Goal: Information Seeking & Learning: Learn about a topic

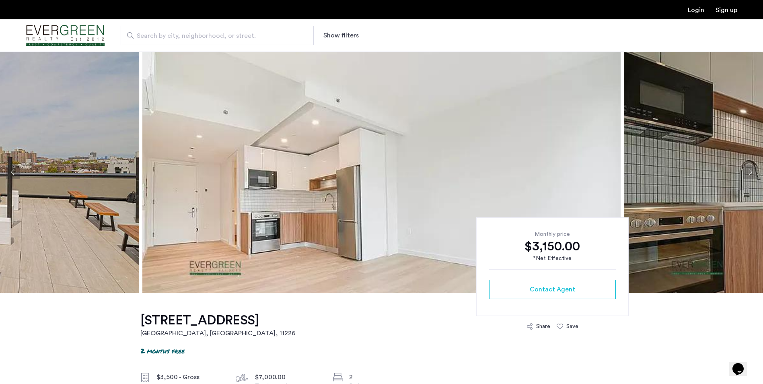
click at [342, 36] on button "Show filters" at bounding box center [340, 36] width 35 height 10
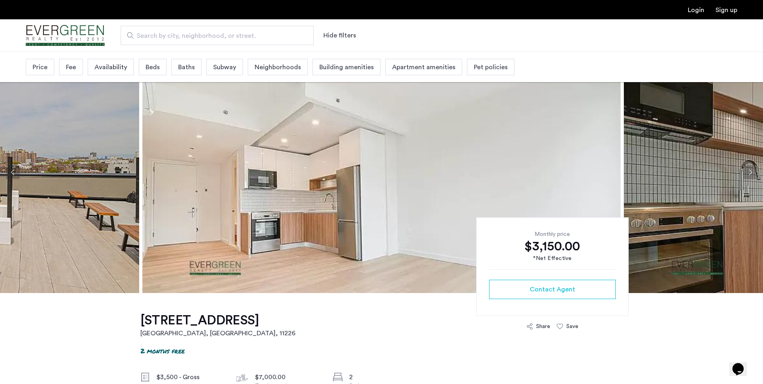
click at [46, 68] on div "Price" at bounding box center [40, 67] width 29 height 16
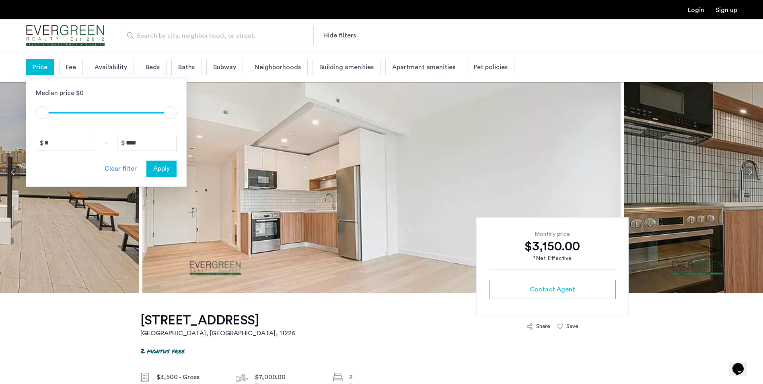
click at [74, 65] on span "Fee" at bounding box center [71, 67] width 10 height 10
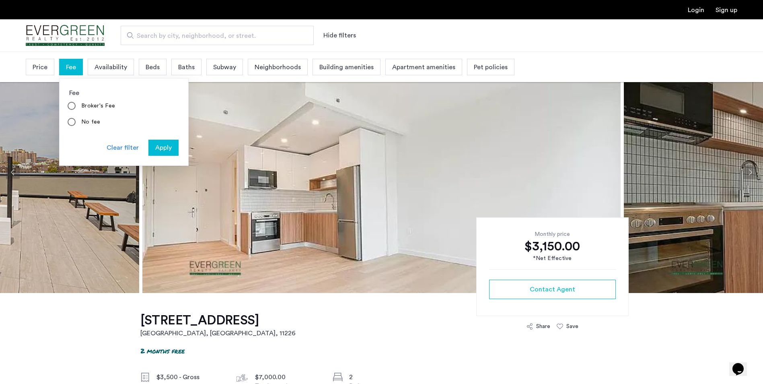
click at [90, 123] on label "No fee" at bounding box center [90, 122] width 21 height 8
click at [160, 147] on span "Apply" at bounding box center [163, 148] width 16 height 10
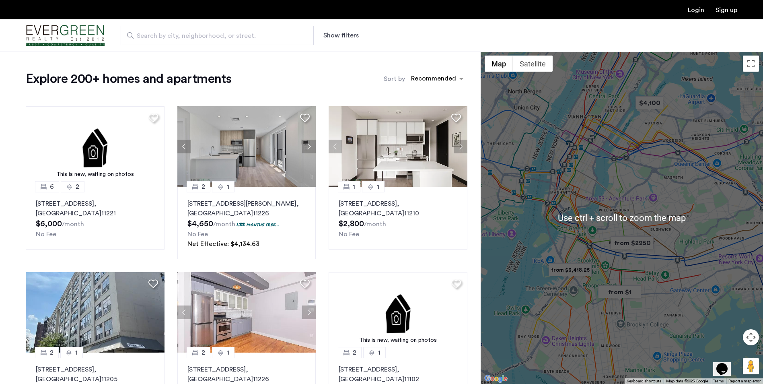
click at [602, 150] on div at bounding box center [622, 217] width 282 height 332
click at [603, 150] on div at bounding box center [622, 217] width 282 height 332
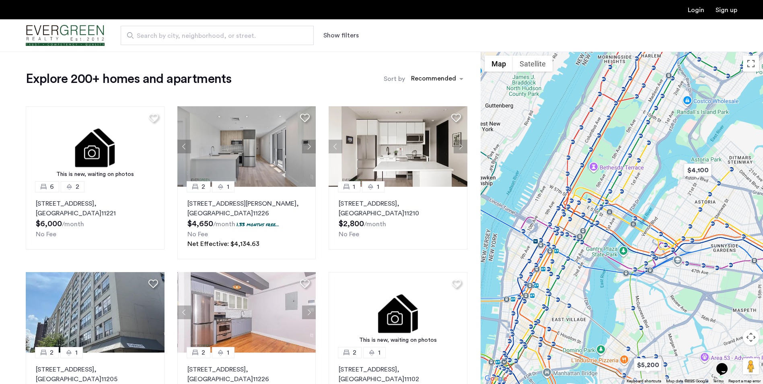
drag, startPoint x: 603, startPoint y: 154, endPoint x: 606, endPoint y: 286, distance: 132.0
click at [606, 286] on div at bounding box center [622, 217] width 282 height 332
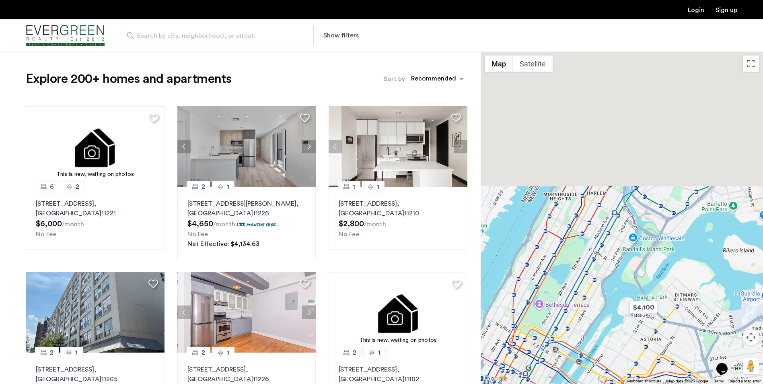
drag, startPoint x: 632, startPoint y: 178, endPoint x: 566, endPoint y: 344, distance: 178.8
click at [567, 344] on div at bounding box center [622, 217] width 282 height 332
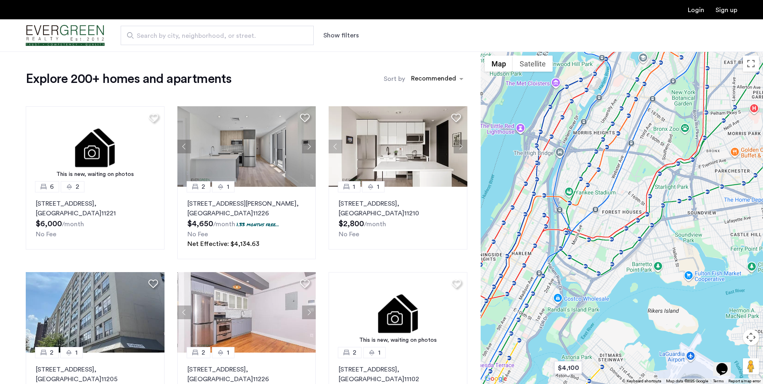
drag, startPoint x: 619, startPoint y: 253, endPoint x: 541, endPoint y: 264, distance: 78.0
click at [542, 264] on div at bounding box center [622, 217] width 282 height 332
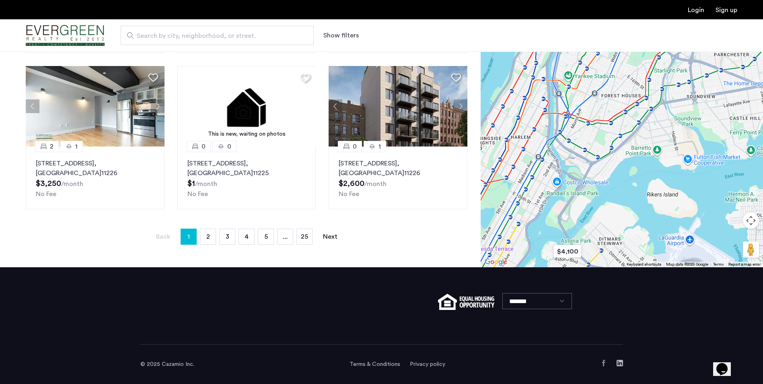
scroll to position [518, 0]
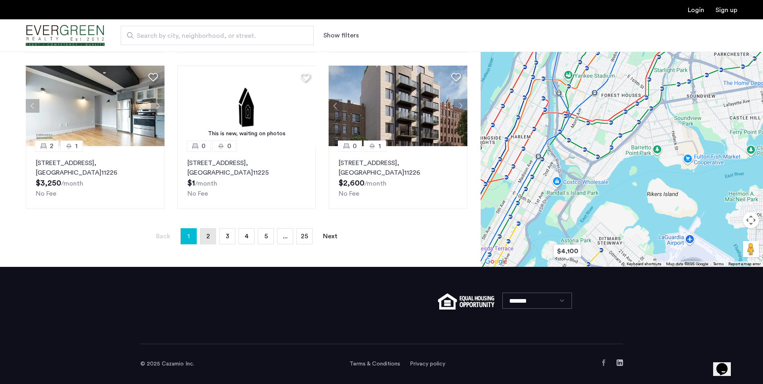
click at [211, 236] on link "page 2" at bounding box center [207, 235] width 15 height 15
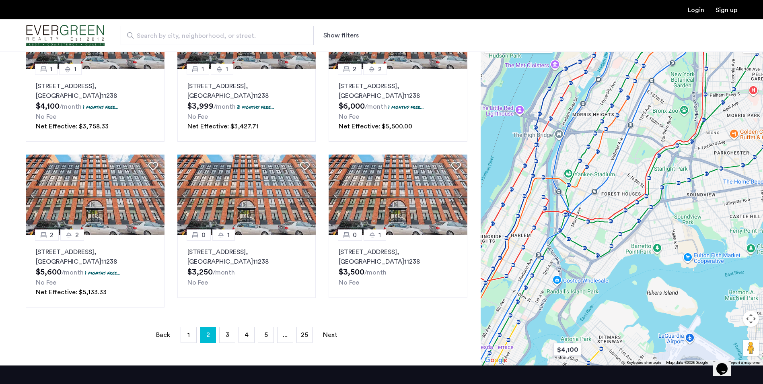
scroll to position [523, 0]
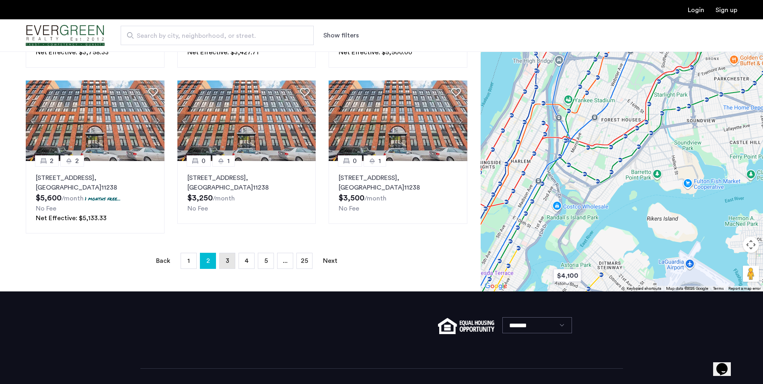
click at [223, 260] on link "page 3" at bounding box center [227, 260] width 15 height 15
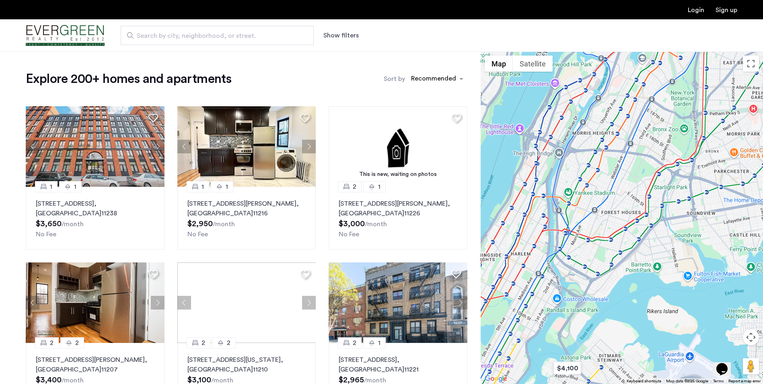
click at [392, 80] on label "Sort by" at bounding box center [394, 79] width 21 height 10
click at [411, 80] on input "Sort by" at bounding box center [411, 80] width 0 height 6
click at [341, 34] on button "Show filters" at bounding box center [340, 36] width 35 height 10
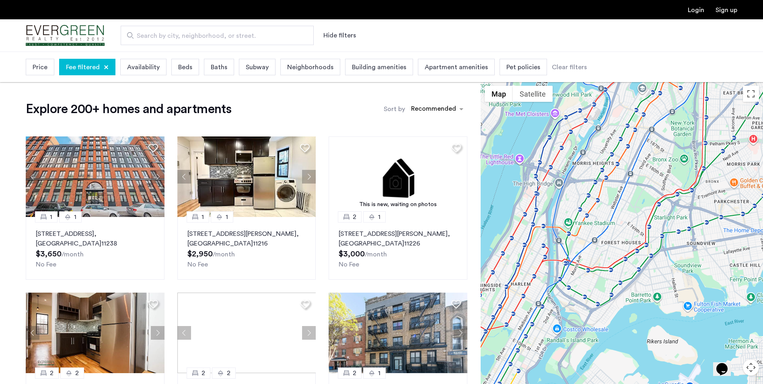
click at [39, 67] on span "Price" at bounding box center [40, 67] width 15 height 10
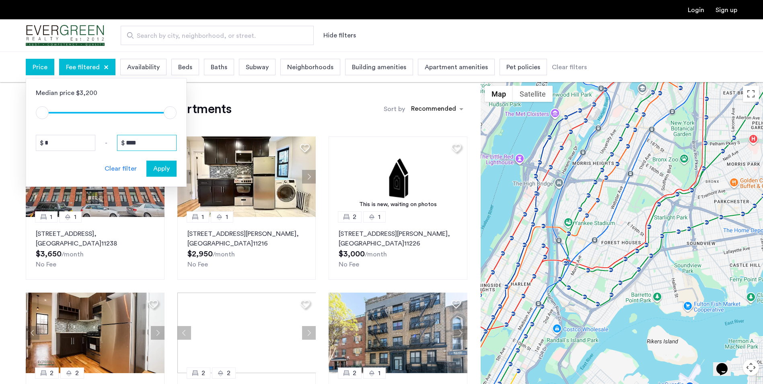
drag, startPoint x: 148, startPoint y: 140, endPoint x: 95, endPoint y: 141, distance: 53.9
click at [95, 141] on div "* - ****" at bounding box center [106, 143] width 141 height 16
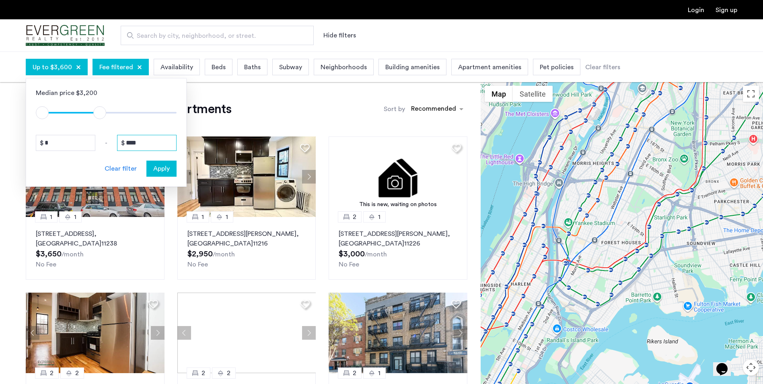
type input "****"
click at [163, 174] on button "Apply" at bounding box center [161, 168] width 30 height 16
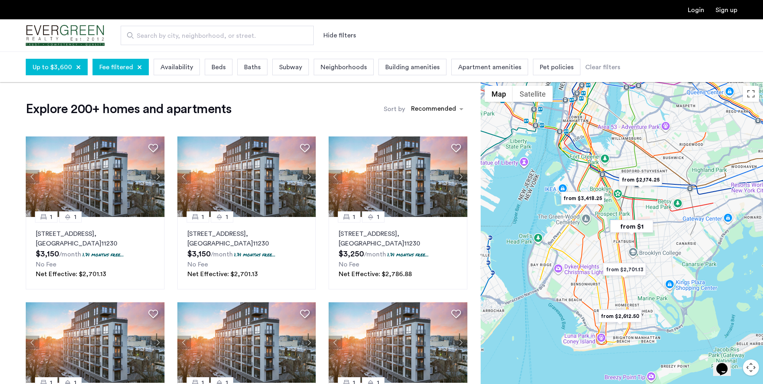
click at [181, 70] on span "Availability" at bounding box center [176, 67] width 33 height 10
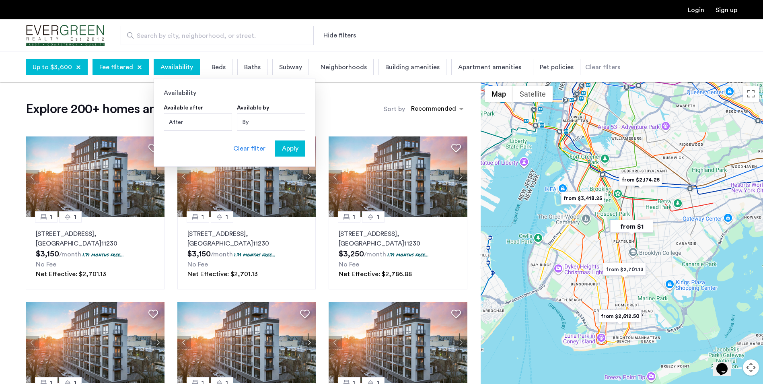
click at [218, 70] on span "Beds" at bounding box center [219, 67] width 14 height 10
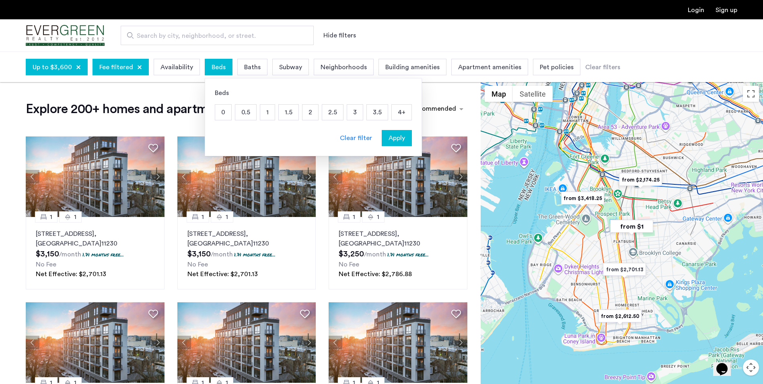
click at [302, 112] on p "2" at bounding box center [310, 112] width 16 height 15
click at [398, 138] on span "Apply" at bounding box center [397, 138] width 16 height 10
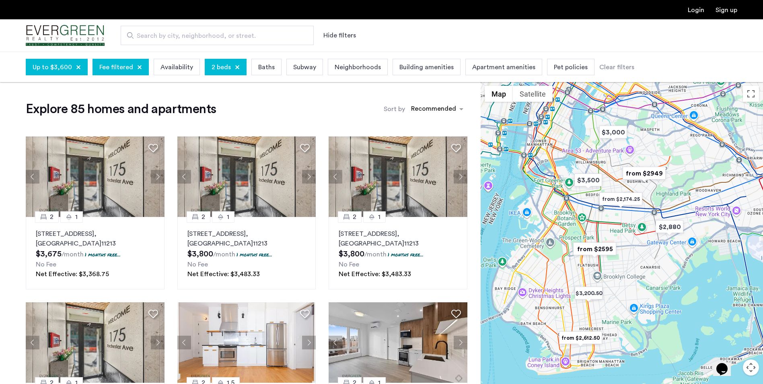
click at [370, 66] on span "Neighborhoods" at bounding box center [358, 67] width 46 height 10
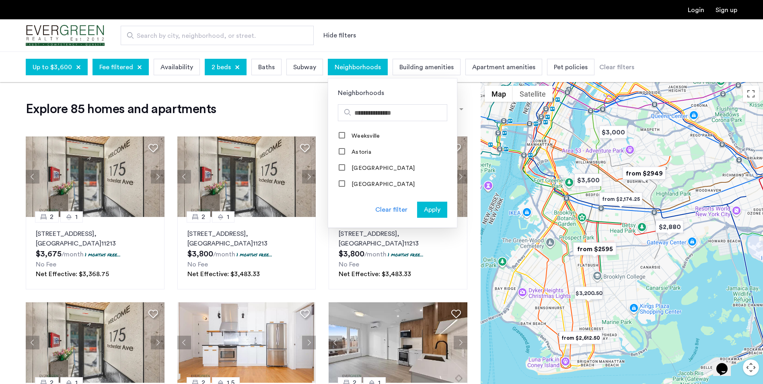
click at [0, 119] on html "Login Sign up Search by city, neighborhood, or street. Hide filters Up to $3,60…" at bounding box center [381, 192] width 763 height 384
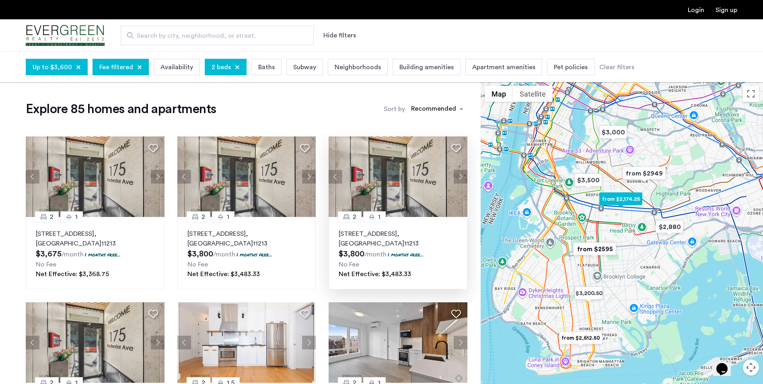
click at [362, 229] on p "175 Rochester Avenue, Unit 2D, Brooklyn , NY 11213" at bounding box center [398, 238] width 119 height 19
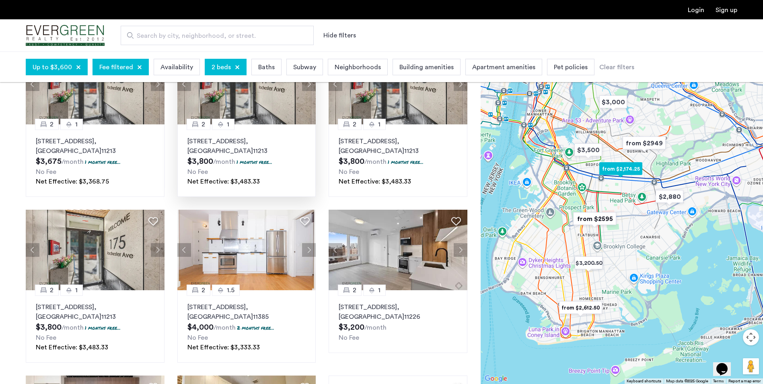
scroll to position [201, 0]
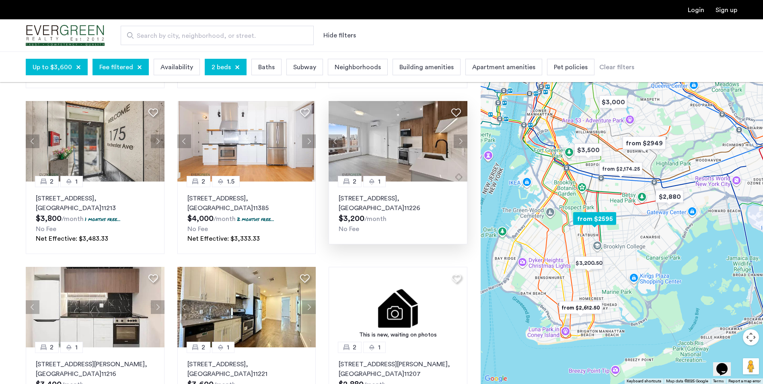
click at [354, 150] on img at bounding box center [398, 141] width 139 height 80
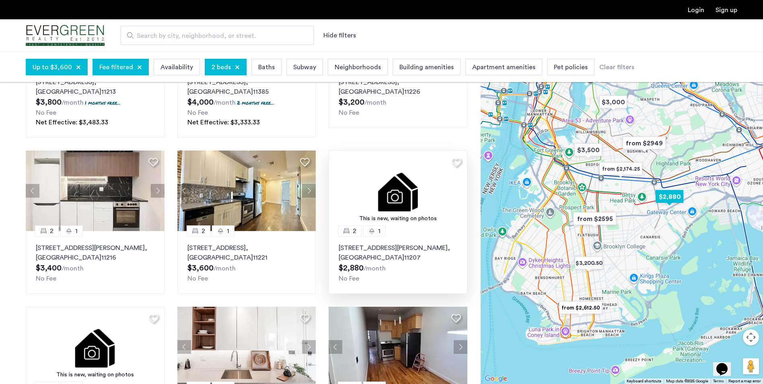
scroll to position [362, 0]
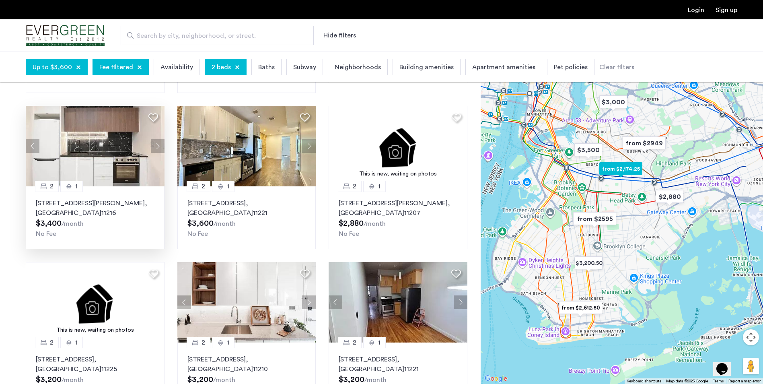
click at [60, 204] on p "830 Saint Johns Place, Unit 2B, Brooklyn , NY 11216" at bounding box center [95, 207] width 119 height 19
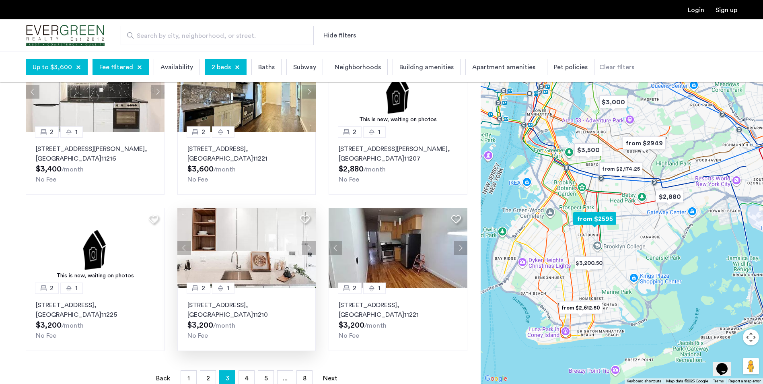
scroll to position [483, 0]
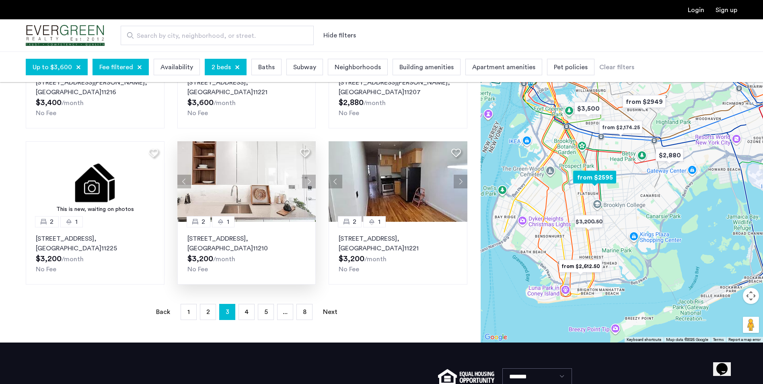
click at [212, 241] on p "1457 Flatbush Avenue, Unit 608, Brooklyn , NY 11210" at bounding box center [246, 243] width 119 height 19
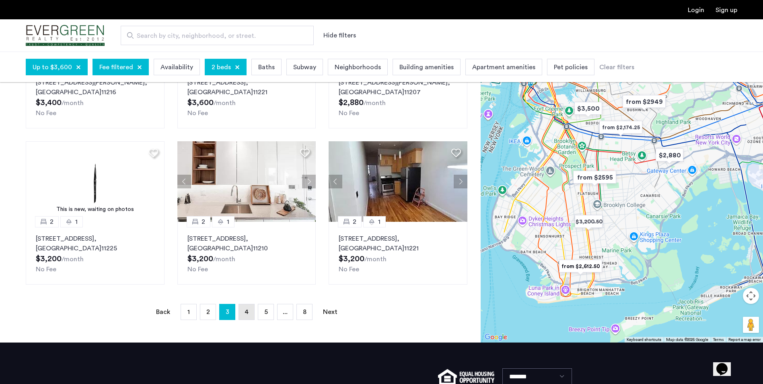
click at [245, 307] on link "page 4" at bounding box center [246, 311] width 15 height 15
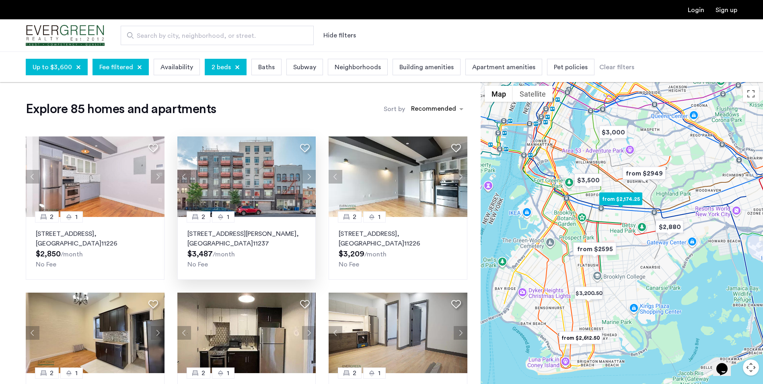
click at [249, 233] on p "184 Noll Street, Unit 2A, Brooklyn , NY 11237" at bounding box center [246, 238] width 119 height 19
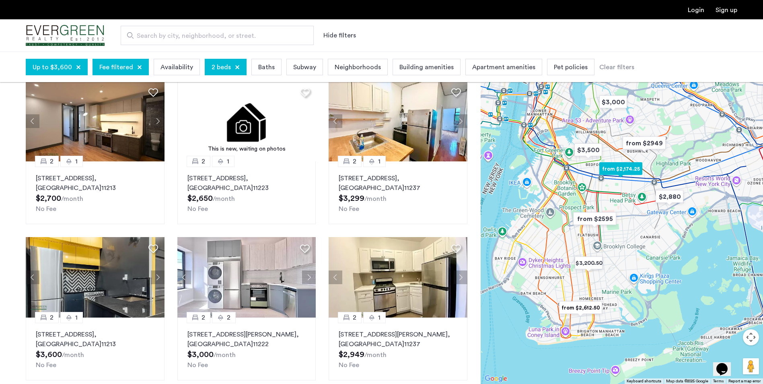
scroll to position [483, 0]
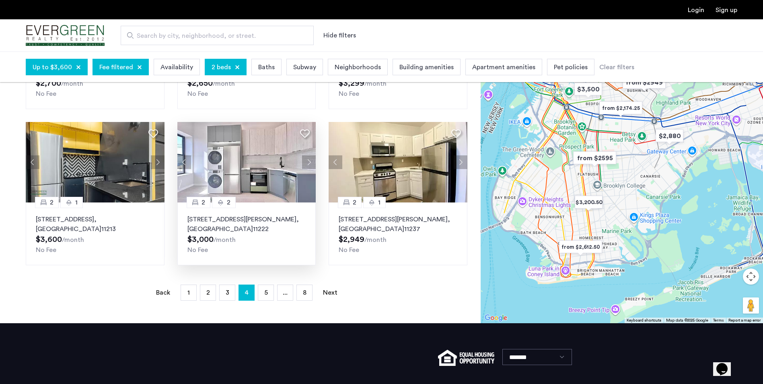
click at [260, 152] on img at bounding box center [246, 162] width 139 height 80
click at [267, 294] on span "5" at bounding box center [266, 292] width 4 height 6
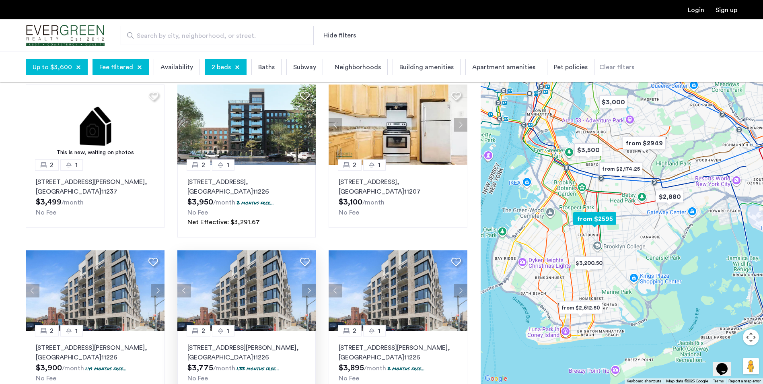
scroll to position [523, 0]
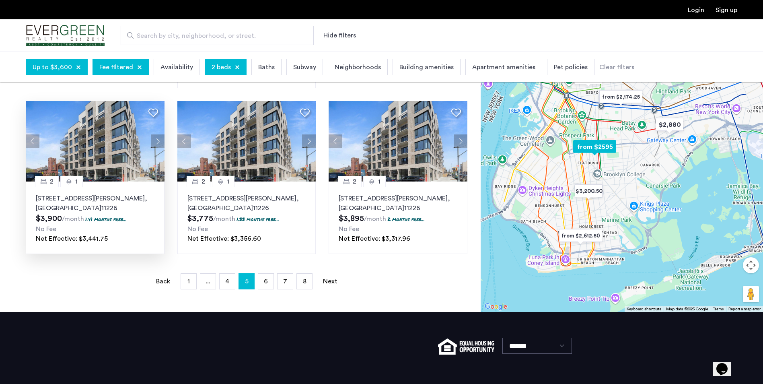
click at [100, 198] on p "2605 Snyder Avenue, Unit 7D, Brooklyn , NY 11226" at bounding box center [95, 202] width 119 height 19
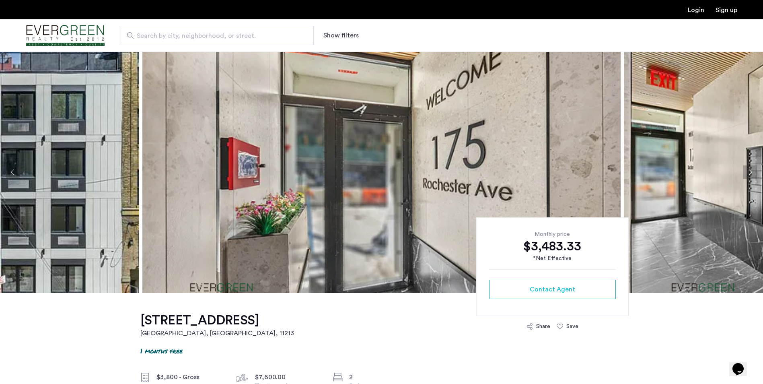
click at [752, 169] on button "Next apartment" at bounding box center [750, 172] width 14 height 14
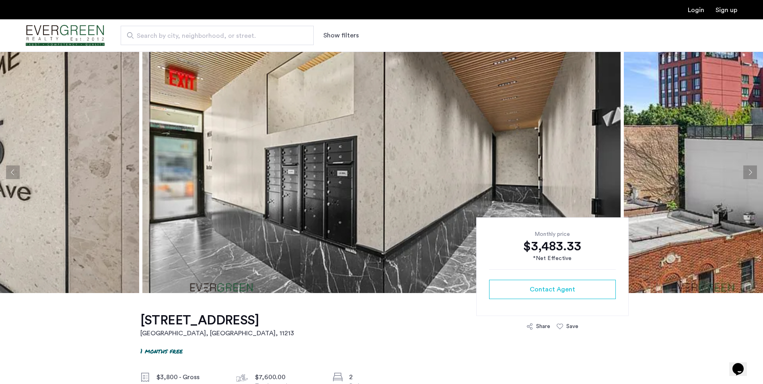
click at [750, 171] on button "Next apartment" at bounding box center [750, 172] width 14 height 14
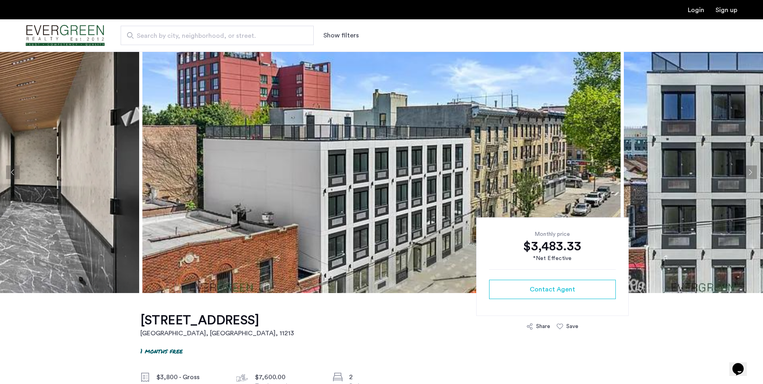
click at [750, 171] on button "Next apartment" at bounding box center [750, 172] width 14 height 14
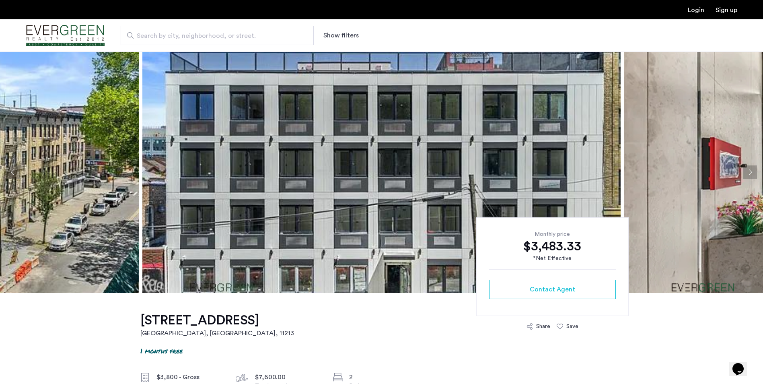
click at [750, 171] on button "Next apartment" at bounding box center [750, 172] width 14 height 14
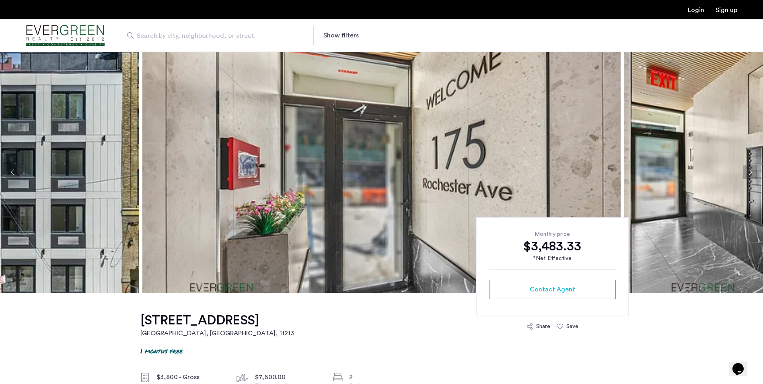
click at [750, 171] on button "Next apartment" at bounding box center [750, 172] width 14 height 14
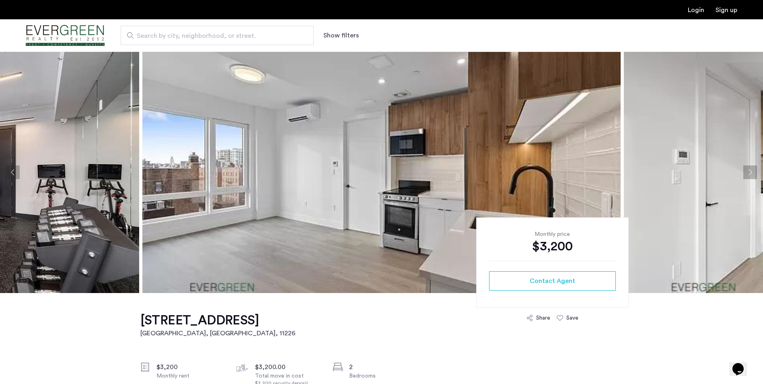
click at [747, 171] on button "Next apartment" at bounding box center [750, 172] width 14 height 14
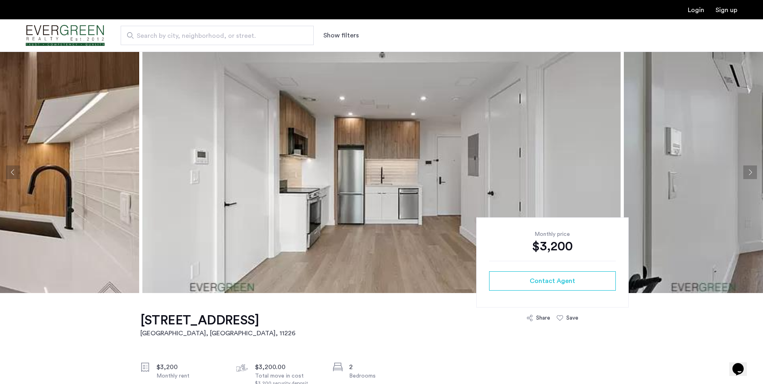
click at [747, 171] on button "Next apartment" at bounding box center [750, 172] width 14 height 14
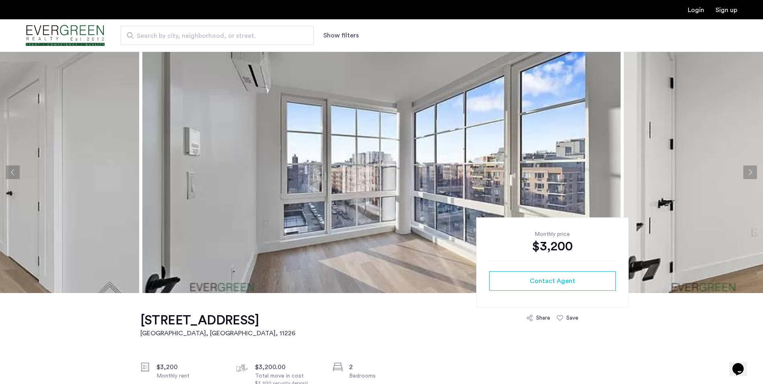
click at [747, 171] on button "Next apartment" at bounding box center [750, 172] width 14 height 14
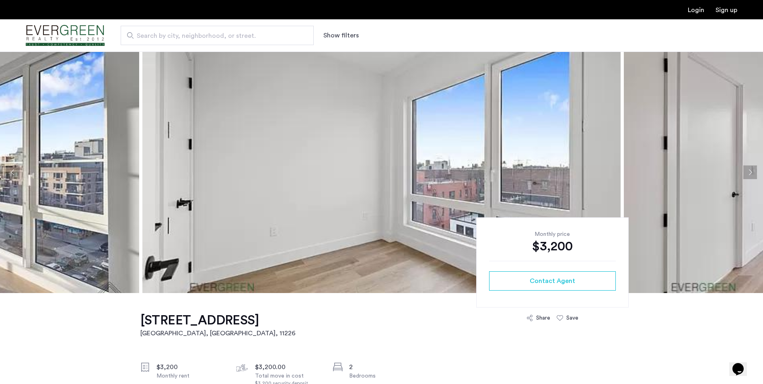
click at [747, 171] on button "Next apartment" at bounding box center [750, 172] width 14 height 14
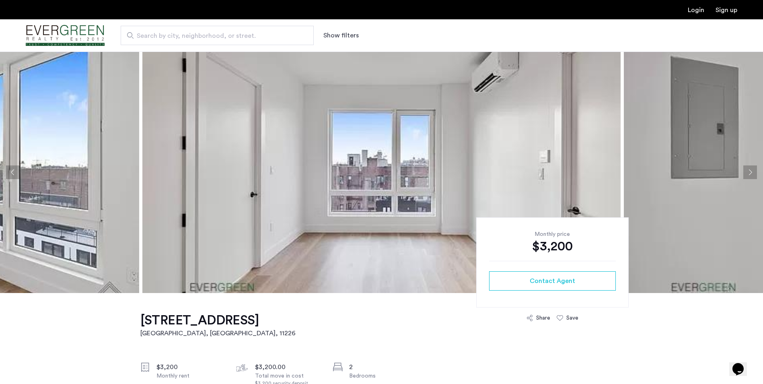
click at [747, 171] on button "Next apartment" at bounding box center [750, 172] width 14 height 14
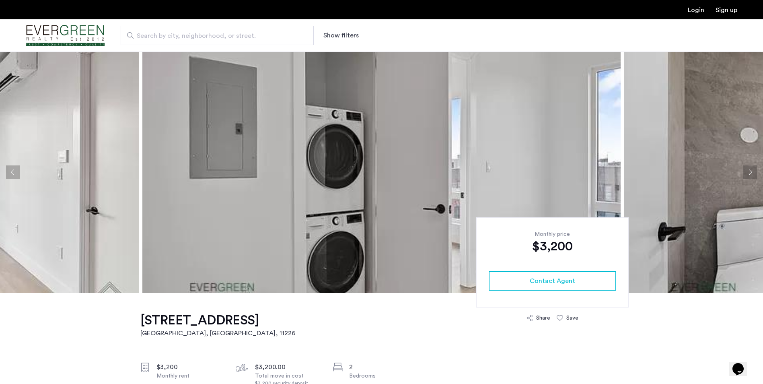
click at [747, 171] on button "Next apartment" at bounding box center [750, 172] width 14 height 14
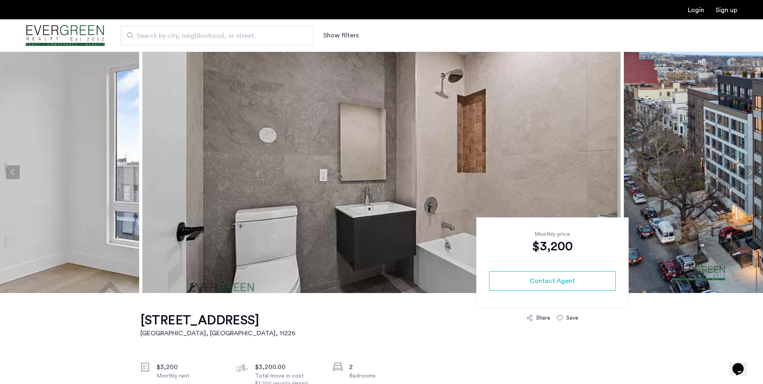
click at [747, 171] on button "Next apartment" at bounding box center [750, 172] width 14 height 14
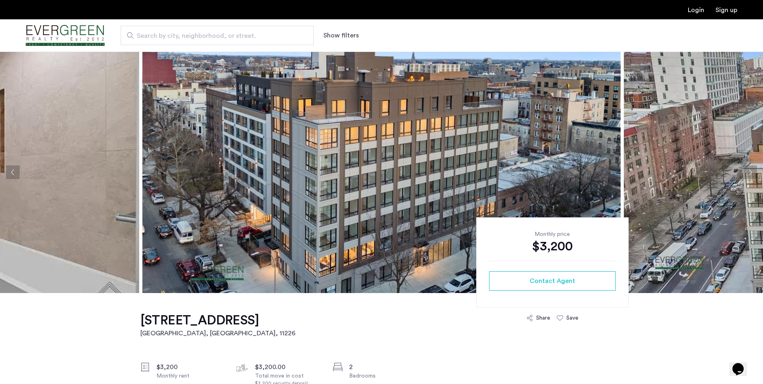
click at [747, 171] on button "Next apartment" at bounding box center [750, 172] width 14 height 14
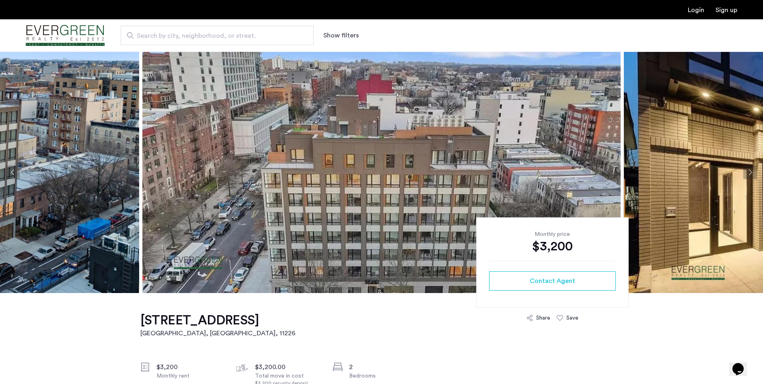
click at [747, 171] on button "Next apartment" at bounding box center [750, 172] width 14 height 14
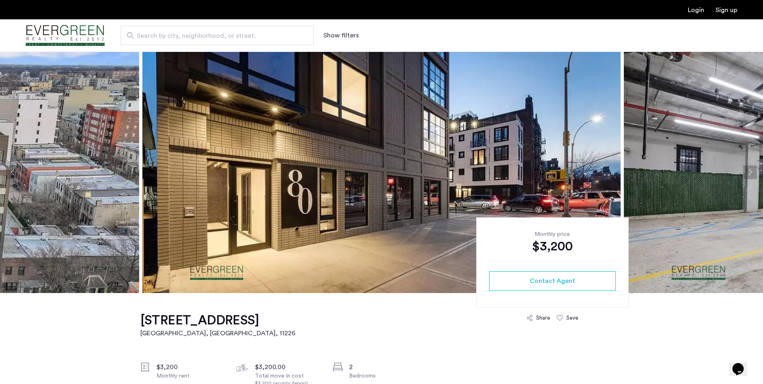
click at [747, 171] on button "Next apartment" at bounding box center [750, 172] width 14 height 14
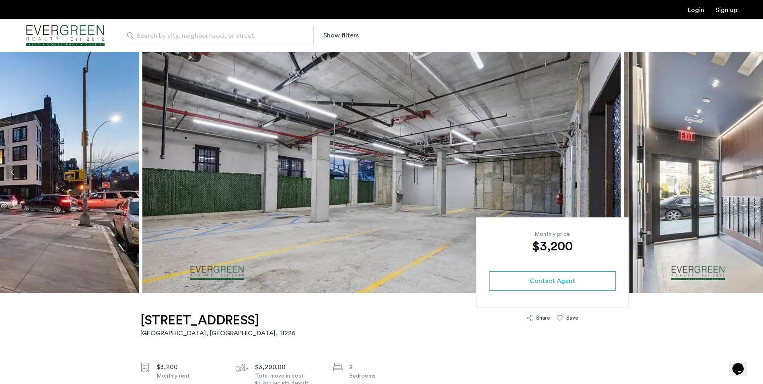
click at [747, 171] on button "Next apartment" at bounding box center [750, 172] width 14 height 14
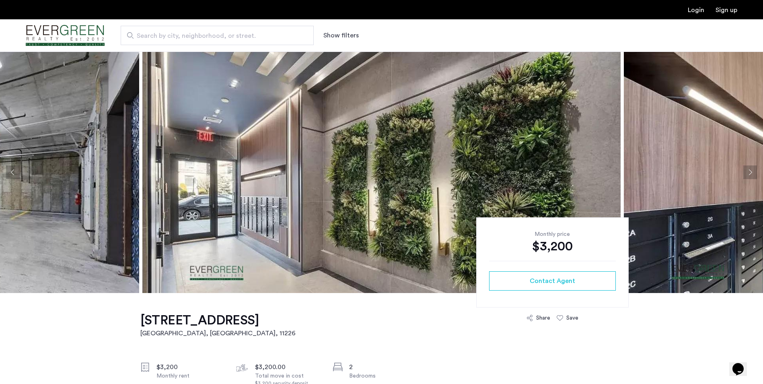
click at [747, 171] on button "Next apartment" at bounding box center [750, 172] width 14 height 14
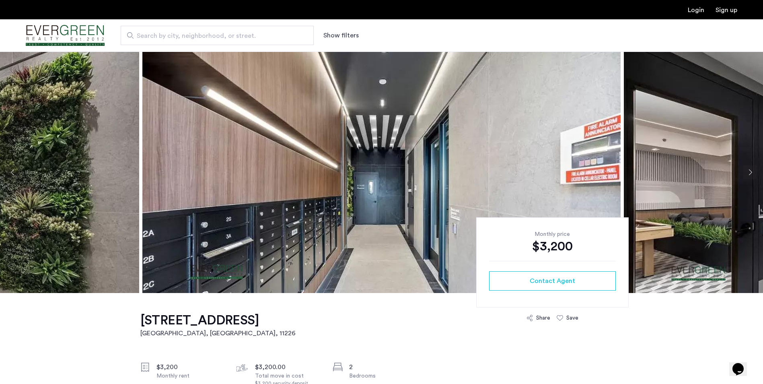
click at [747, 171] on button "Next apartment" at bounding box center [750, 172] width 14 height 14
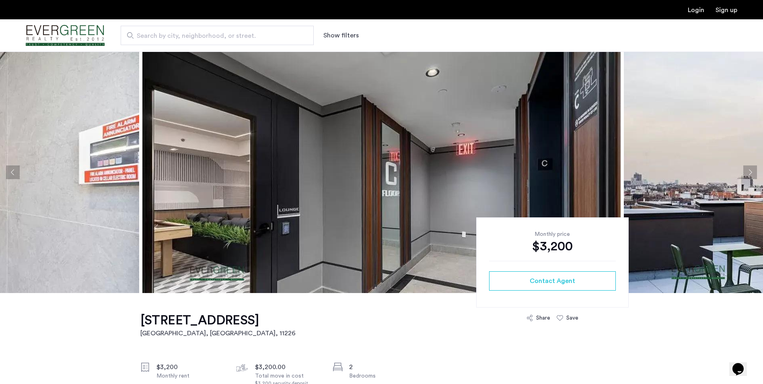
click at [747, 171] on button "Next apartment" at bounding box center [750, 172] width 14 height 14
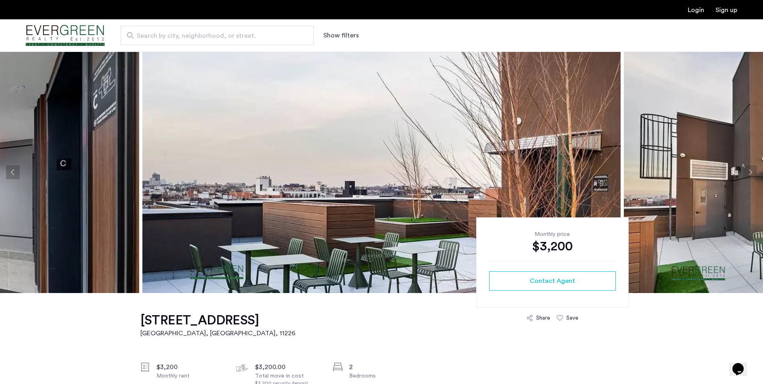
click at [747, 171] on button "Next apartment" at bounding box center [750, 172] width 14 height 14
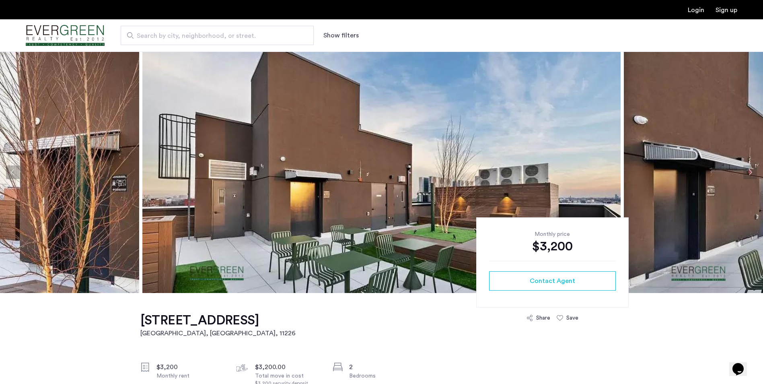
click at [747, 171] on button "Next apartment" at bounding box center [750, 172] width 14 height 14
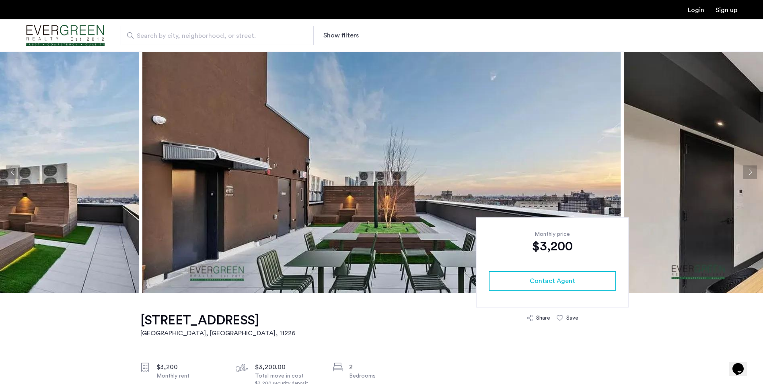
click at [747, 171] on button "Next apartment" at bounding box center [750, 172] width 14 height 14
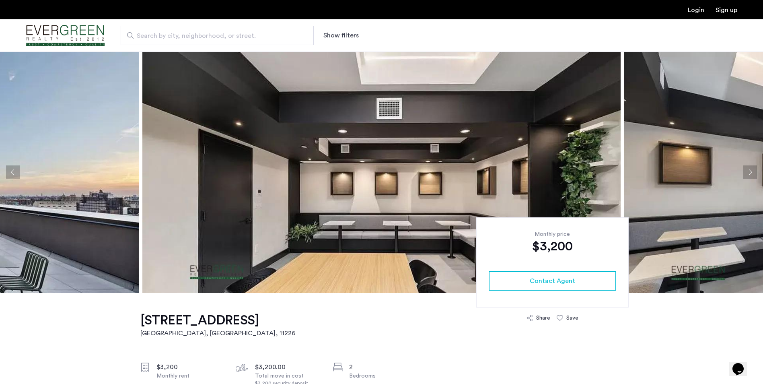
click at [747, 171] on button "Next apartment" at bounding box center [750, 172] width 14 height 14
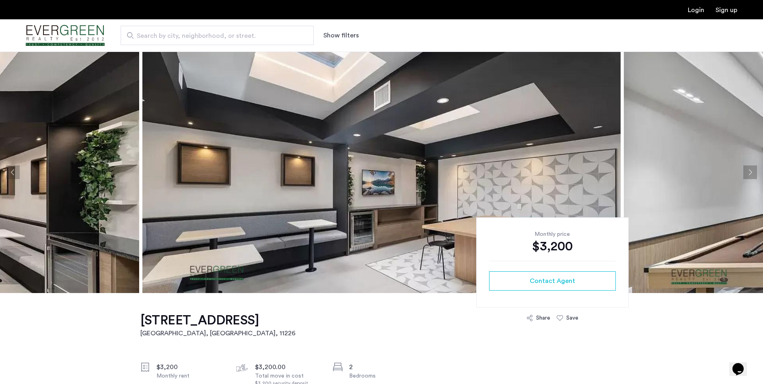
click at [747, 171] on button "Next apartment" at bounding box center [750, 172] width 14 height 14
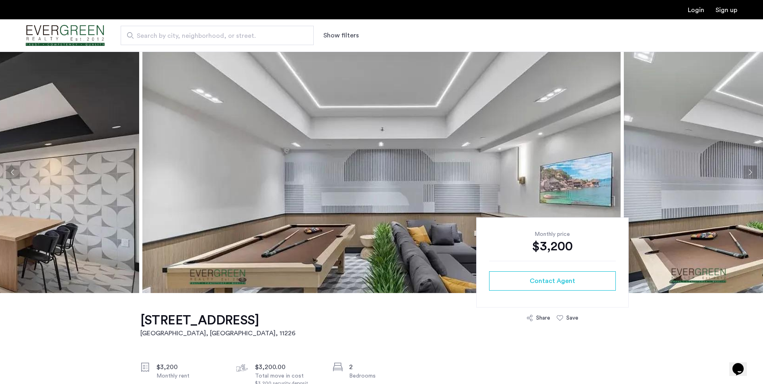
click at [747, 171] on button "Next apartment" at bounding box center [750, 172] width 14 height 14
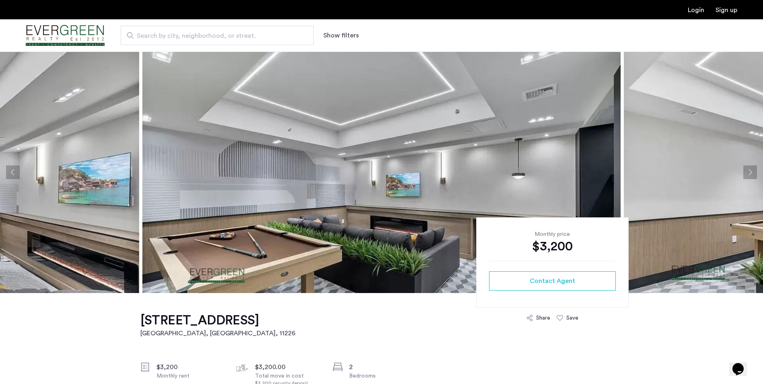
click at [747, 171] on button "Next apartment" at bounding box center [750, 172] width 14 height 14
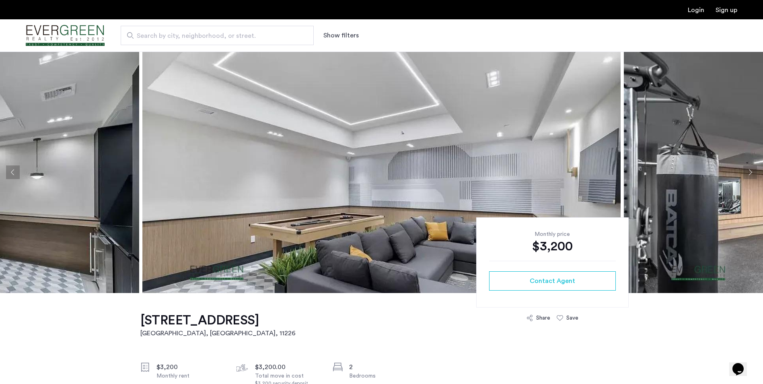
click at [747, 171] on button "Next apartment" at bounding box center [750, 172] width 14 height 14
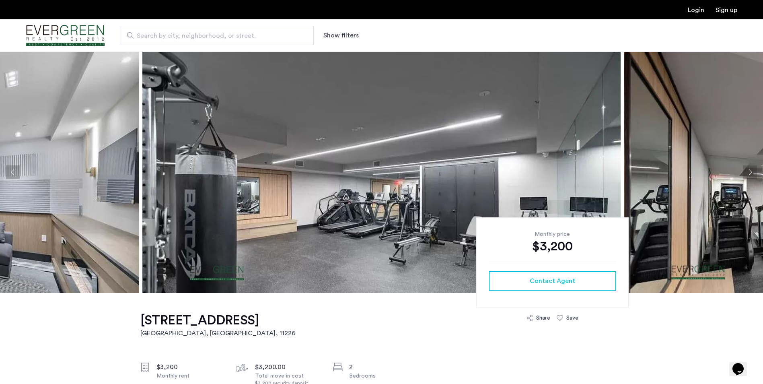
click at [747, 171] on button "Next apartment" at bounding box center [750, 172] width 14 height 14
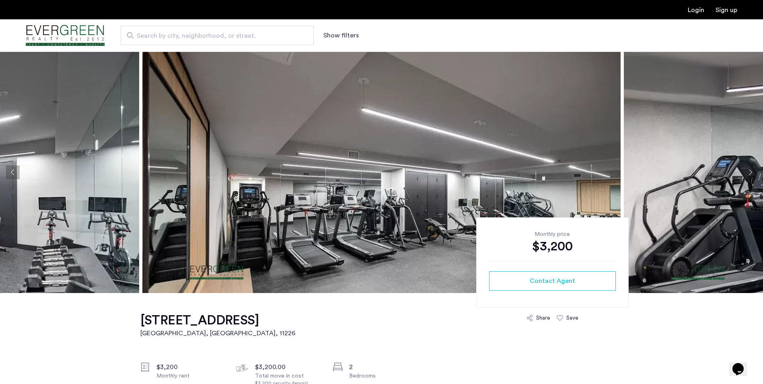
click at [747, 171] on button "Next apartment" at bounding box center [750, 172] width 14 height 14
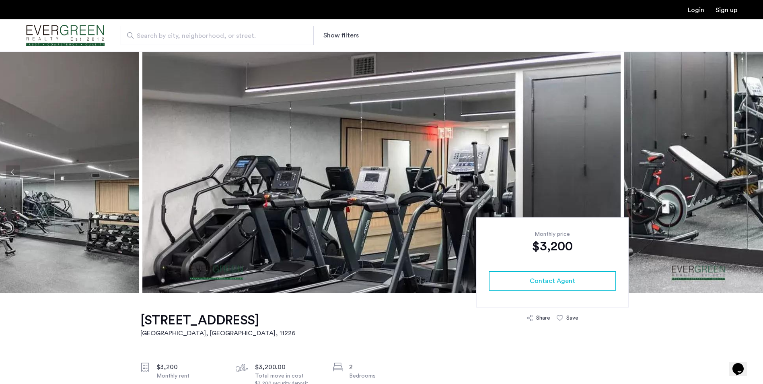
click at [747, 171] on button "Next apartment" at bounding box center [750, 172] width 14 height 14
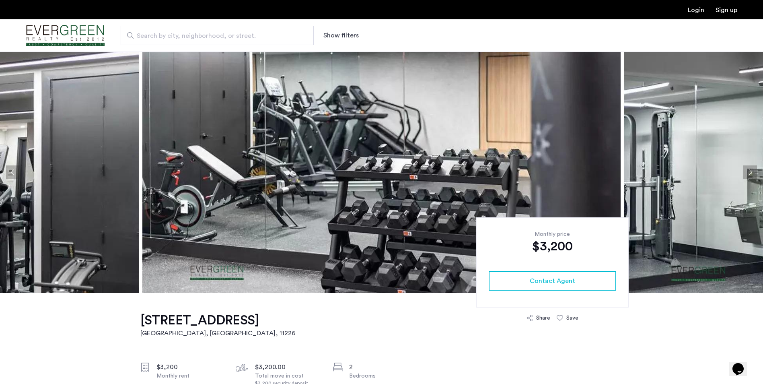
click at [747, 171] on button "Next apartment" at bounding box center [750, 172] width 14 height 14
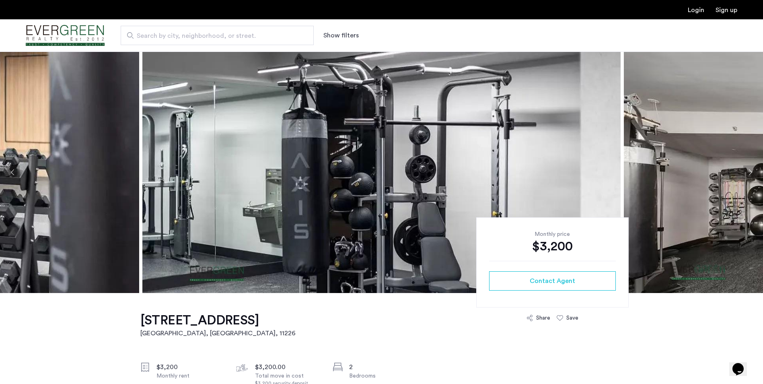
click at [747, 171] on button "Next apartment" at bounding box center [750, 172] width 14 height 14
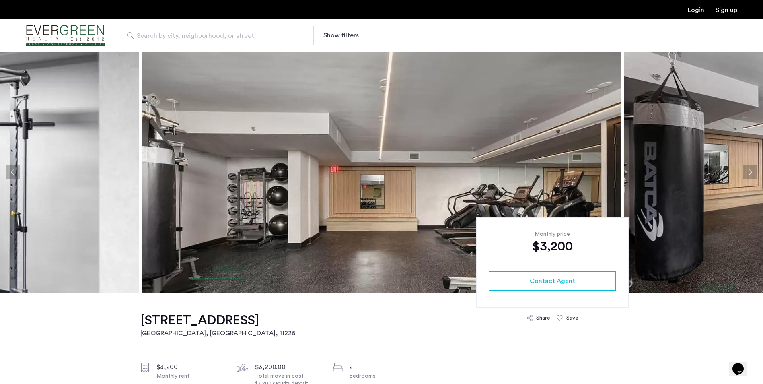
click at [747, 171] on button "Next apartment" at bounding box center [750, 172] width 14 height 14
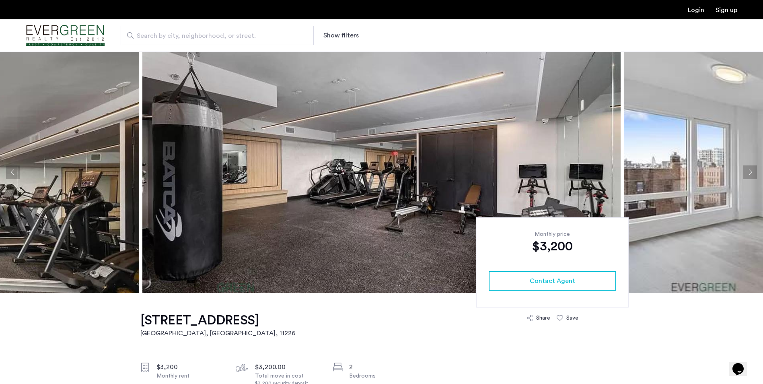
click at [747, 171] on button "Next apartment" at bounding box center [750, 172] width 14 height 14
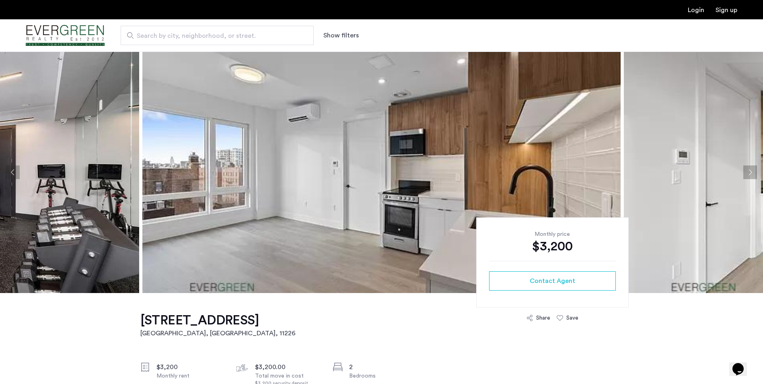
click at [747, 171] on button "Next apartment" at bounding box center [750, 172] width 14 height 14
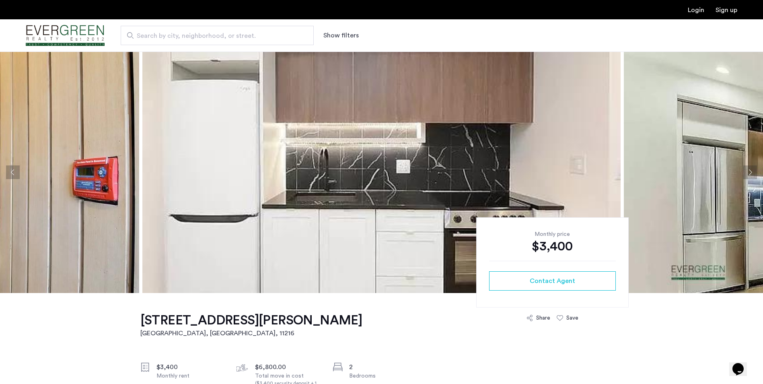
click at [747, 175] on button "Next apartment" at bounding box center [750, 172] width 14 height 14
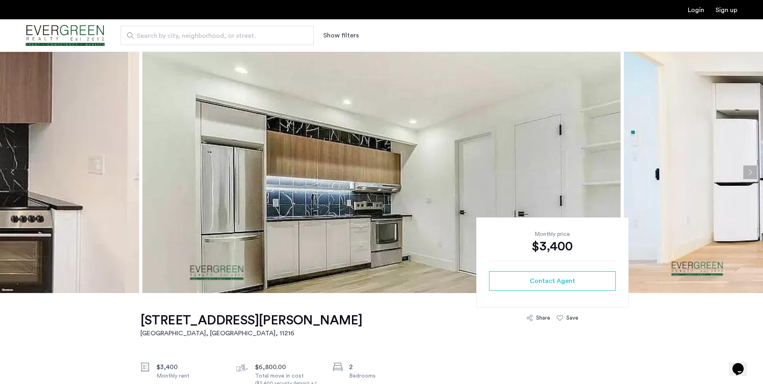
click at [746, 175] on button "Next apartment" at bounding box center [750, 172] width 14 height 14
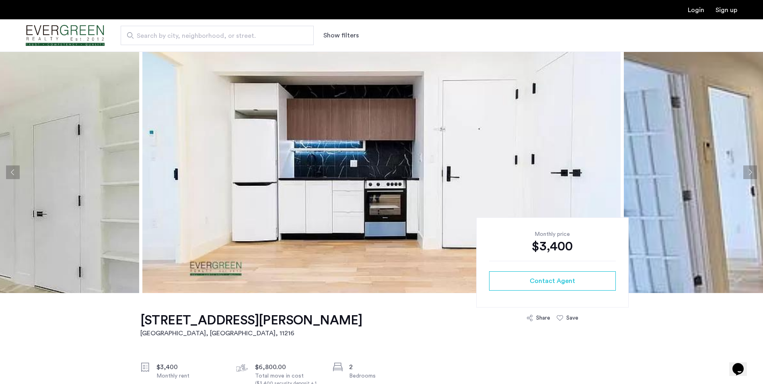
click at [746, 175] on button "Next apartment" at bounding box center [750, 172] width 14 height 14
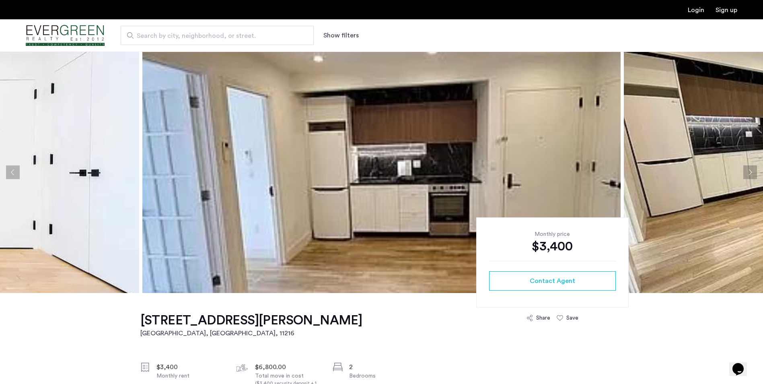
click at [746, 175] on button "Next apartment" at bounding box center [750, 172] width 14 height 14
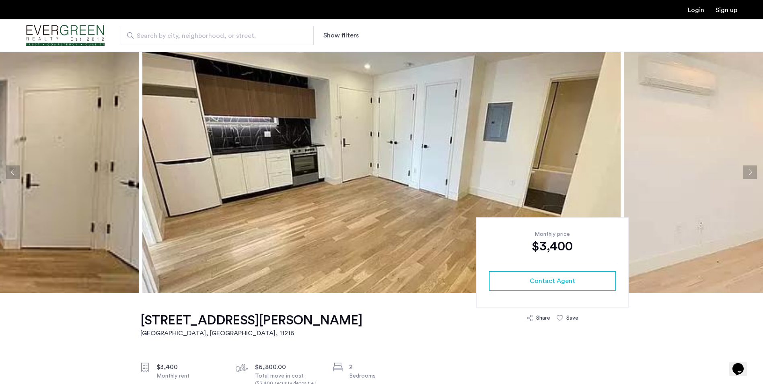
click at [746, 175] on button "Next apartment" at bounding box center [750, 172] width 14 height 14
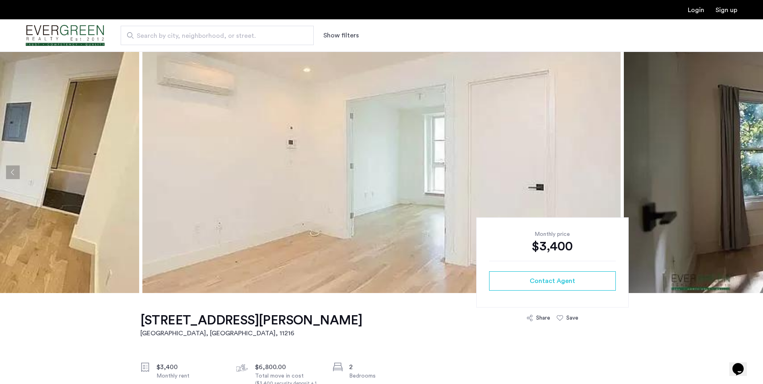
click at [746, 175] on button "Next apartment" at bounding box center [750, 172] width 14 height 14
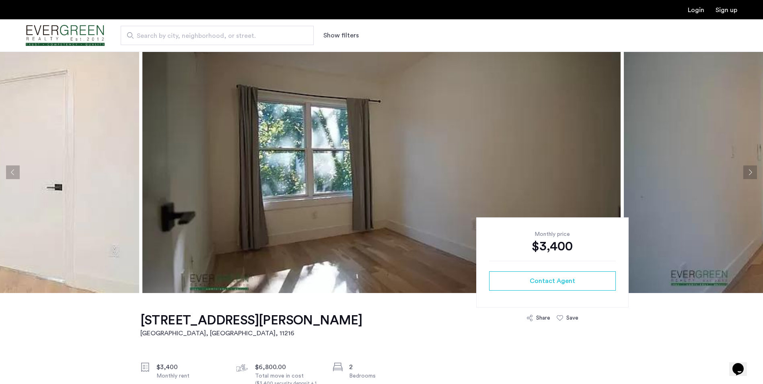
click at [746, 175] on button "Next apartment" at bounding box center [750, 172] width 14 height 14
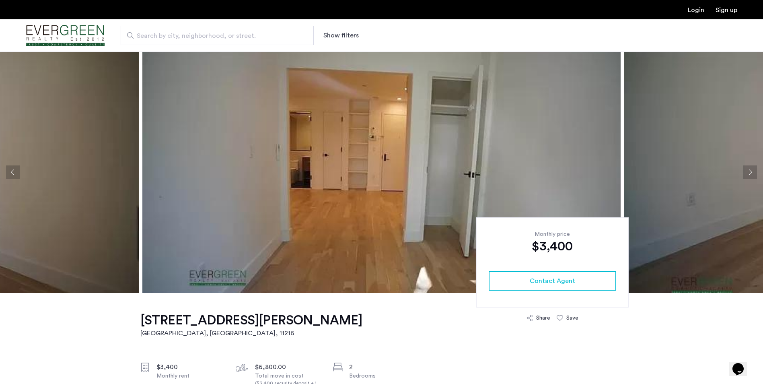
click at [746, 175] on button "Next apartment" at bounding box center [750, 172] width 14 height 14
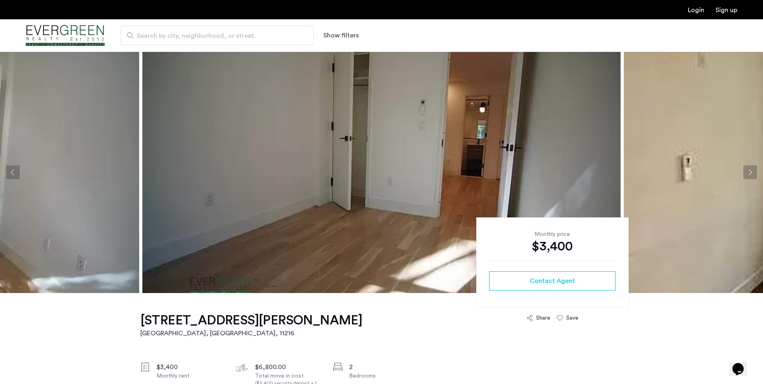
click at [746, 175] on button "Next apartment" at bounding box center [750, 172] width 14 height 14
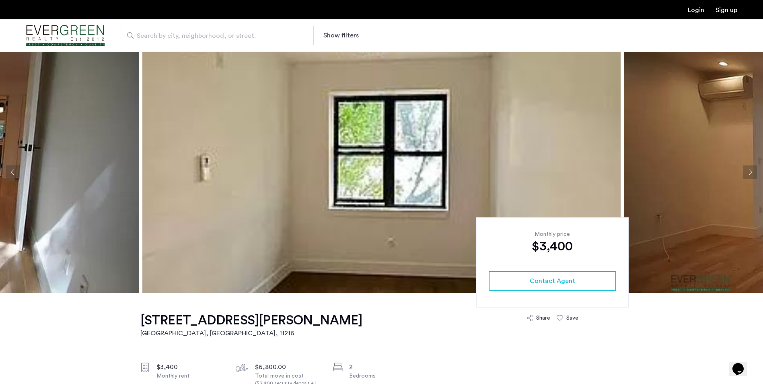
click at [746, 175] on button "Next apartment" at bounding box center [750, 172] width 14 height 14
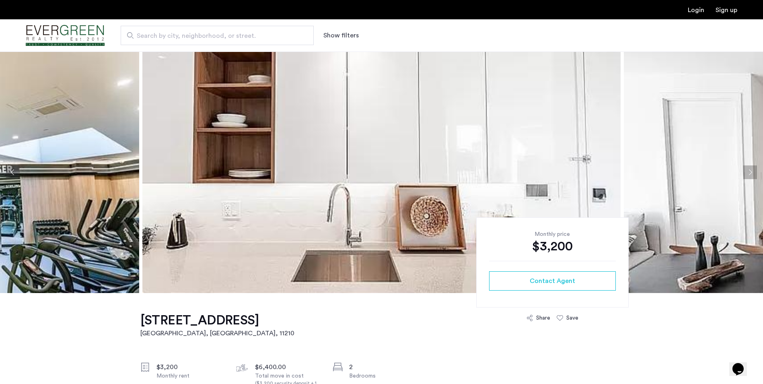
click at [750, 169] on button "Next apartment" at bounding box center [750, 172] width 14 height 14
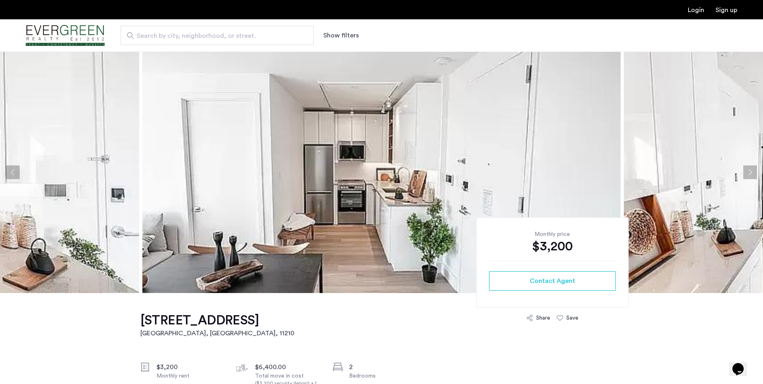
click at [751, 168] on button "Next apartment" at bounding box center [750, 172] width 14 height 14
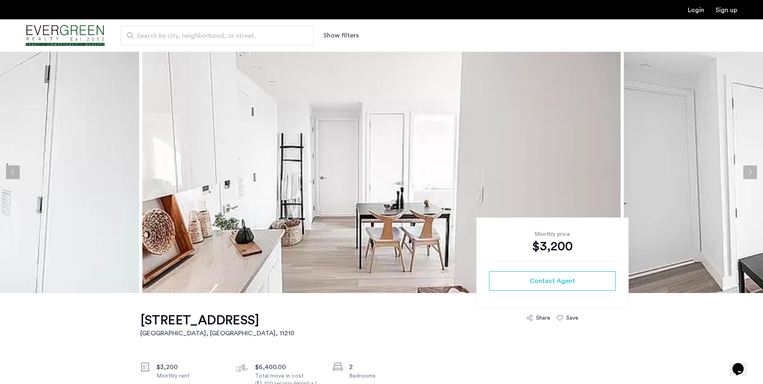
click at [751, 168] on button "Next apartment" at bounding box center [750, 172] width 14 height 14
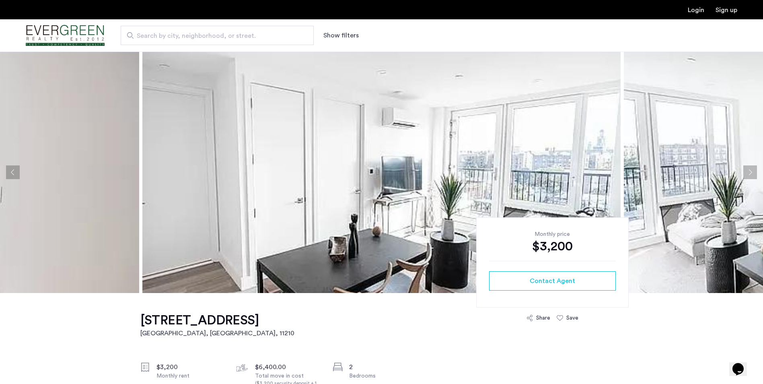
click at [751, 168] on button "Next apartment" at bounding box center [750, 172] width 14 height 14
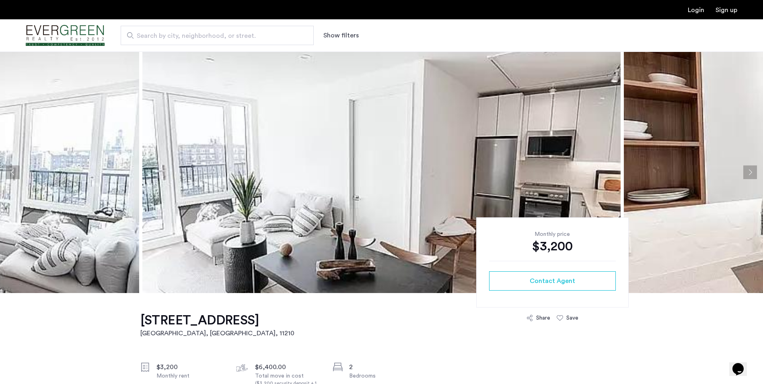
click at [751, 168] on button "Next apartment" at bounding box center [750, 172] width 14 height 14
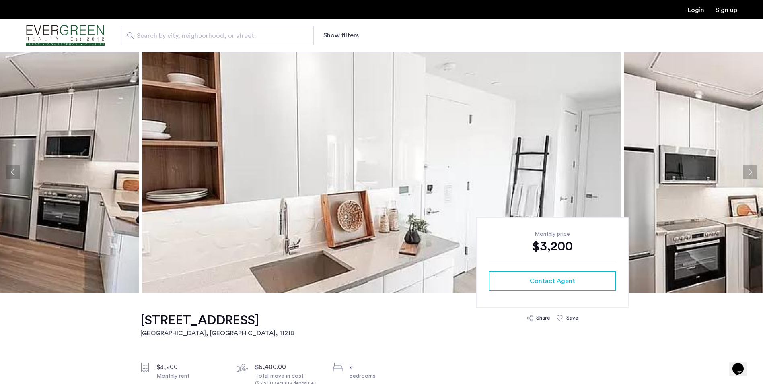
click at [751, 168] on button "Next apartment" at bounding box center [750, 172] width 14 height 14
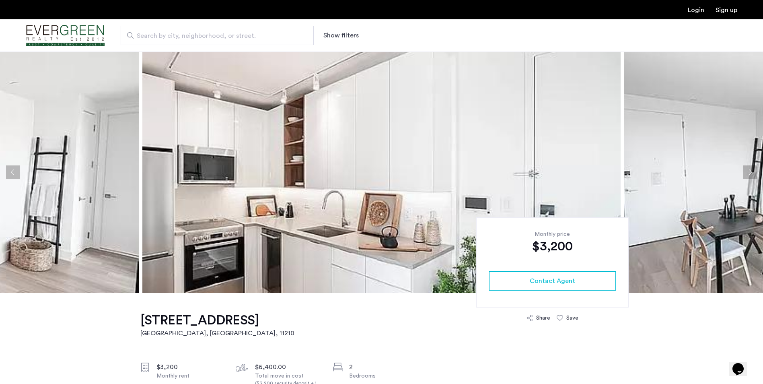
click at [751, 168] on button "Next apartment" at bounding box center [750, 172] width 14 height 14
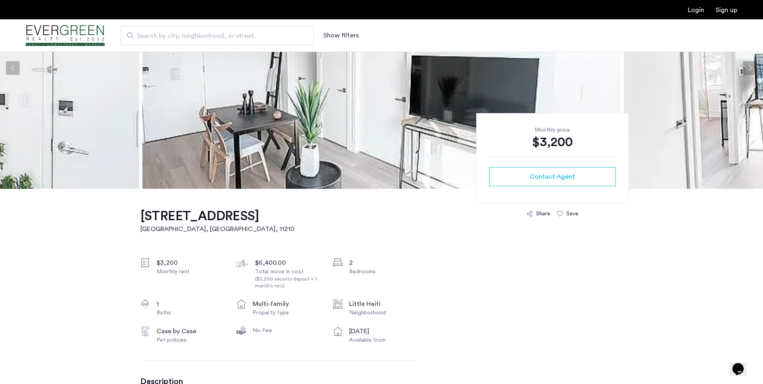
scroll to position [282, 0]
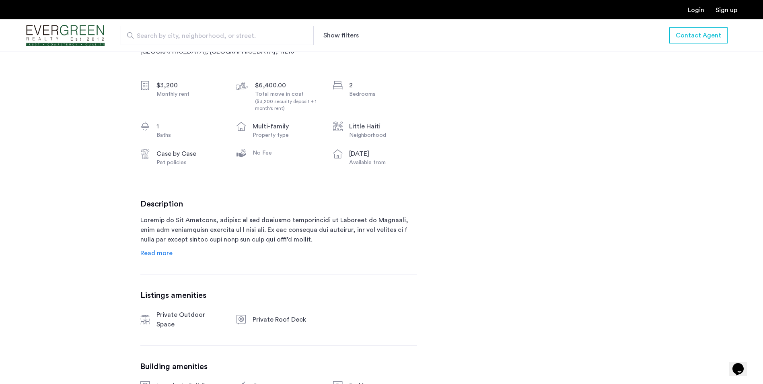
click at [149, 251] on span "Read more" at bounding box center [156, 253] width 32 height 6
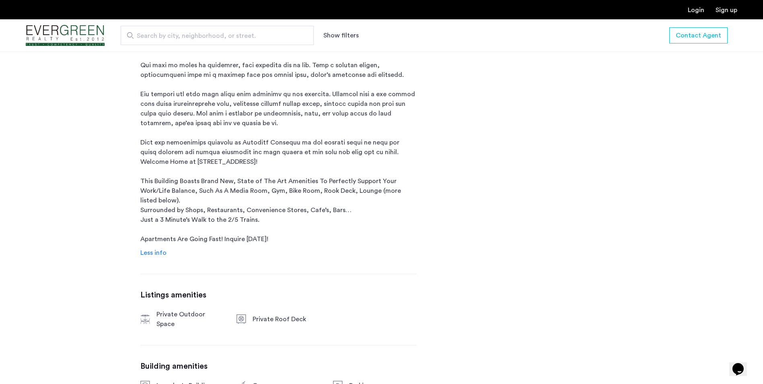
scroll to position [563, 0]
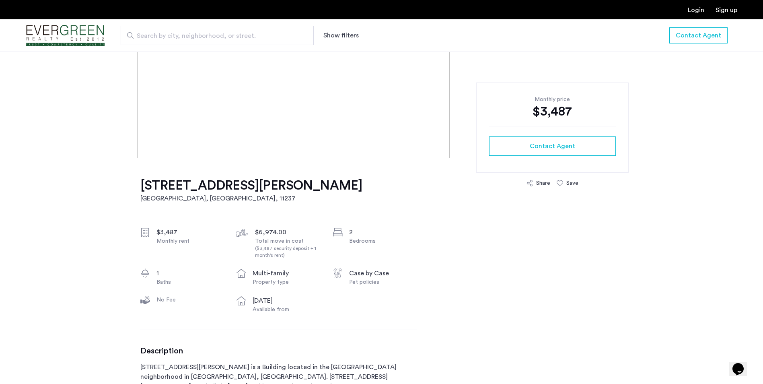
scroll to position [362, 0]
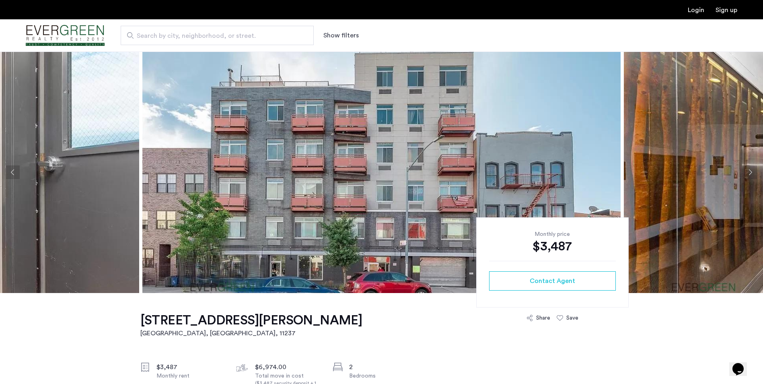
click at [749, 171] on button "Next apartment" at bounding box center [750, 172] width 14 height 14
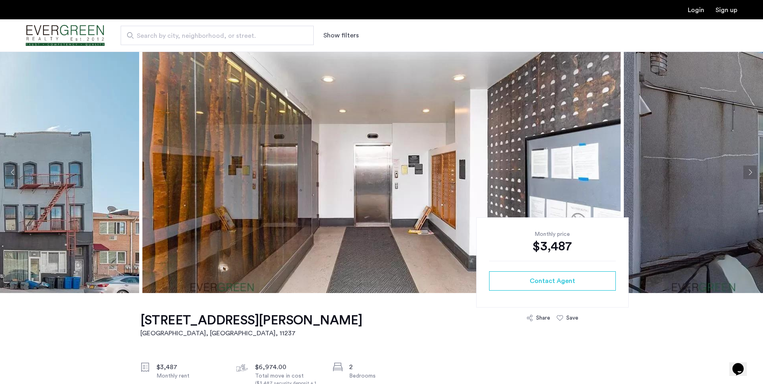
click at [749, 171] on button "Next apartment" at bounding box center [750, 172] width 14 height 14
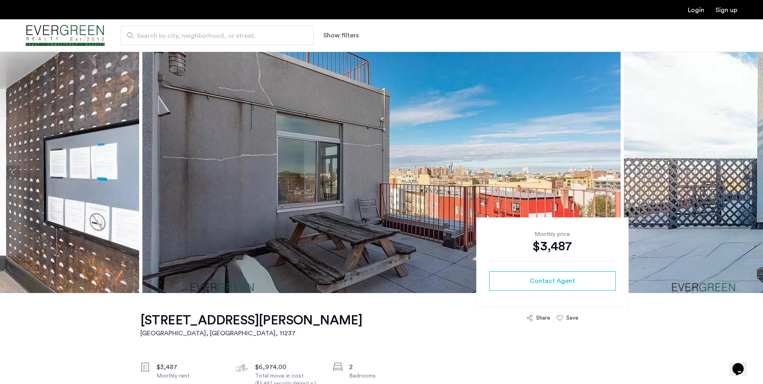
click at [749, 171] on button "Next apartment" at bounding box center [750, 172] width 14 height 14
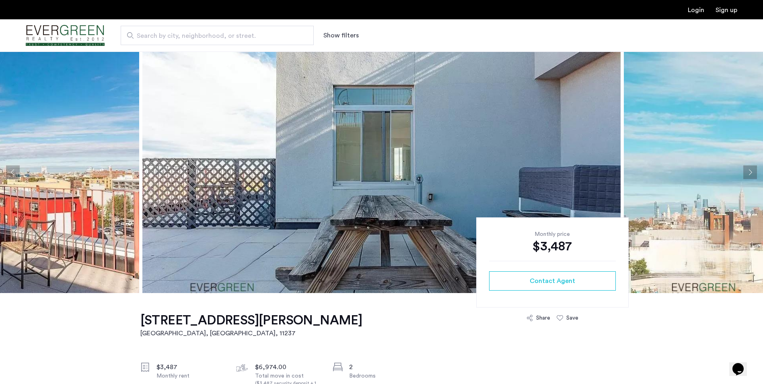
click at [749, 171] on button "Next apartment" at bounding box center [750, 172] width 14 height 14
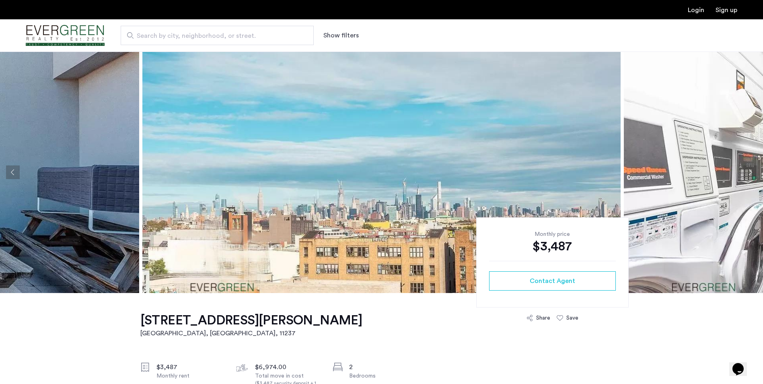
click at [749, 171] on button "Next apartment" at bounding box center [750, 172] width 14 height 14
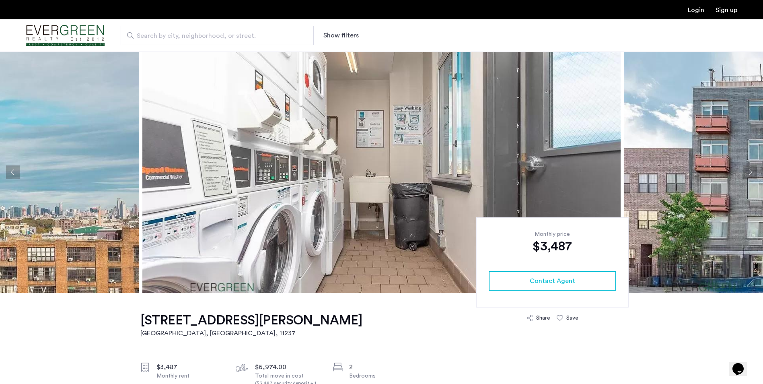
click at [749, 171] on button "Next apartment" at bounding box center [750, 172] width 14 height 14
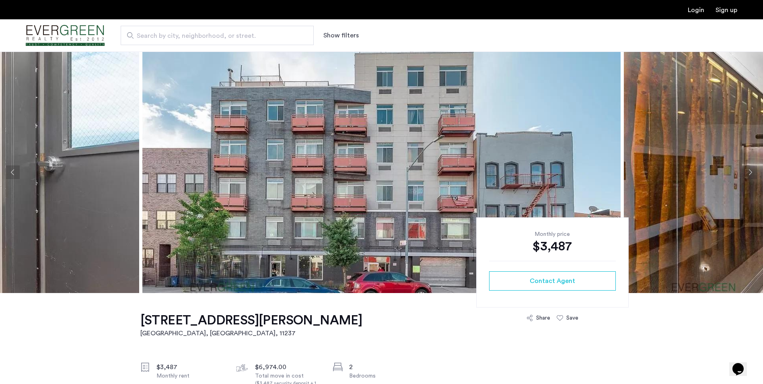
click at [749, 171] on button "Next apartment" at bounding box center [750, 172] width 14 height 14
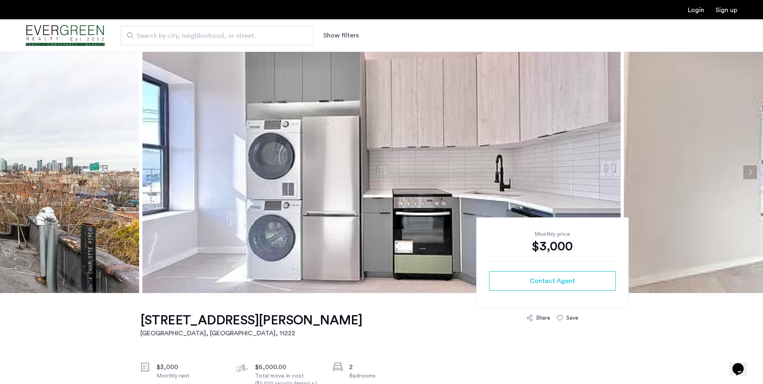
click at [543, 189] on img at bounding box center [381, 171] width 478 height 241
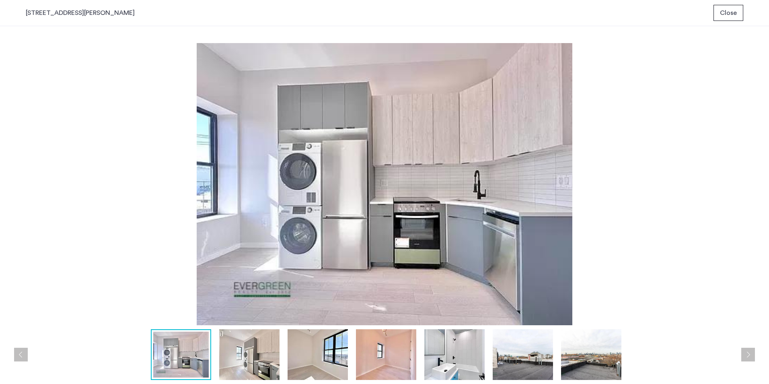
click at [745, 351] on button "Next apartment" at bounding box center [748, 355] width 14 height 14
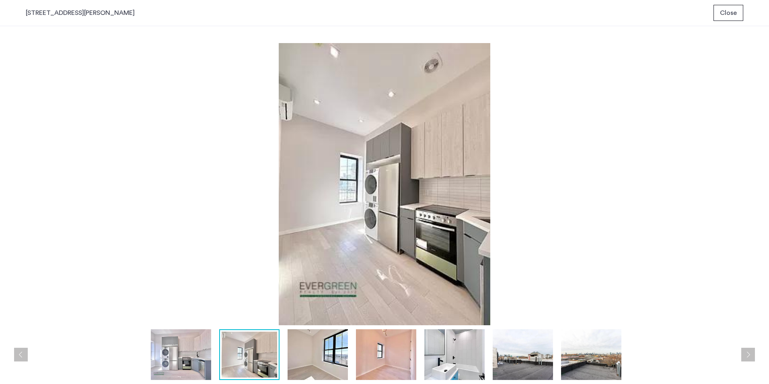
click at [744, 351] on button "Next apartment" at bounding box center [748, 355] width 14 height 14
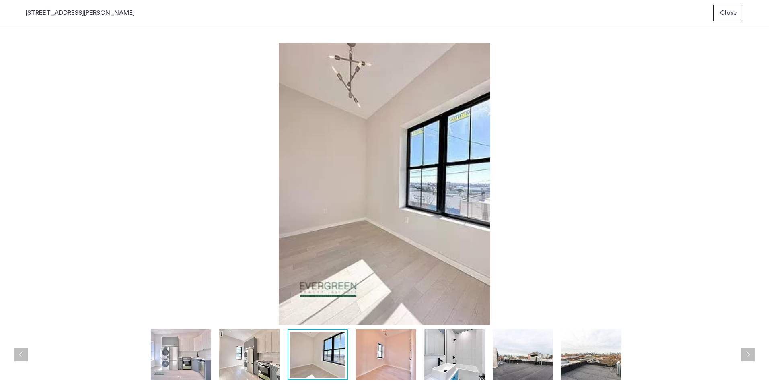
click at [744, 351] on button "Next apartment" at bounding box center [748, 355] width 14 height 14
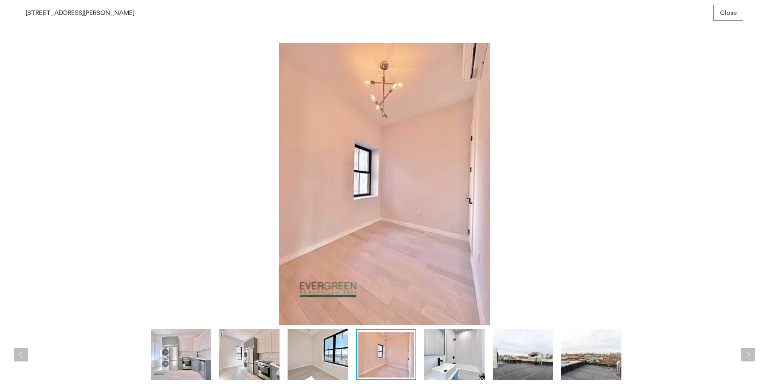
click at [744, 351] on button "Next apartment" at bounding box center [748, 355] width 14 height 14
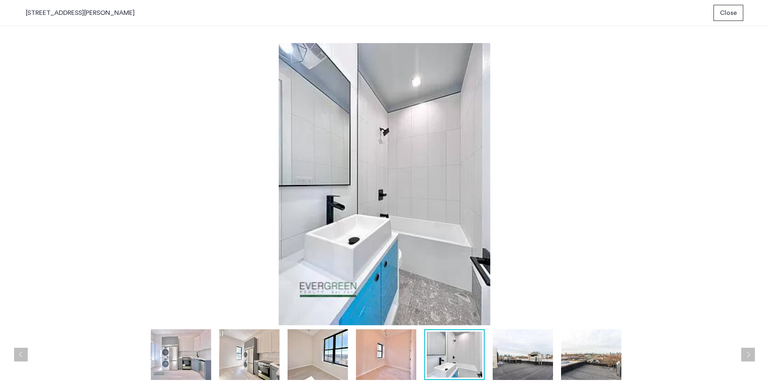
click at [744, 351] on button "Next apartment" at bounding box center [748, 355] width 14 height 14
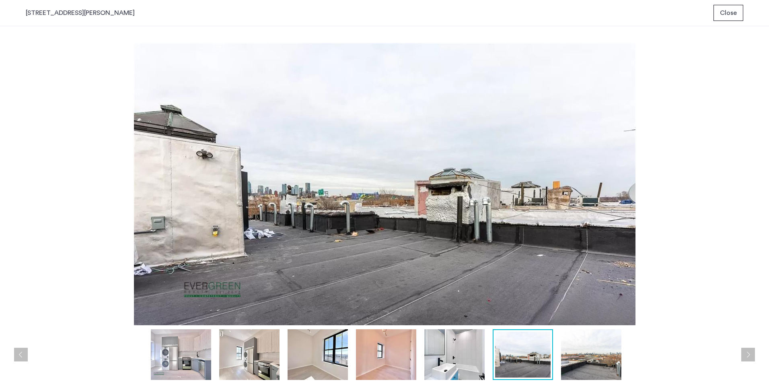
click at [744, 351] on button "Next apartment" at bounding box center [748, 355] width 14 height 14
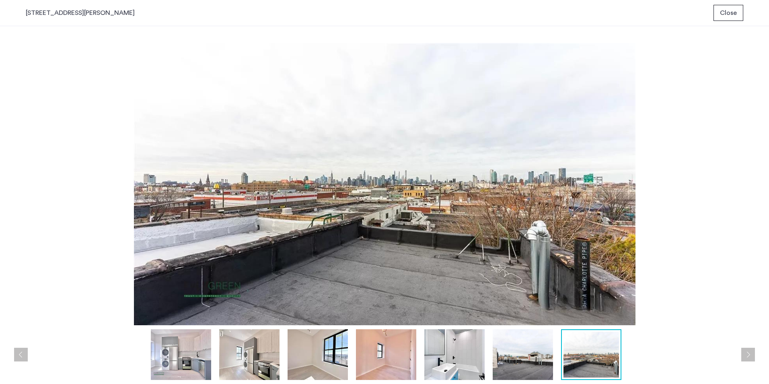
click at [744, 351] on button "Next apartment" at bounding box center [748, 355] width 14 height 14
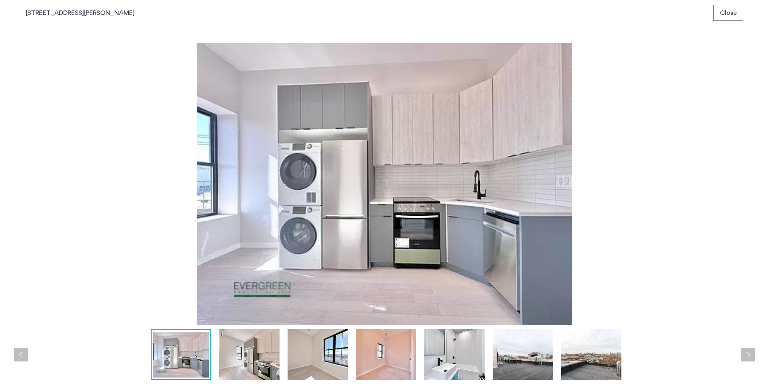
click at [744, 351] on button "Next apartment" at bounding box center [748, 355] width 14 height 14
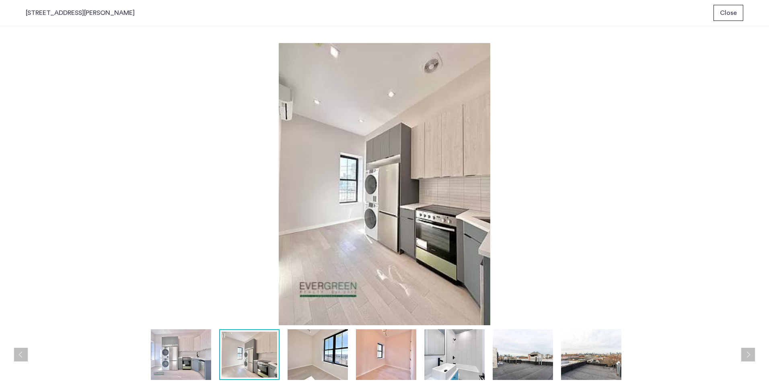
click at [720, 7] on button "Close" at bounding box center [729, 13] width 30 height 16
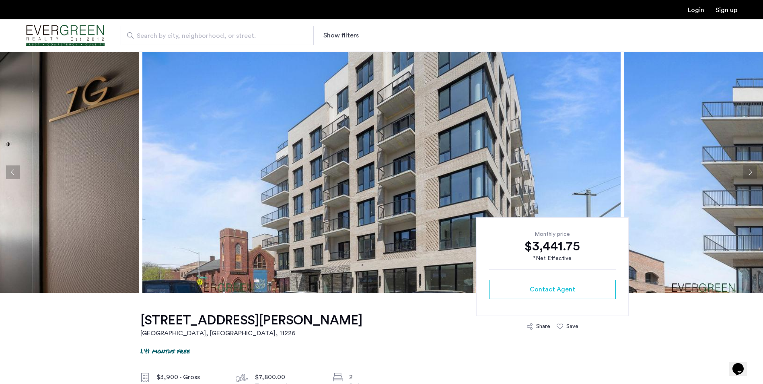
click at [745, 169] on button "Next apartment" at bounding box center [750, 172] width 14 height 14
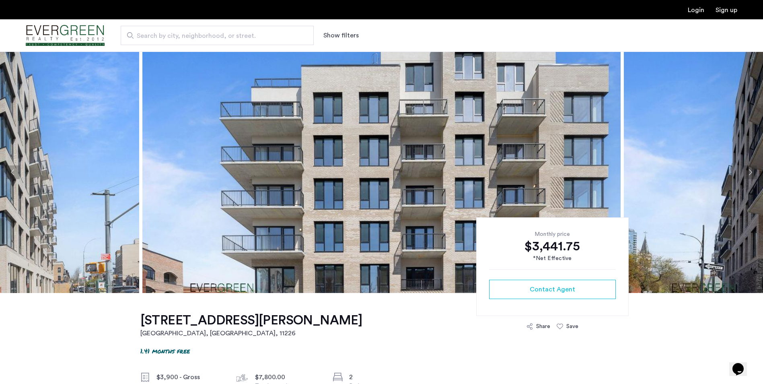
click at [329, 144] on img at bounding box center [381, 171] width 478 height 241
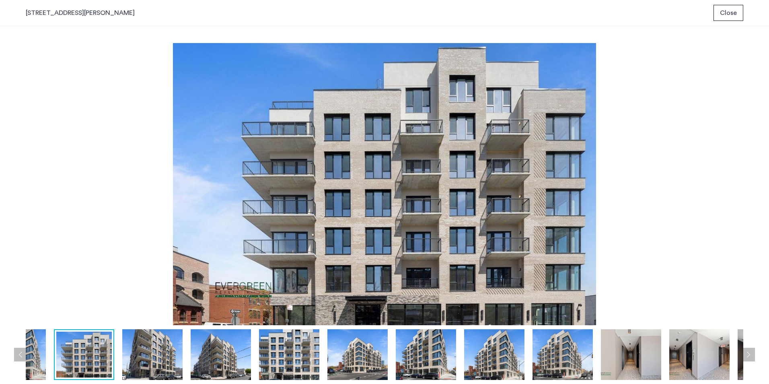
click at [751, 355] on button "Next apartment" at bounding box center [748, 355] width 14 height 14
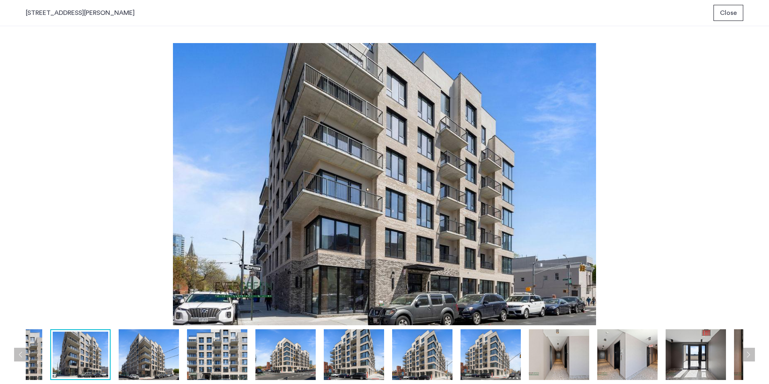
click at [751, 355] on button "Next apartment" at bounding box center [748, 355] width 14 height 14
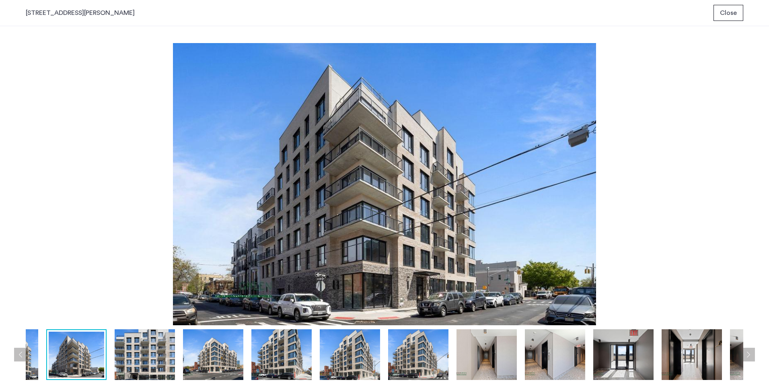
click at [751, 355] on button "Next apartment" at bounding box center [748, 355] width 14 height 14
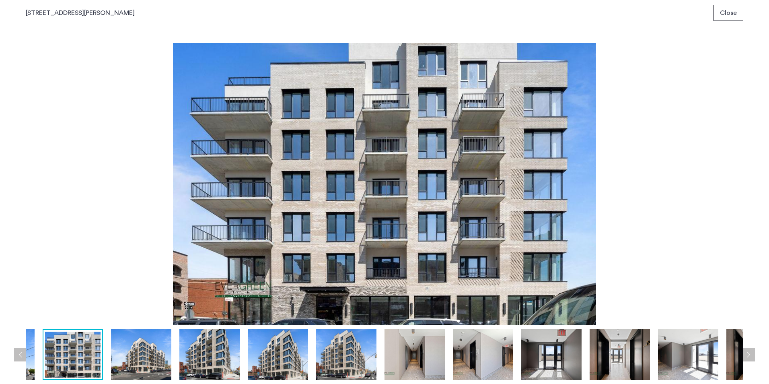
click at [751, 355] on button "Next apartment" at bounding box center [748, 355] width 14 height 14
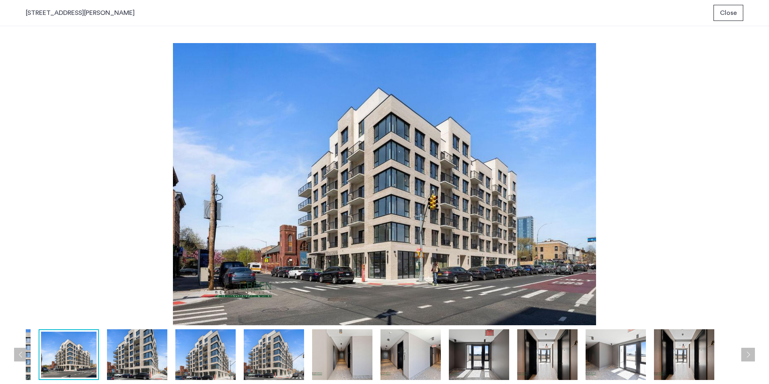
click at [751, 355] on button "Next apartment" at bounding box center [748, 355] width 14 height 14
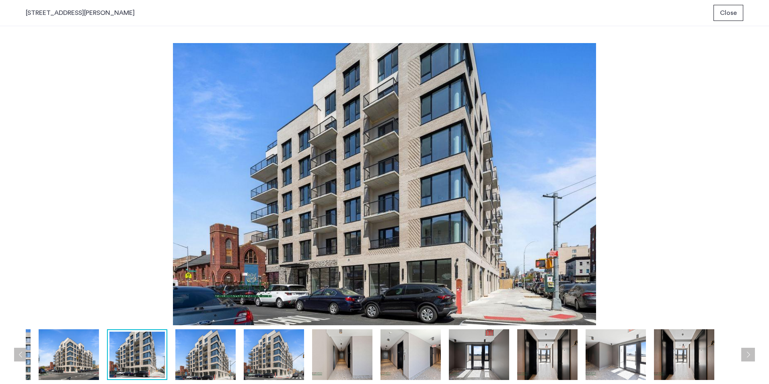
click at [751, 355] on button "Next apartment" at bounding box center [748, 355] width 14 height 14
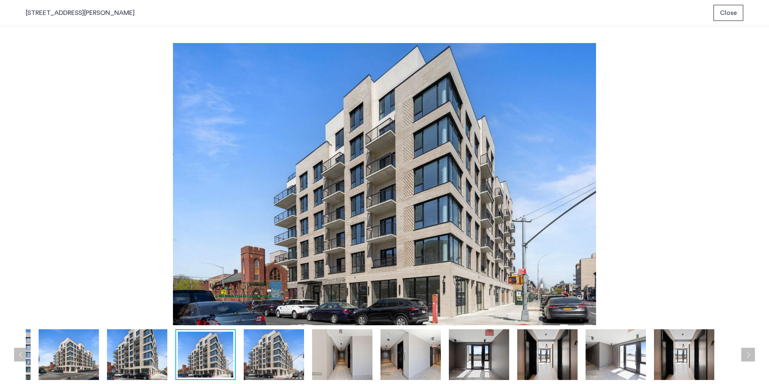
click at [751, 355] on button "Next apartment" at bounding box center [748, 355] width 14 height 14
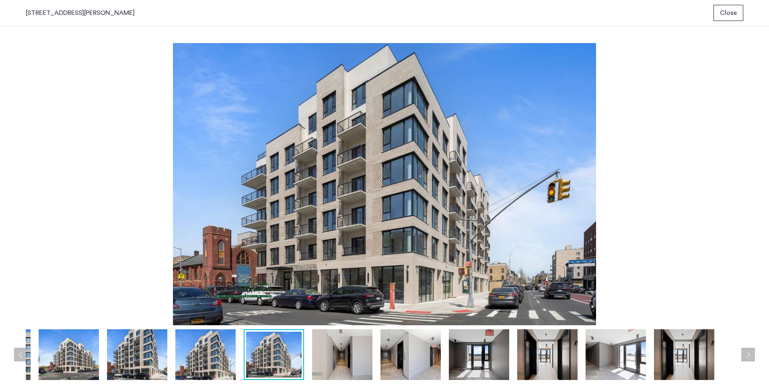
click at [751, 355] on button "Next apartment" at bounding box center [748, 355] width 14 height 14
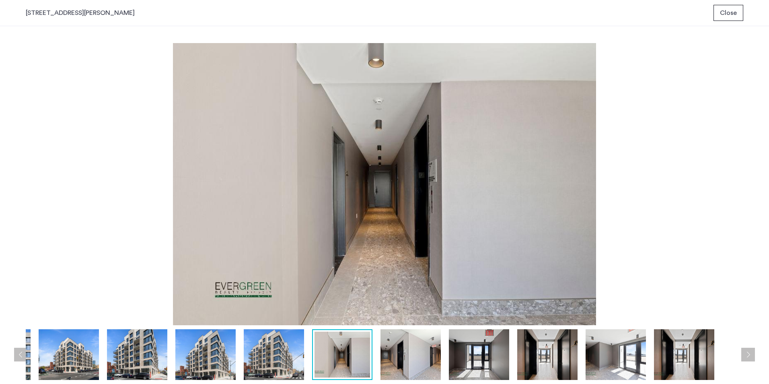
click at [751, 355] on button "Next apartment" at bounding box center [748, 355] width 14 height 14
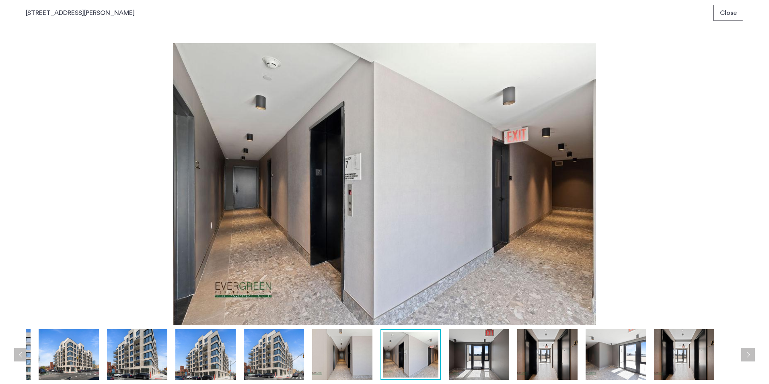
click at [751, 355] on button "Next apartment" at bounding box center [748, 355] width 14 height 14
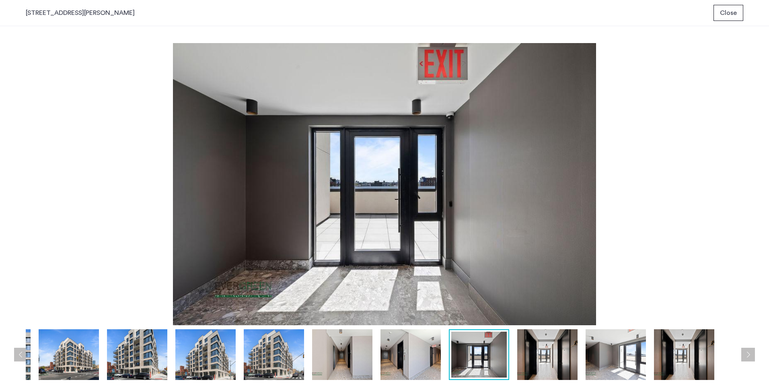
click at [751, 355] on button "Next apartment" at bounding box center [748, 355] width 14 height 14
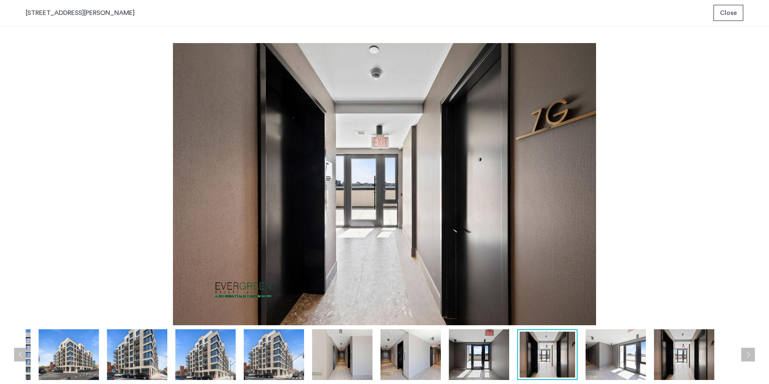
click at [751, 355] on button "Next apartment" at bounding box center [748, 355] width 14 height 14
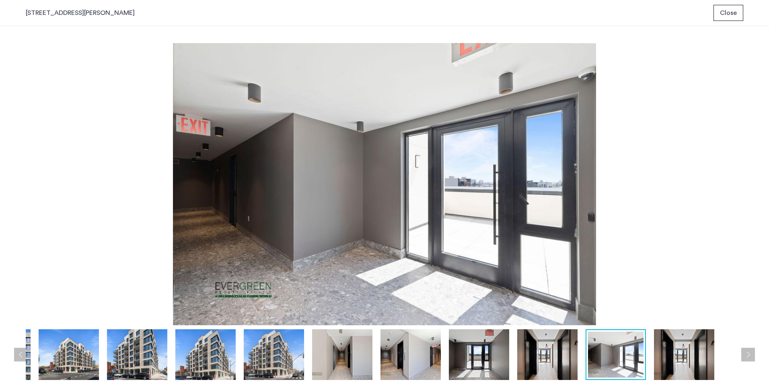
click at [751, 355] on button "Next apartment" at bounding box center [748, 355] width 14 height 14
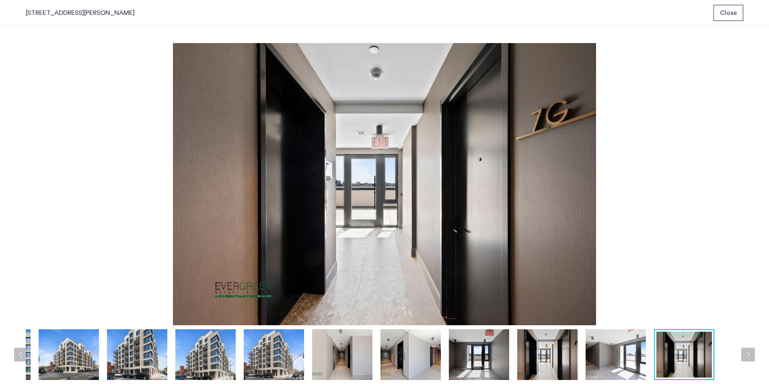
click at [751, 355] on button "Next apartment" at bounding box center [748, 355] width 14 height 14
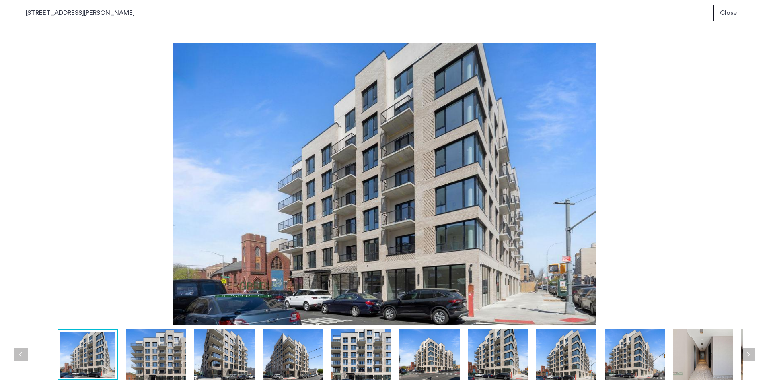
click at [751, 355] on button "Next apartment" at bounding box center [748, 355] width 14 height 14
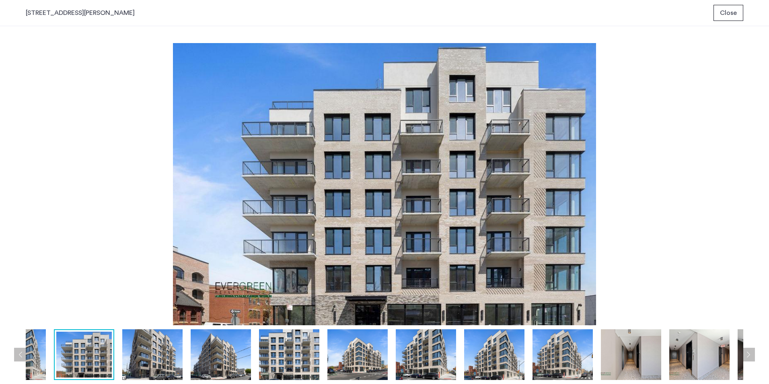
click at [732, 16] on span "Close" at bounding box center [728, 13] width 17 height 10
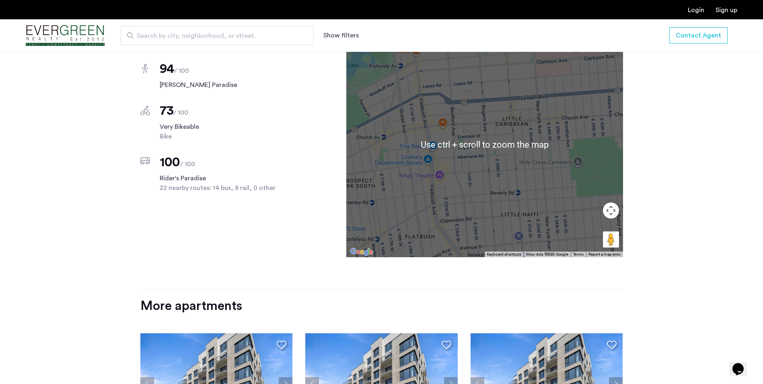
scroll to position [764, 0]
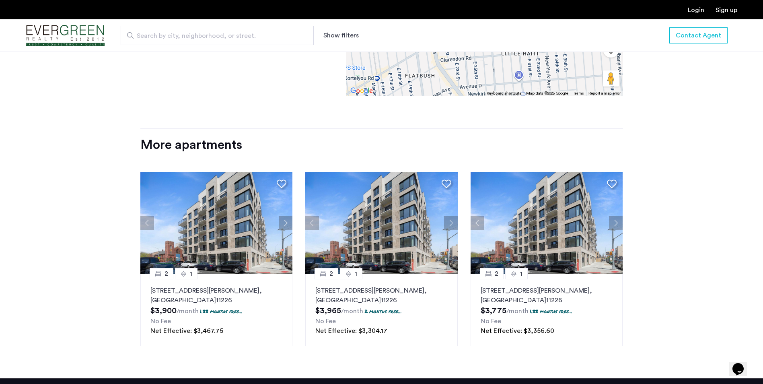
click at [348, 286] on p "2605 Snyder Avenue, Unit 5E, Brooklyn , NY 11226" at bounding box center [381, 295] width 132 height 19
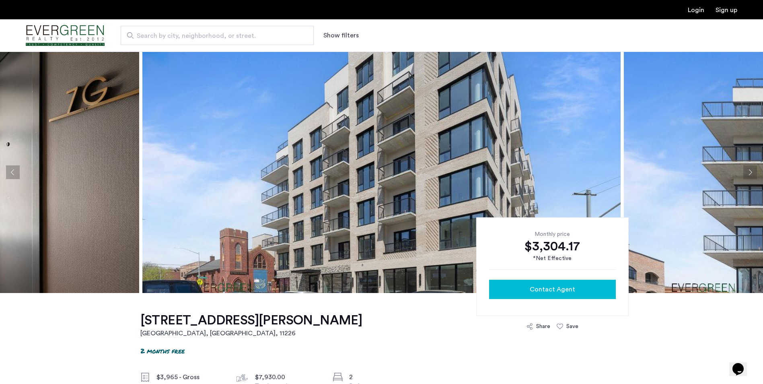
click at [549, 288] on span "Contact Agent" at bounding box center [552, 289] width 45 height 10
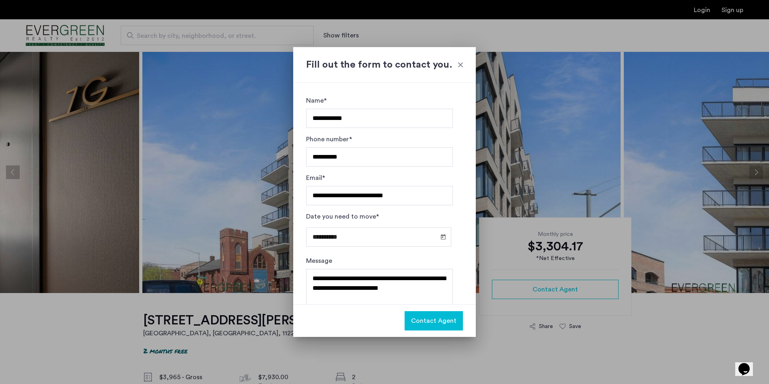
click at [452, 321] on span "Contact Agent" at bounding box center [433, 321] width 45 height 10
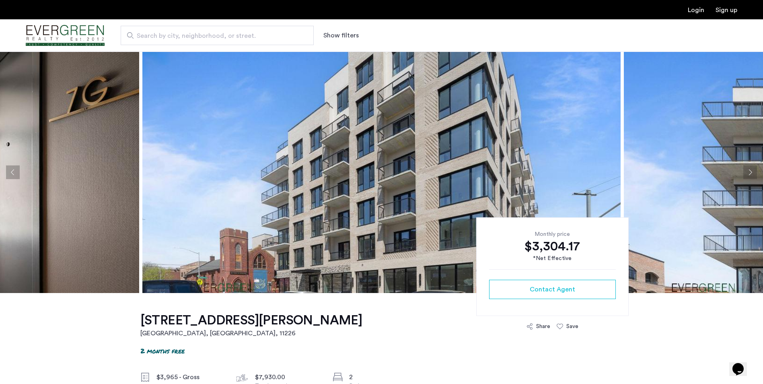
click at [83, 37] on img "Cazamio Logo" at bounding box center [65, 36] width 79 height 30
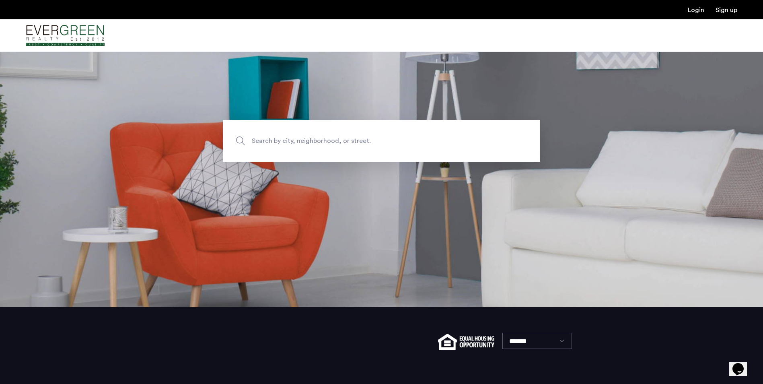
scroll to position [117, 0]
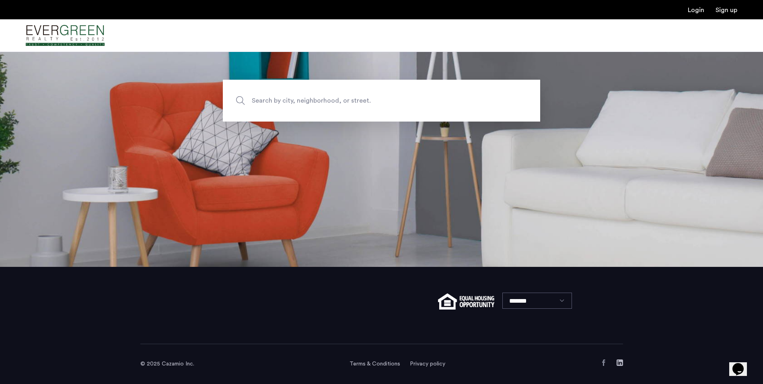
click at [303, 99] on span "Search by city, neighborhood, or street." at bounding box center [363, 100] width 222 height 11
click at [303, 99] on input "Search by city, neighborhood, or street." at bounding box center [381, 101] width 317 height 42
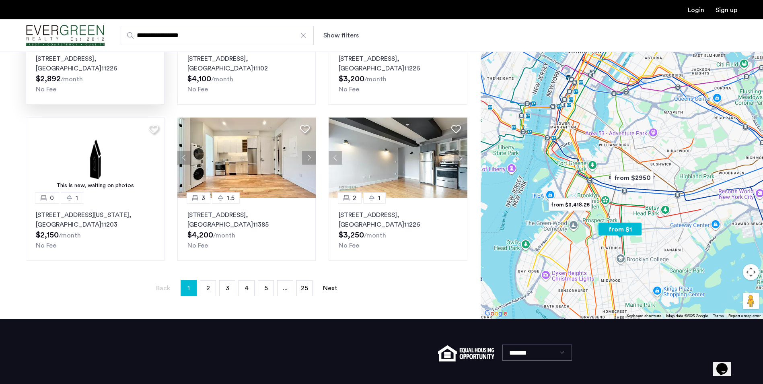
scroll to position [518, 0]
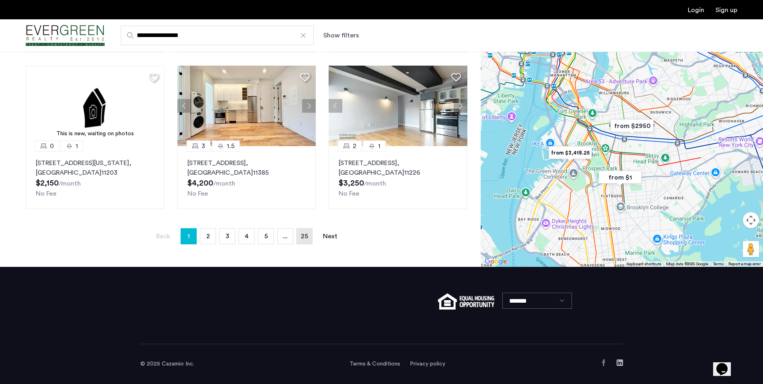
click at [300, 237] on link "page 25" at bounding box center [304, 235] width 15 height 15
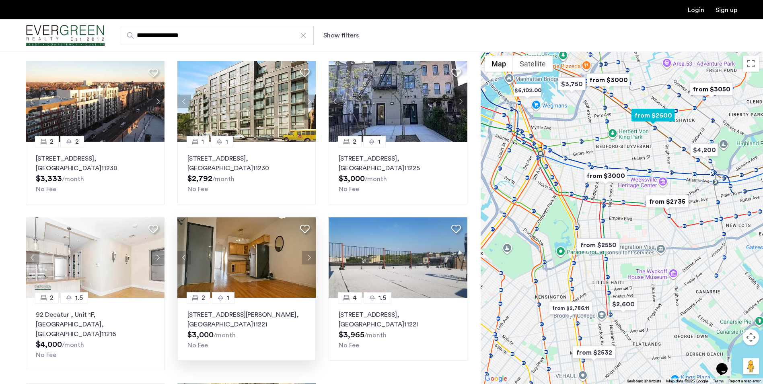
scroll to position [322, 0]
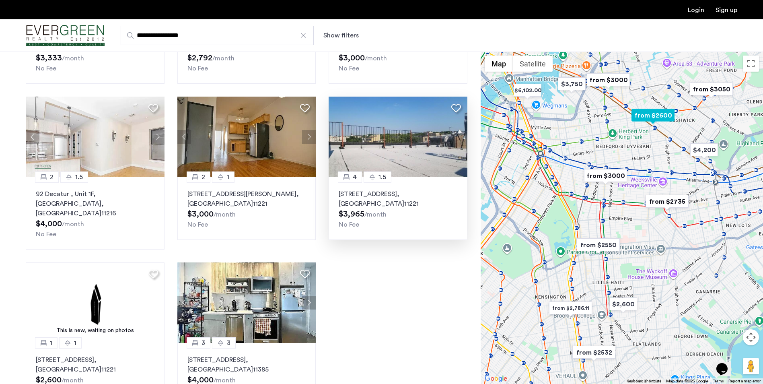
click at [350, 193] on p "[STREET_ADDRESS]" at bounding box center [398, 198] width 119 height 19
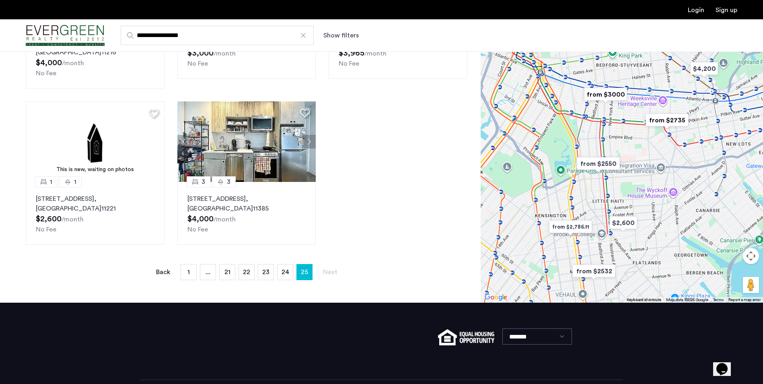
click at [283, 269] on span "24" at bounding box center [286, 272] width 8 height 6
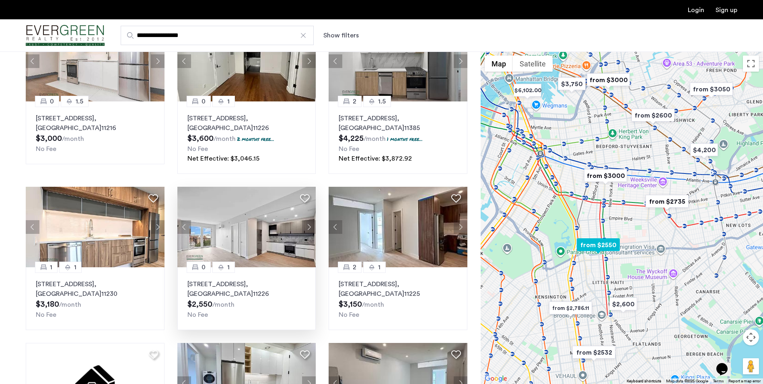
scroll to position [201, 0]
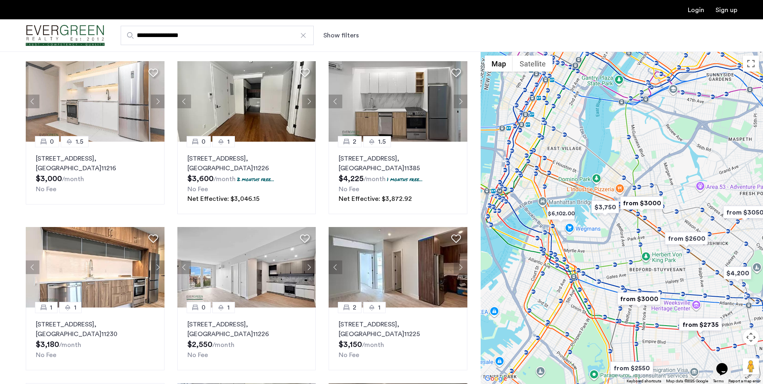
drag, startPoint x: 592, startPoint y: 145, endPoint x: 625, endPoint y: 271, distance: 130.2
click at [625, 271] on div at bounding box center [622, 217] width 282 height 332
click at [635, 208] on img "from $3000" at bounding box center [641, 203] width 49 height 18
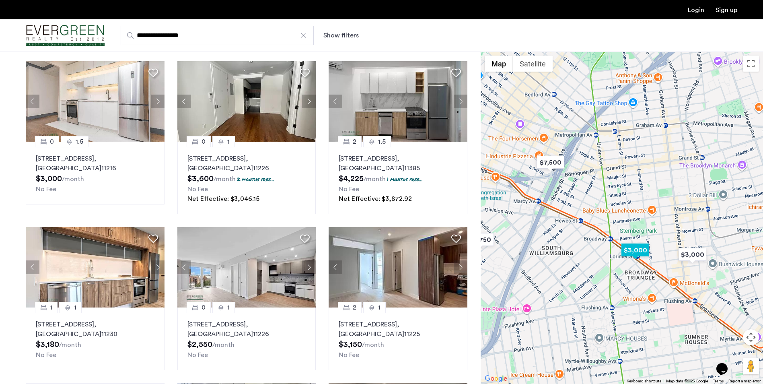
click at [640, 248] on img "$3,000" at bounding box center [635, 250] width 34 height 18
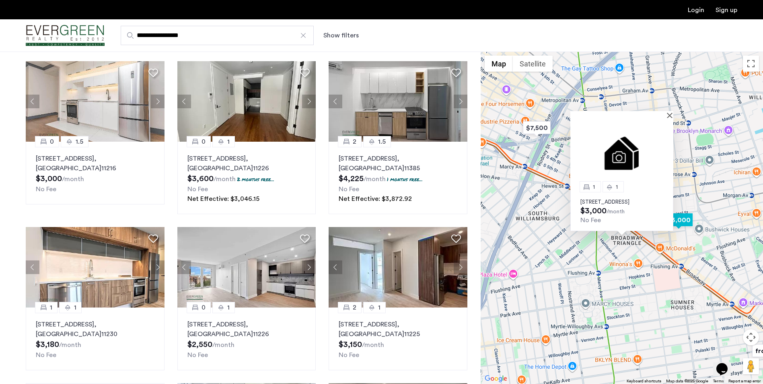
click at [674, 219] on img "$3,000" at bounding box center [679, 220] width 34 height 18
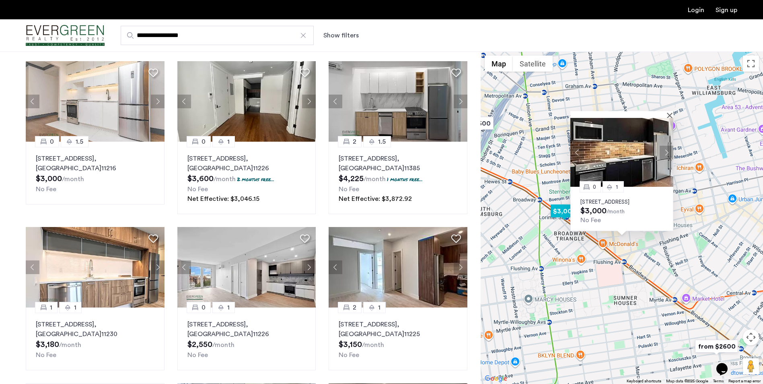
click at [555, 209] on img "$3,000" at bounding box center [564, 211] width 34 height 18
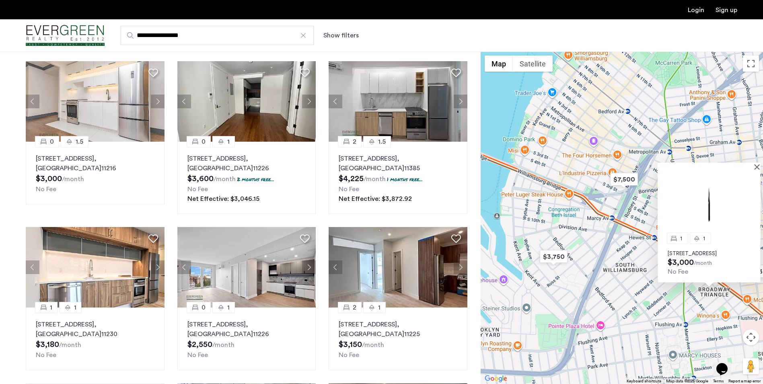
drag, startPoint x: 540, startPoint y: 226, endPoint x: 643, endPoint y: 279, distance: 115.3
click at [643, 279] on div "1 [STREET_ADDRESS] $3,000 /month No Fee" at bounding box center [622, 217] width 282 height 332
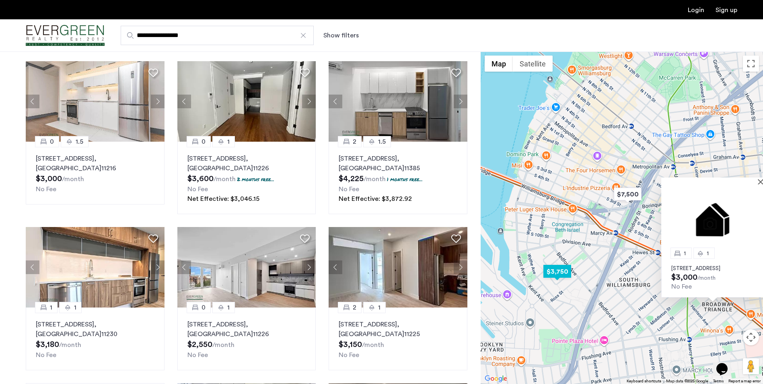
click at [556, 267] on img "$3,750" at bounding box center [557, 271] width 34 height 18
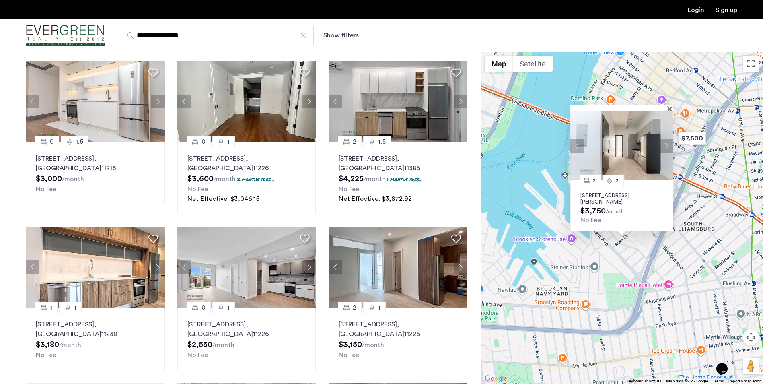
click at [605, 194] on p "75 Wilson Street, Unit 4A, Brooklyn, NY 11249" at bounding box center [621, 198] width 83 height 13
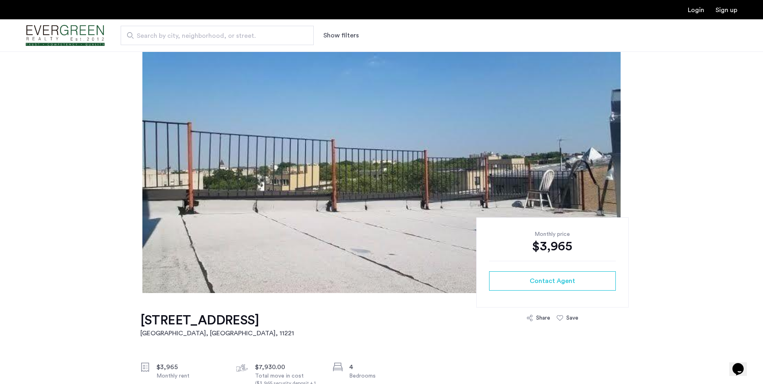
click at [673, 170] on div at bounding box center [381, 171] width 763 height 241
click at [452, 123] on img at bounding box center [381, 171] width 478 height 241
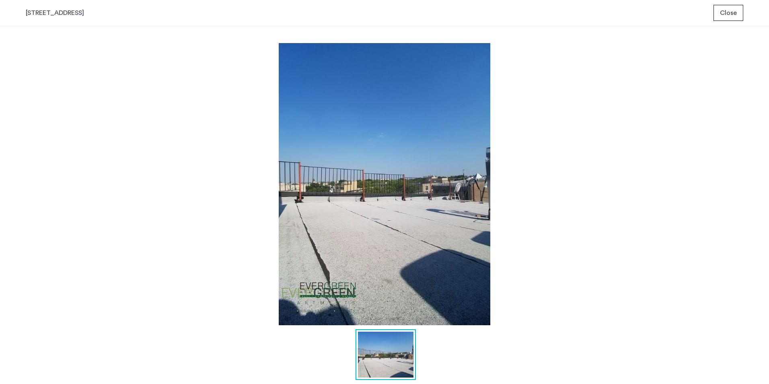
click at [721, 14] on button "Close" at bounding box center [729, 13] width 30 height 16
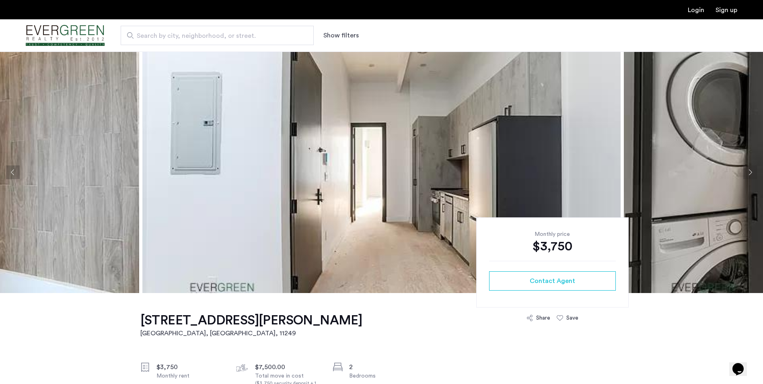
click at [398, 121] on img at bounding box center [381, 171] width 478 height 241
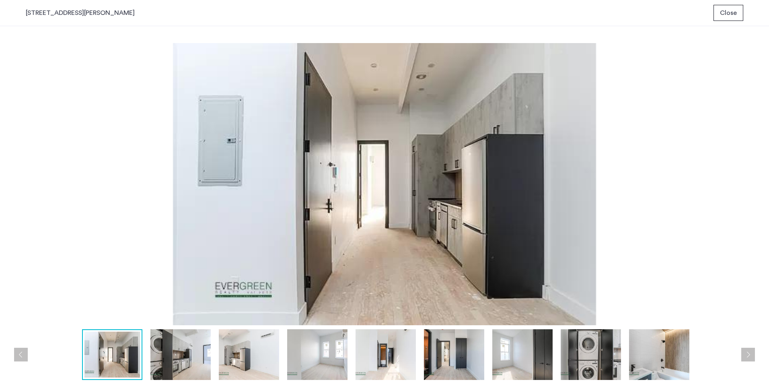
click at [749, 348] on button "Next apartment" at bounding box center [748, 355] width 14 height 14
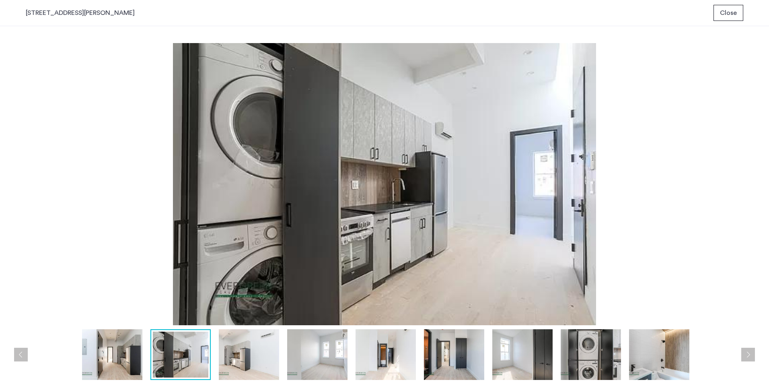
click at [750, 348] on button "Next apartment" at bounding box center [748, 355] width 14 height 14
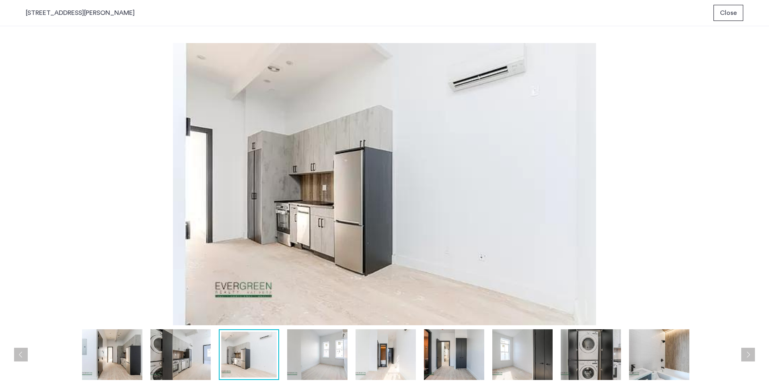
click at [750, 348] on button "Next apartment" at bounding box center [748, 355] width 14 height 14
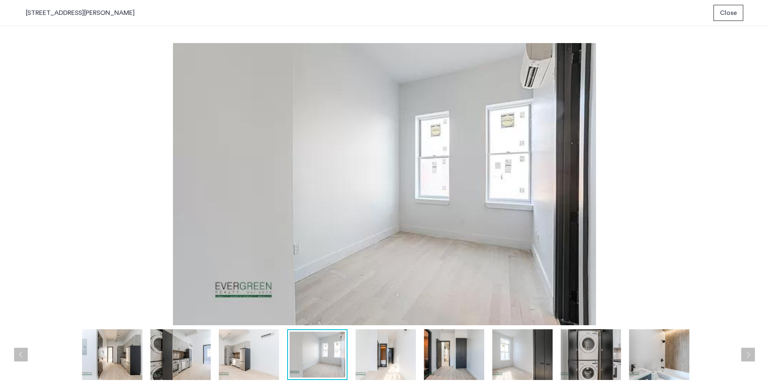
click at [750, 348] on button "Next apartment" at bounding box center [748, 355] width 14 height 14
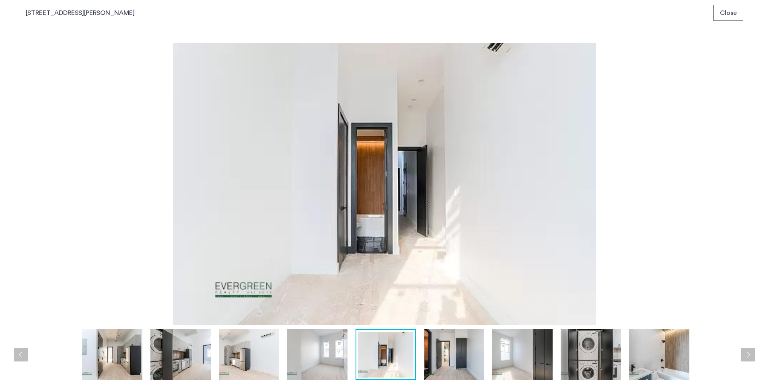
click at [750, 348] on button "Next apartment" at bounding box center [748, 355] width 14 height 14
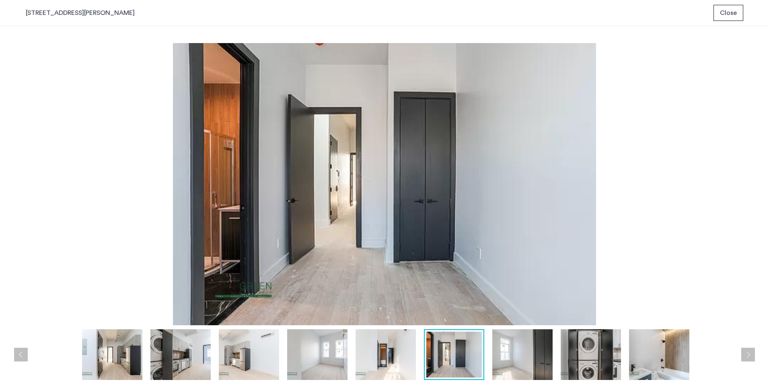
click at [750, 348] on button "Next apartment" at bounding box center [748, 355] width 14 height 14
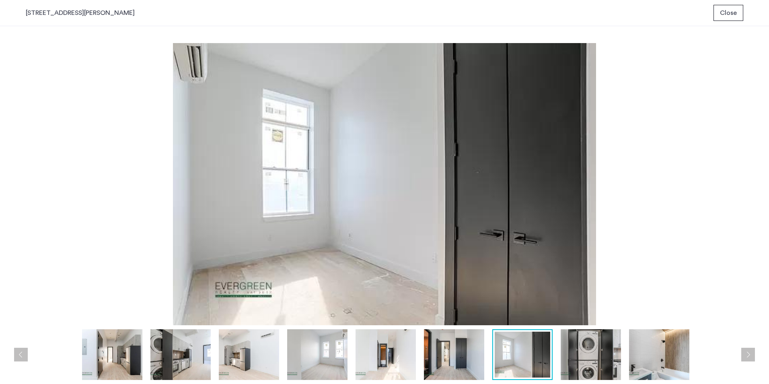
click at [750, 348] on button "Next apartment" at bounding box center [748, 355] width 14 height 14
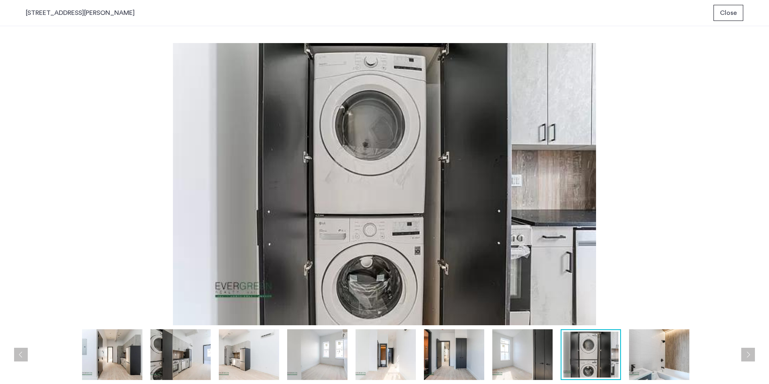
click at [750, 348] on button "Next apartment" at bounding box center [748, 355] width 14 height 14
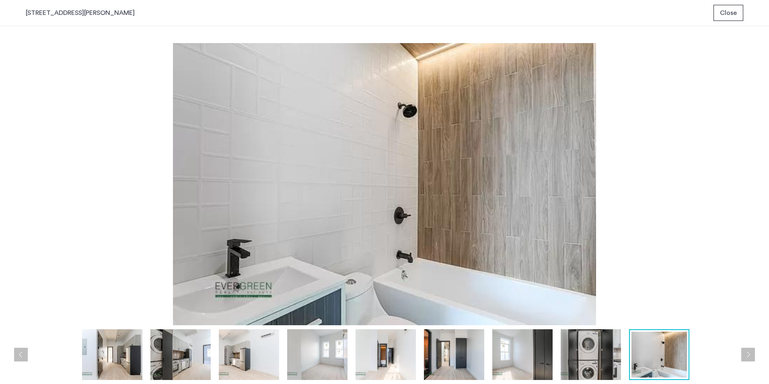
click at [750, 348] on button "Next apartment" at bounding box center [748, 355] width 14 height 14
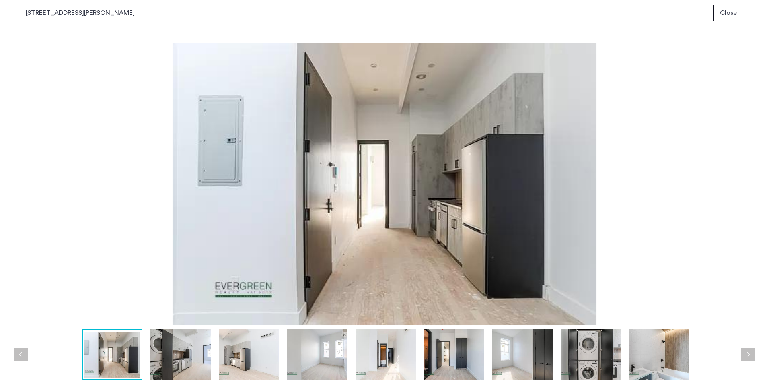
click at [750, 348] on button "Next apartment" at bounding box center [748, 355] width 14 height 14
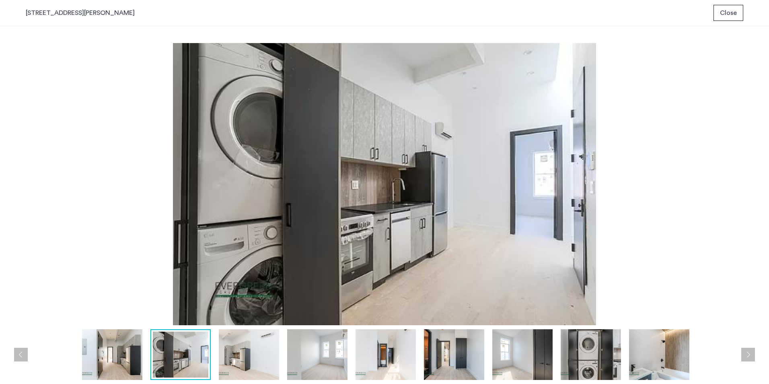
click at [750, 348] on button "Next apartment" at bounding box center [748, 355] width 14 height 14
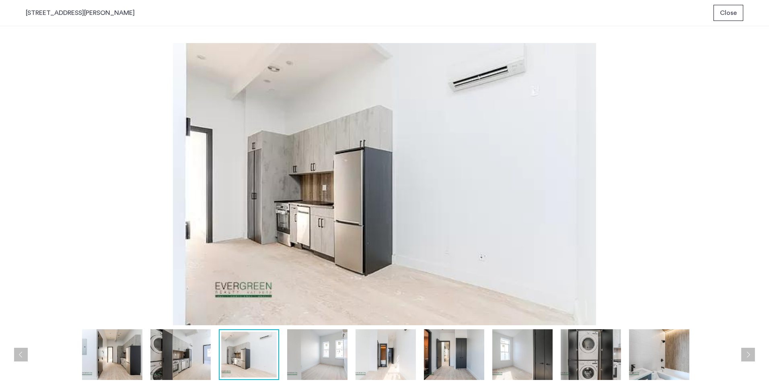
click at [750, 348] on button "Next apartment" at bounding box center [748, 355] width 14 height 14
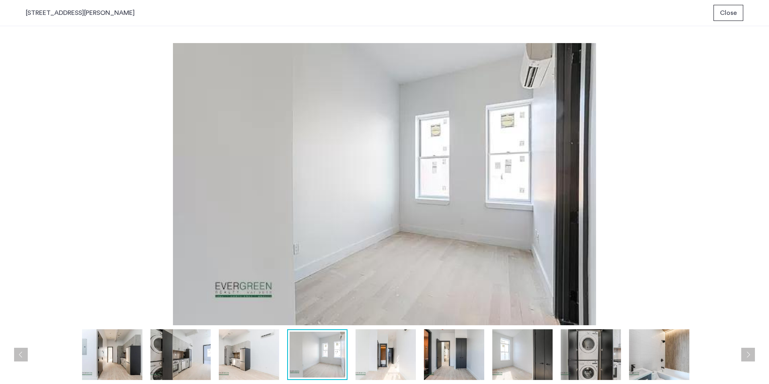
click at [726, 12] on span "Close" at bounding box center [728, 13] width 17 height 10
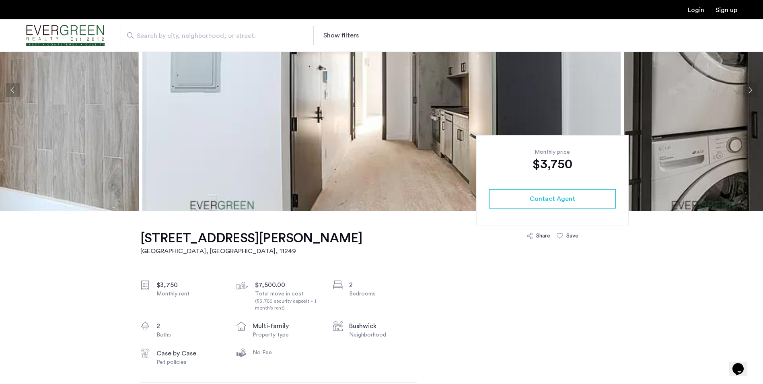
scroll to position [80, 0]
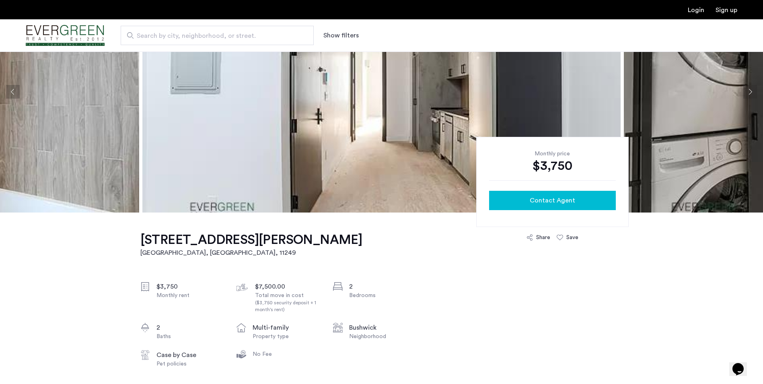
click at [551, 197] on span "Contact Agent" at bounding box center [552, 200] width 45 height 10
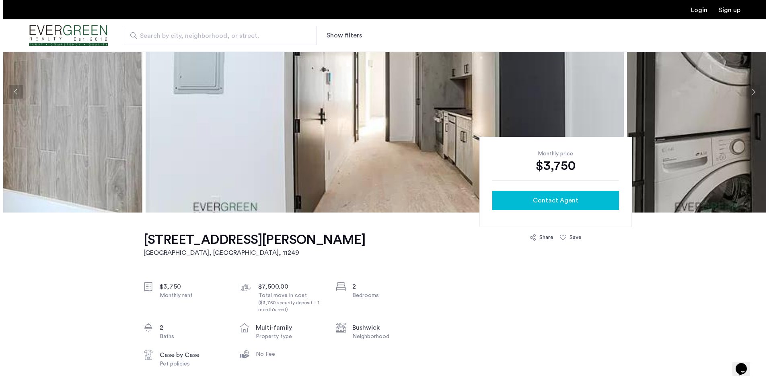
scroll to position [0, 0]
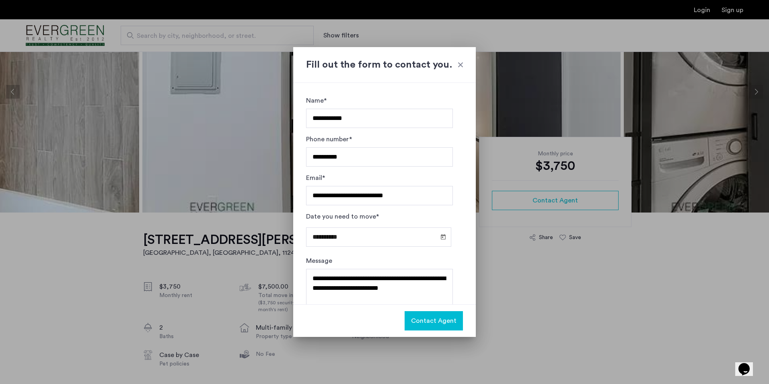
click at [447, 313] on button "Contact Agent" at bounding box center [434, 320] width 58 height 19
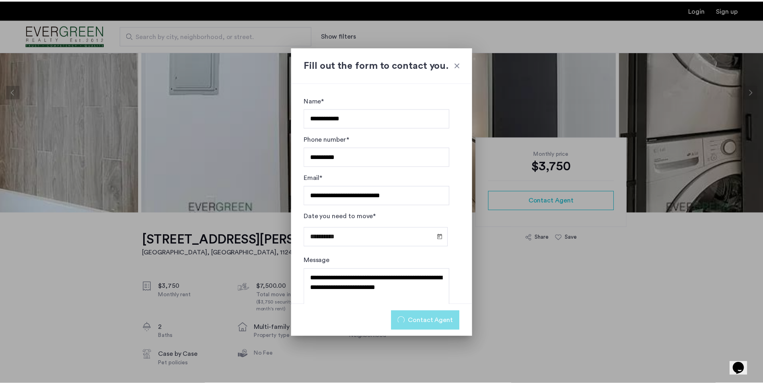
scroll to position [80, 0]
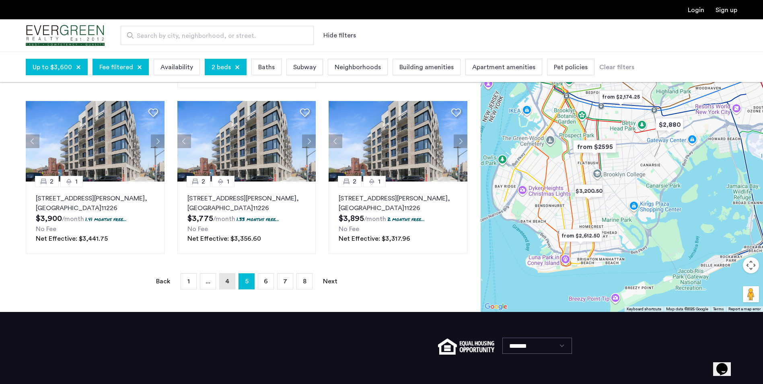
click at [230, 276] on link "page 4" at bounding box center [227, 281] width 15 height 15
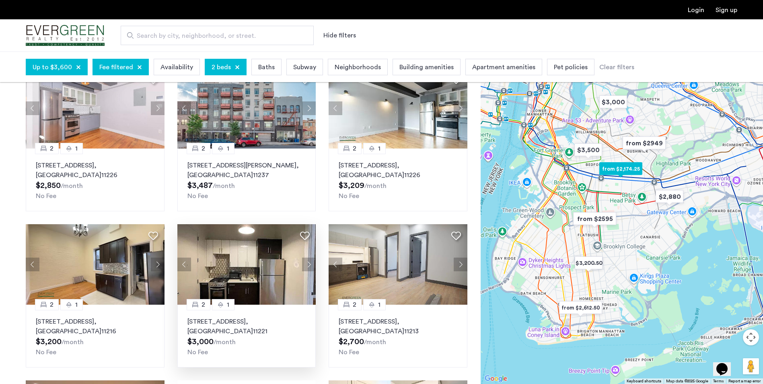
scroll to position [80, 0]
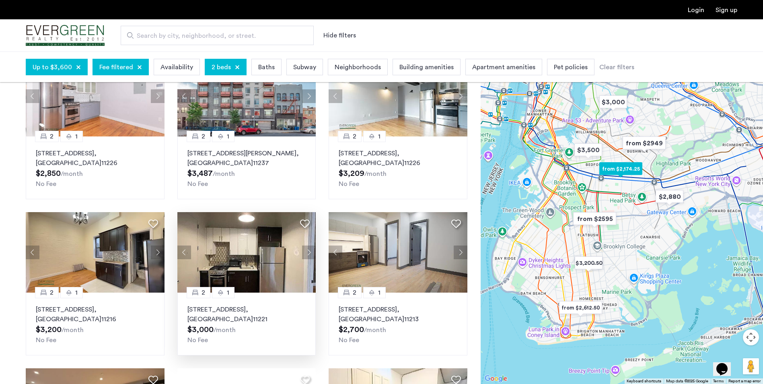
click at [232, 270] on img at bounding box center [246, 252] width 139 height 80
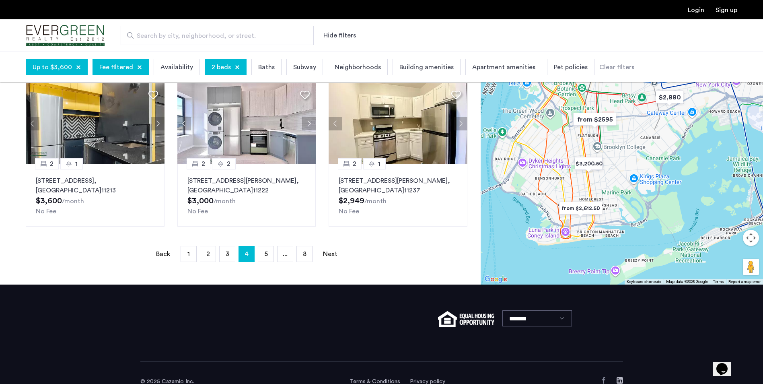
scroll to position [523, 0]
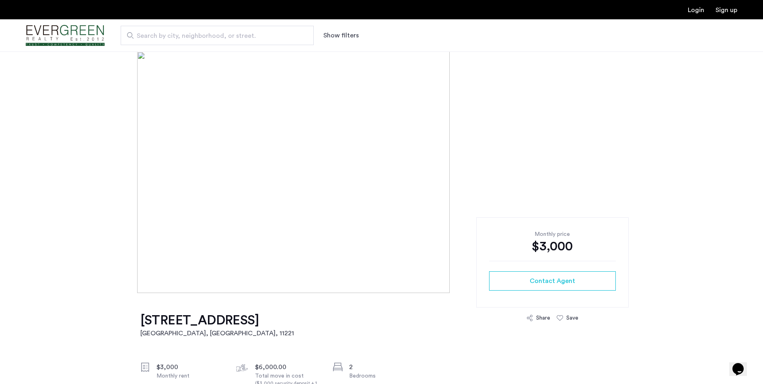
click at [243, 184] on img at bounding box center [381, 171] width 488 height 241
click at [313, 145] on img at bounding box center [381, 171] width 488 height 241
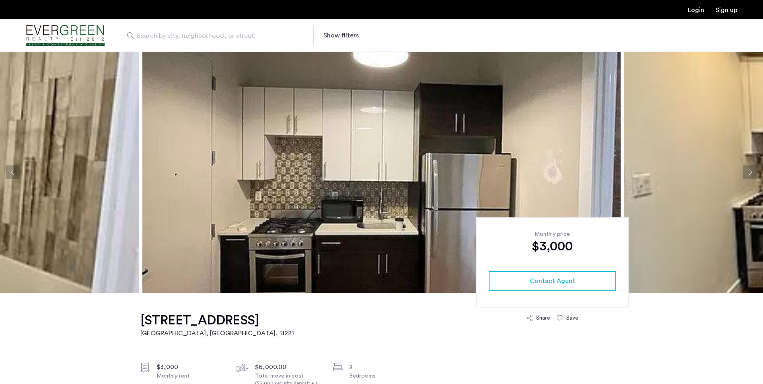
click at [434, 172] on img at bounding box center [381, 171] width 478 height 241
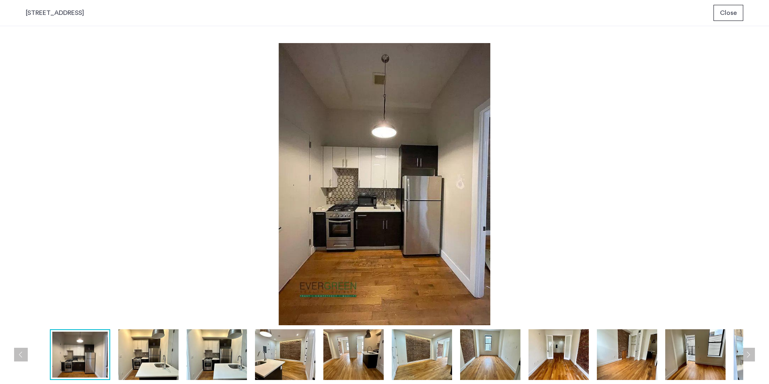
click at [749, 352] on button "Next apartment" at bounding box center [748, 355] width 14 height 14
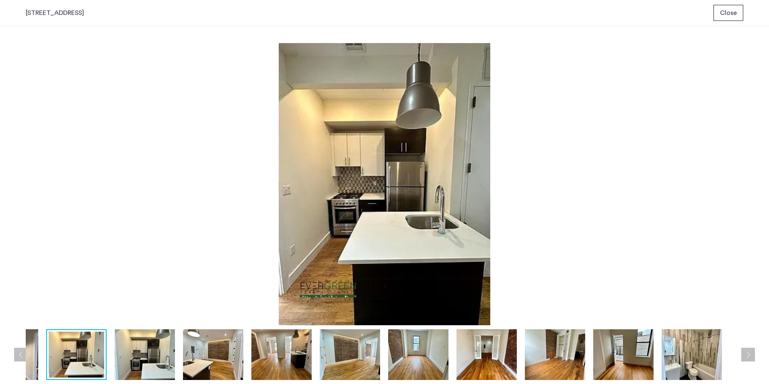
click at [749, 352] on button "Next apartment" at bounding box center [748, 355] width 14 height 14
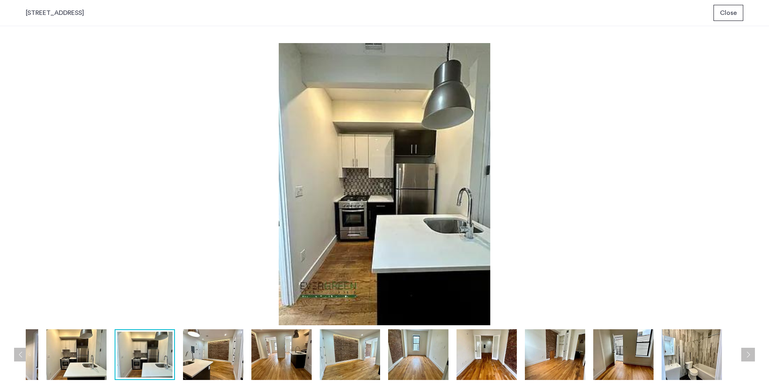
click at [749, 352] on button "Next apartment" at bounding box center [748, 355] width 14 height 14
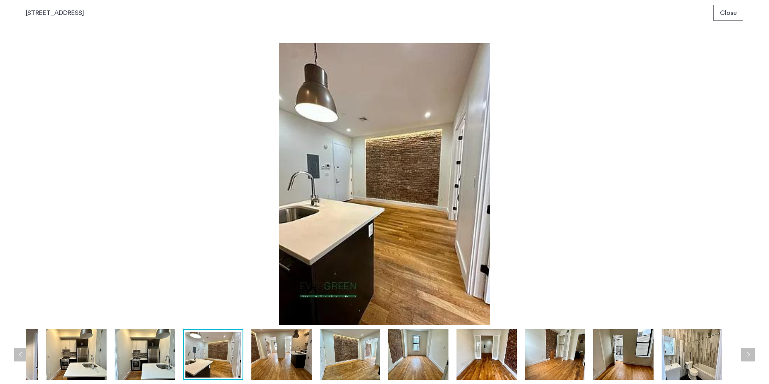
click at [749, 352] on button "Next apartment" at bounding box center [748, 355] width 14 height 14
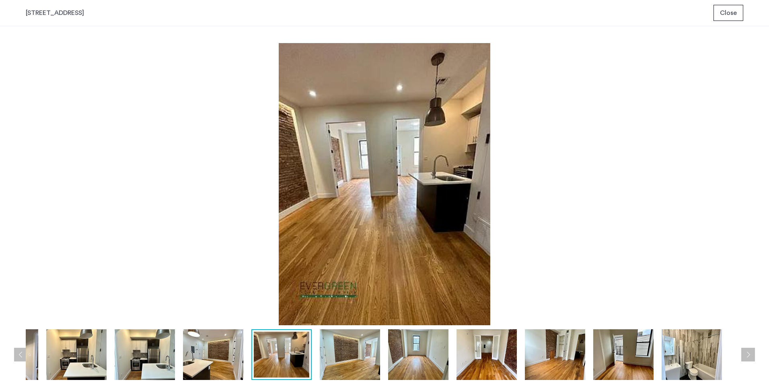
click at [749, 352] on button "Next apartment" at bounding box center [748, 355] width 14 height 14
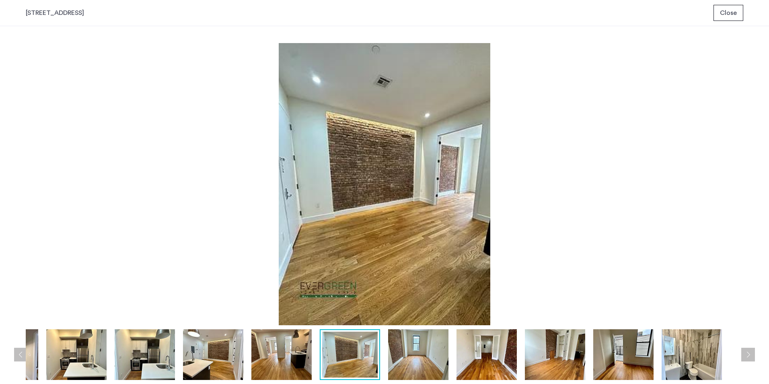
click at [749, 356] on button "Next apartment" at bounding box center [748, 355] width 14 height 14
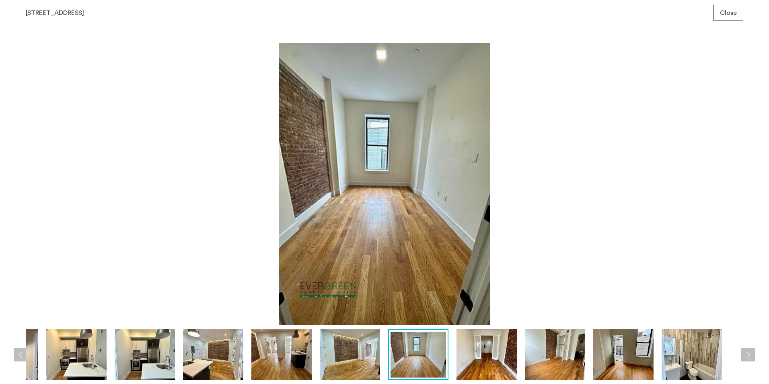
click at [747, 355] on button "Next apartment" at bounding box center [748, 355] width 14 height 14
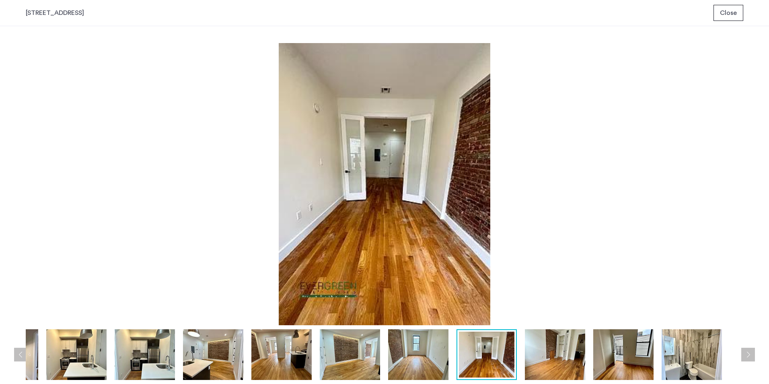
click at [747, 355] on button "Next apartment" at bounding box center [748, 355] width 14 height 14
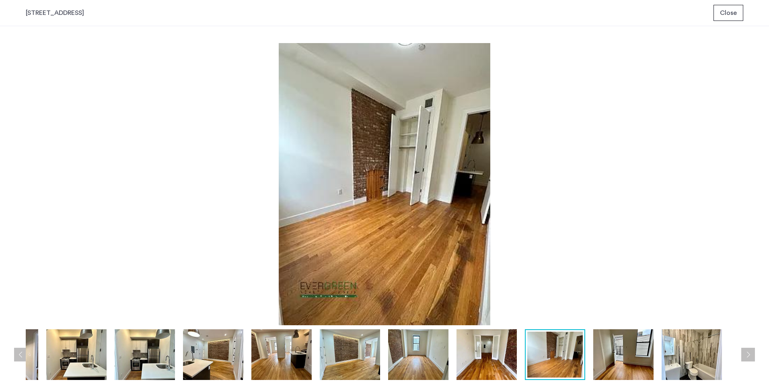
click at [747, 355] on button "Next apartment" at bounding box center [748, 355] width 14 height 14
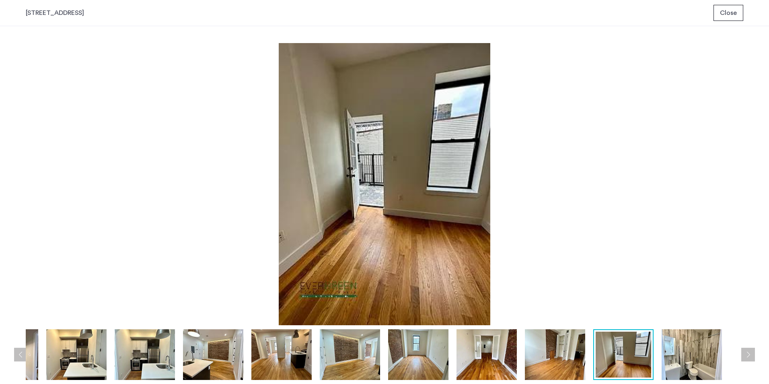
click at [747, 354] on button "Next apartment" at bounding box center [748, 355] width 14 height 14
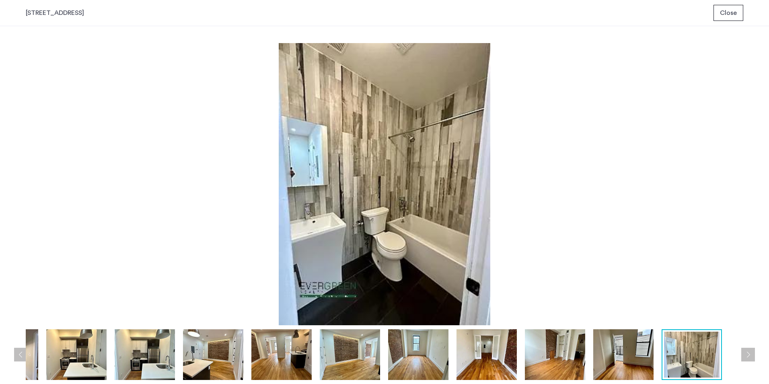
click at [747, 354] on button "Next apartment" at bounding box center [748, 355] width 14 height 14
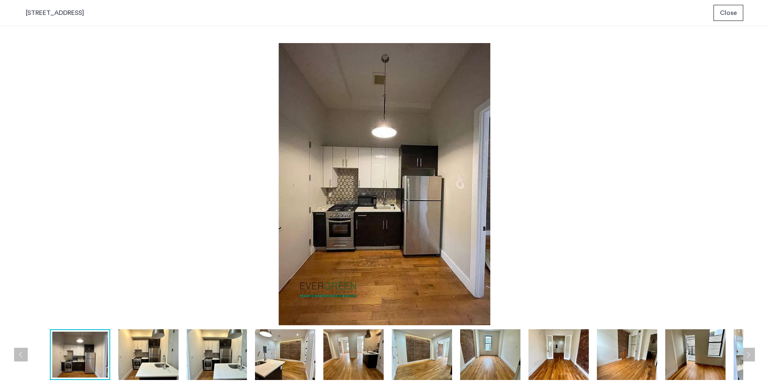
click at [747, 354] on button "Next apartment" at bounding box center [748, 355] width 14 height 14
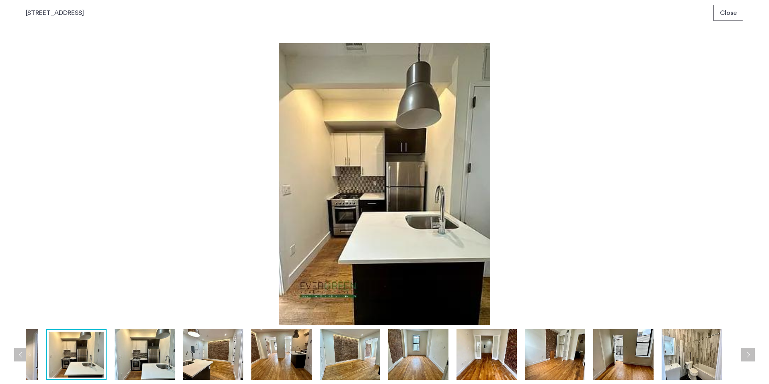
click at [747, 354] on button "Next apartment" at bounding box center [748, 355] width 14 height 14
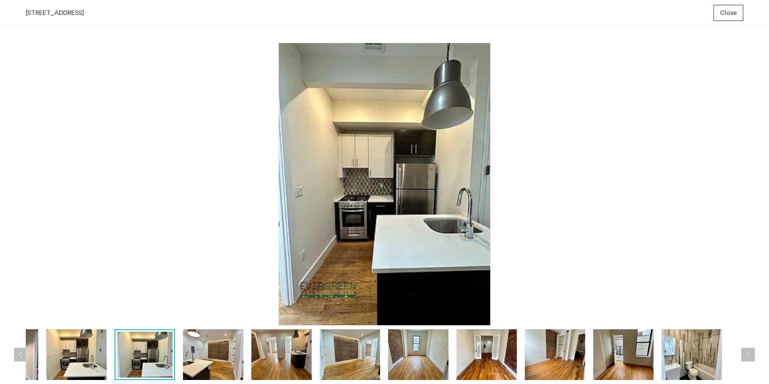
click at [747, 354] on button "Next apartment" at bounding box center [748, 355] width 14 height 14
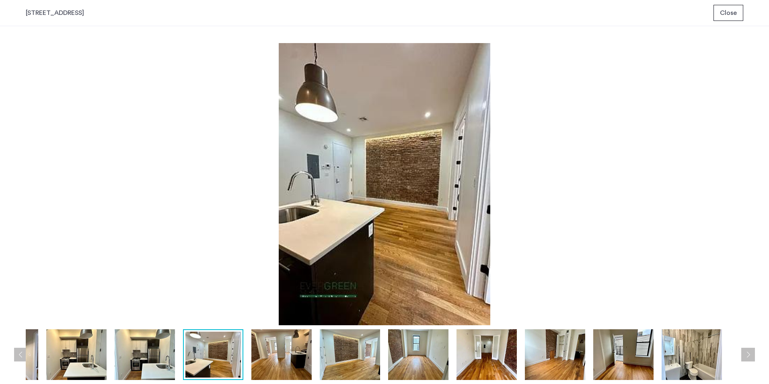
click at [747, 354] on button "Next apartment" at bounding box center [748, 355] width 14 height 14
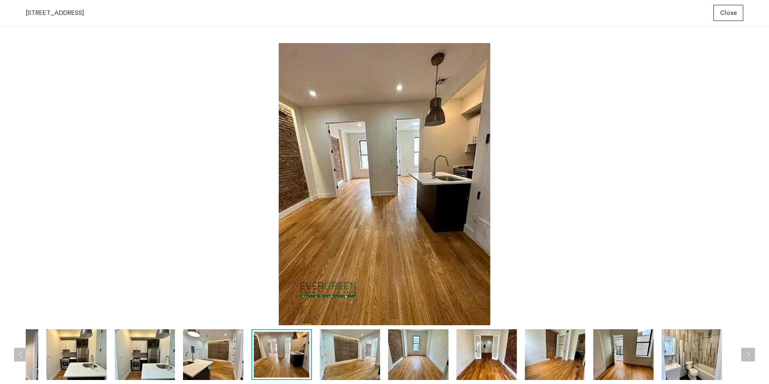
click at [747, 354] on button "Next apartment" at bounding box center [748, 355] width 14 height 14
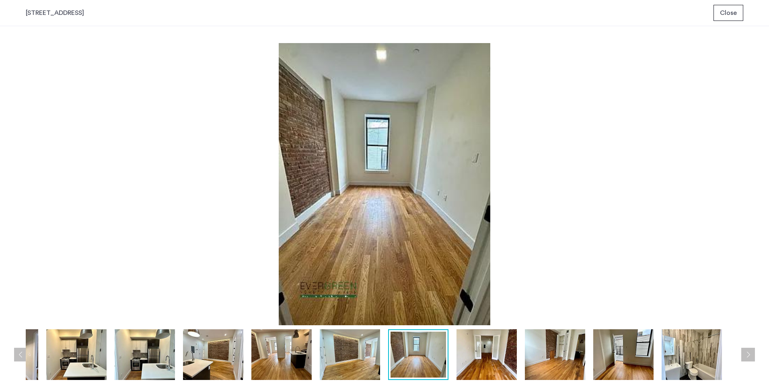
click at [726, 16] on span "Close" at bounding box center [728, 13] width 17 height 10
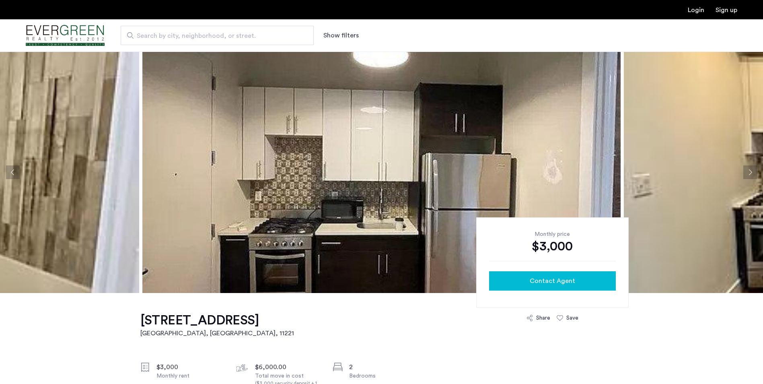
click at [539, 278] on span "Contact Agent" at bounding box center [552, 281] width 45 height 10
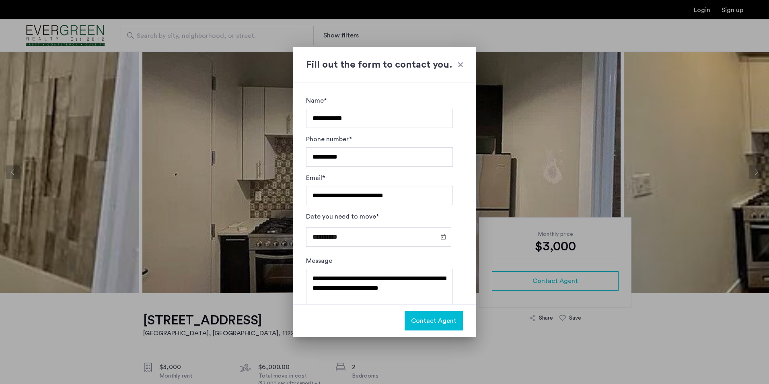
click at [420, 319] on span "Contact Agent" at bounding box center [433, 321] width 45 height 10
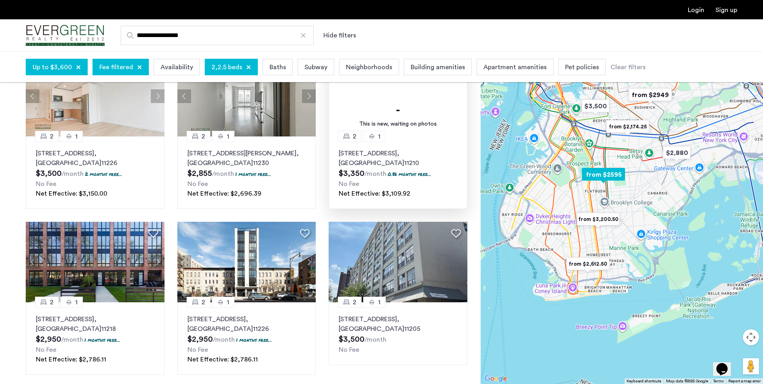
scroll to position [40, 0]
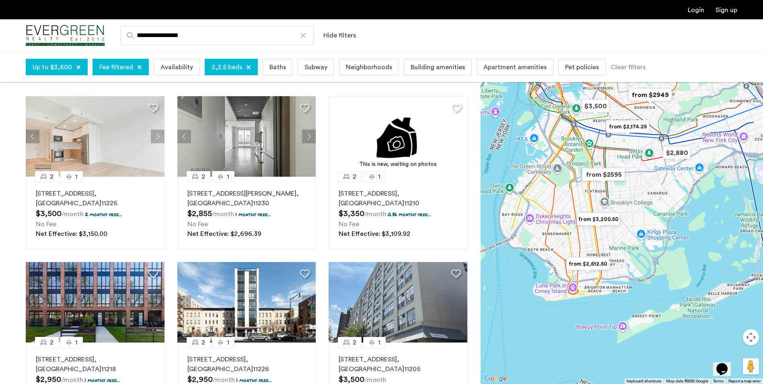
click at [276, 68] on span "Baths" at bounding box center [278, 67] width 16 height 10
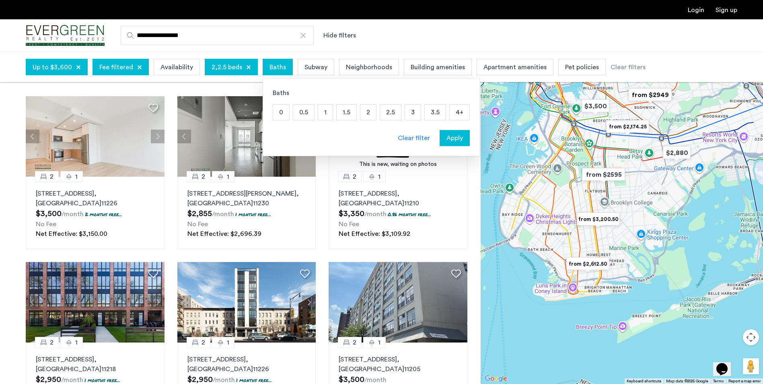
click at [343, 113] on p "1.5" at bounding box center [347, 112] width 20 height 15
click at [366, 108] on p "2" at bounding box center [368, 112] width 16 height 15
click at [446, 137] on span "Apply" at bounding box center [454, 138] width 16 height 10
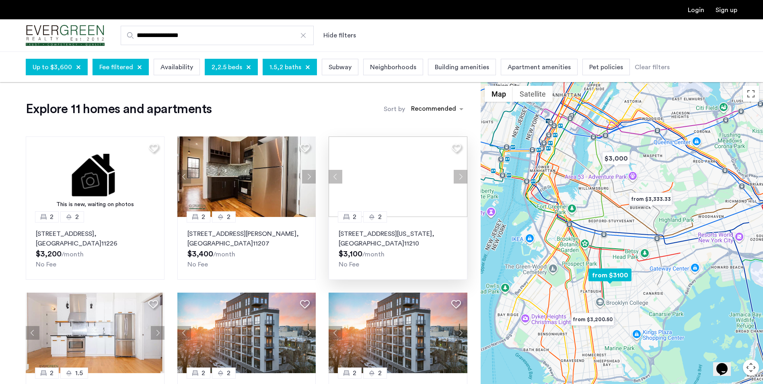
click at [402, 185] on img at bounding box center [398, 176] width 139 height 80
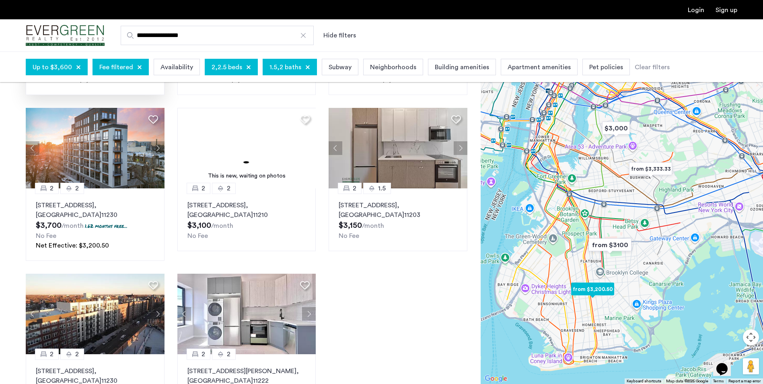
scroll to position [362, 0]
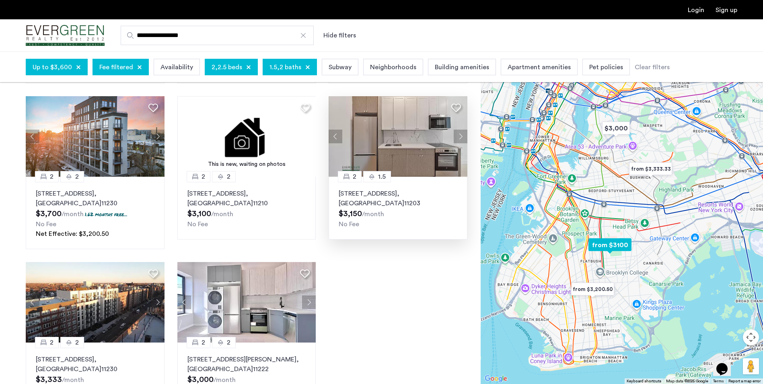
click at [409, 144] on img at bounding box center [398, 136] width 139 height 80
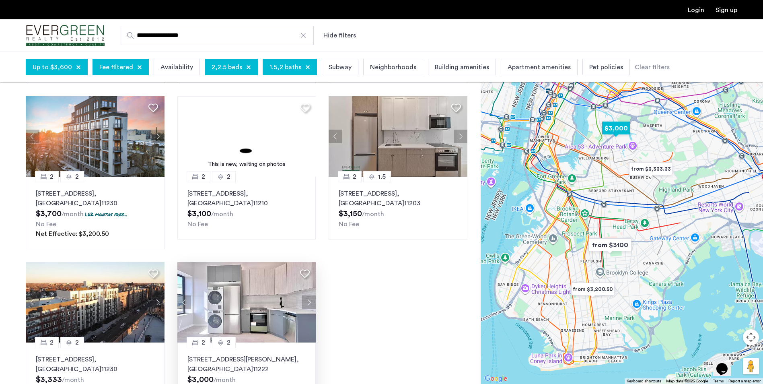
click at [223, 301] on img at bounding box center [246, 302] width 139 height 80
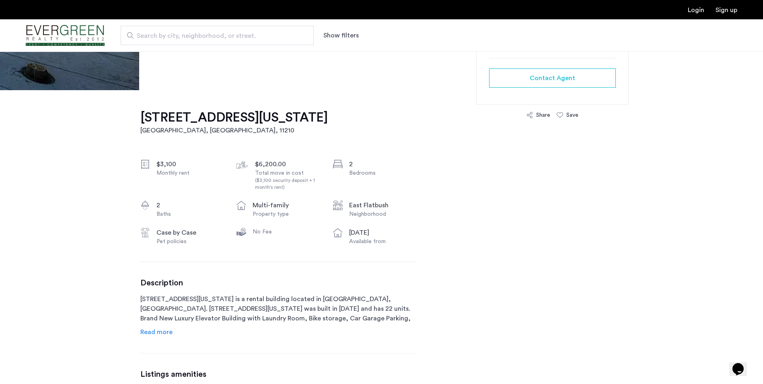
scroll to position [201, 0]
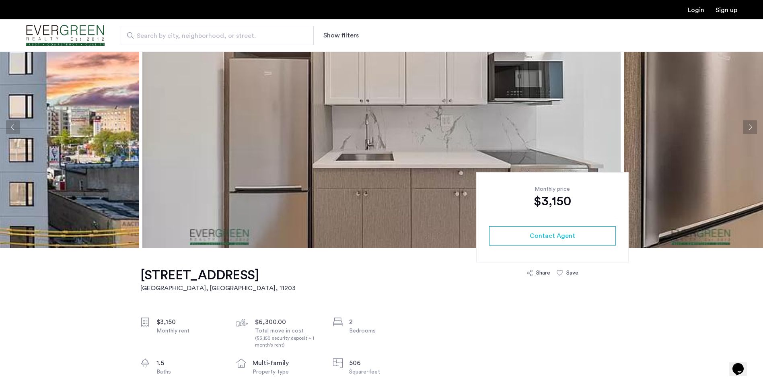
scroll to position [121, 0]
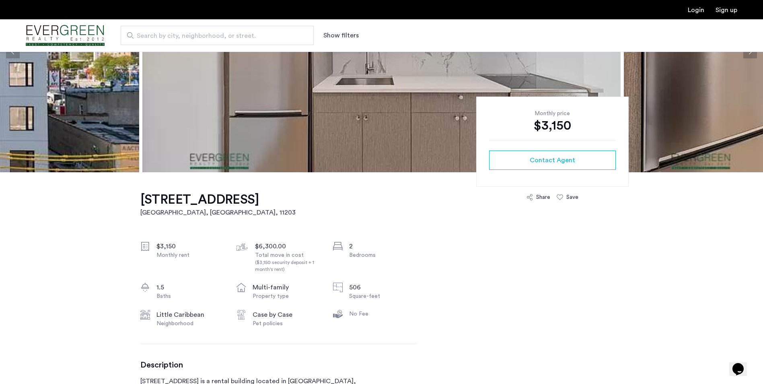
click at [358, 138] on img at bounding box center [381, 51] width 478 height 241
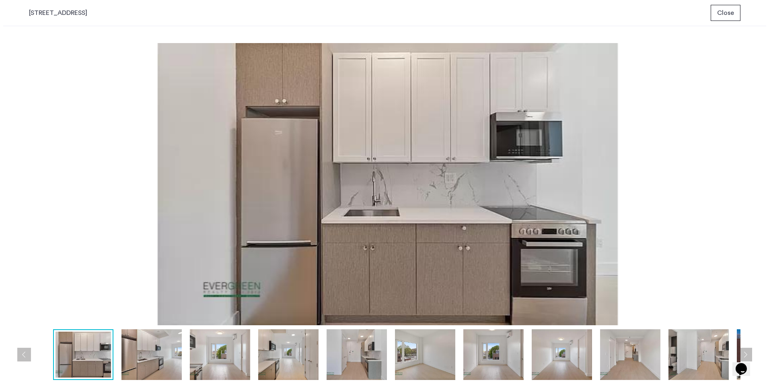
scroll to position [0, 0]
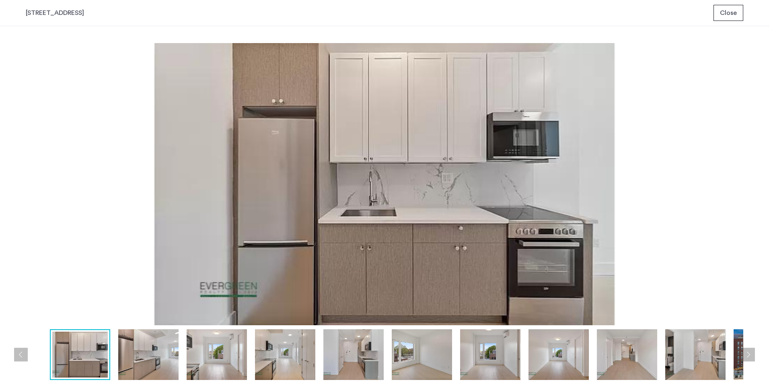
click at [564, 226] on img at bounding box center [385, 184] width 718 height 282
click at [749, 355] on button "Next apartment" at bounding box center [748, 355] width 14 height 14
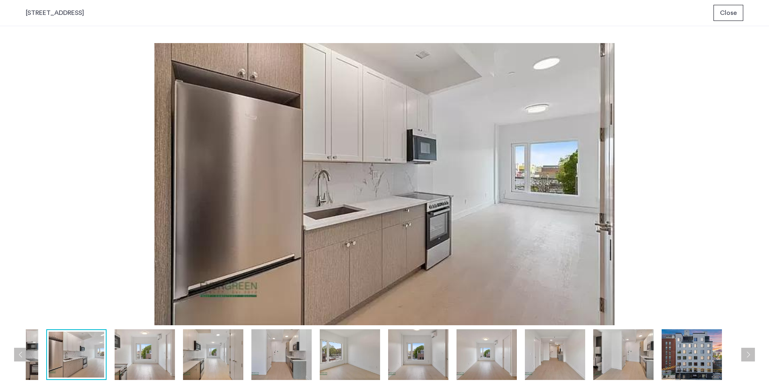
click at [749, 355] on button "Next apartment" at bounding box center [748, 355] width 14 height 14
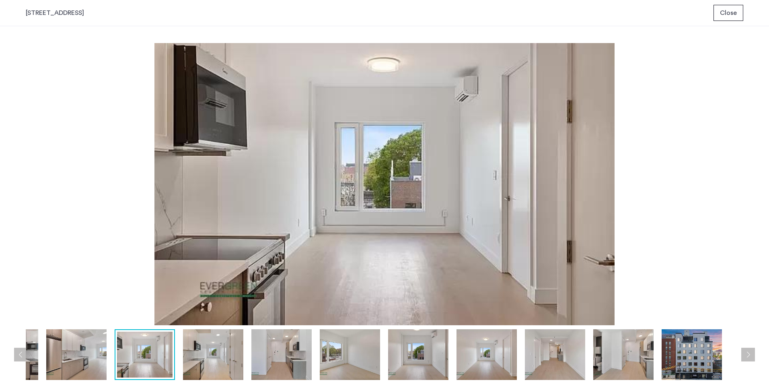
click at [749, 355] on button "Next apartment" at bounding box center [748, 355] width 14 height 14
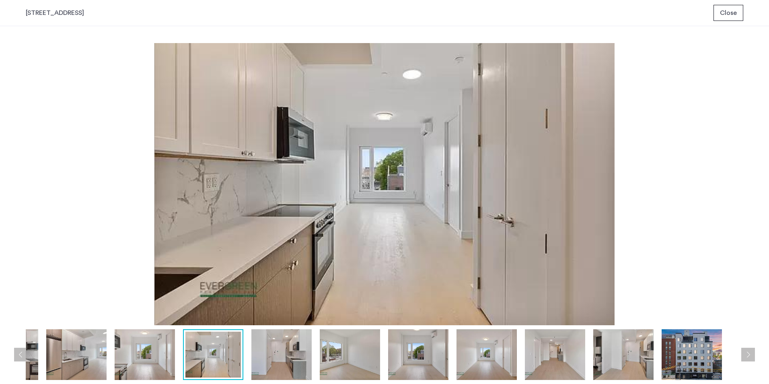
click at [749, 355] on button "Next apartment" at bounding box center [748, 355] width 14 height 14
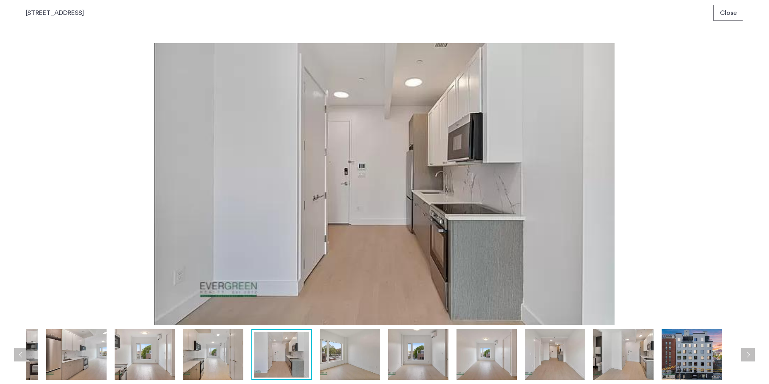
click at [749, 355] on button "Next apartment" at bounding box center [748, 355] width 14 height 14
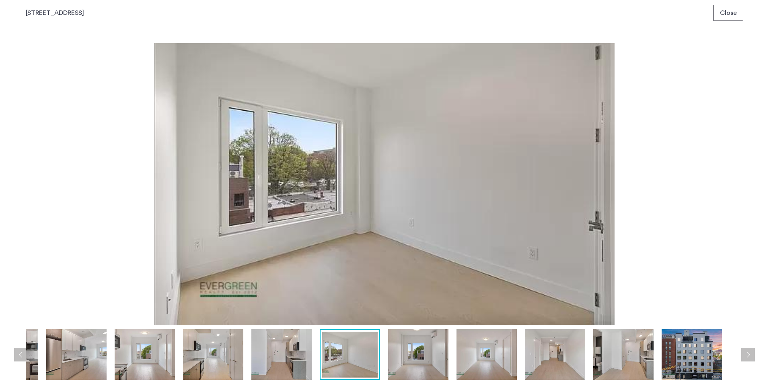
click at [749, 355] on button "Next apartment" at bounding box center [748, 355] width 14 height 14
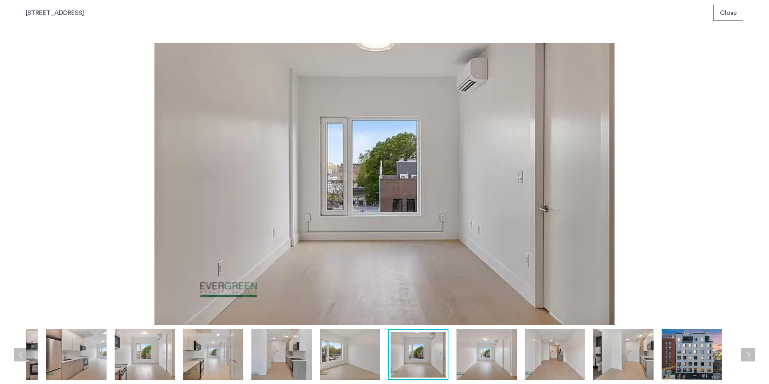
click at [749, 355] on button "Next apartment" at bounding box center [748, 355] width 14 height 14
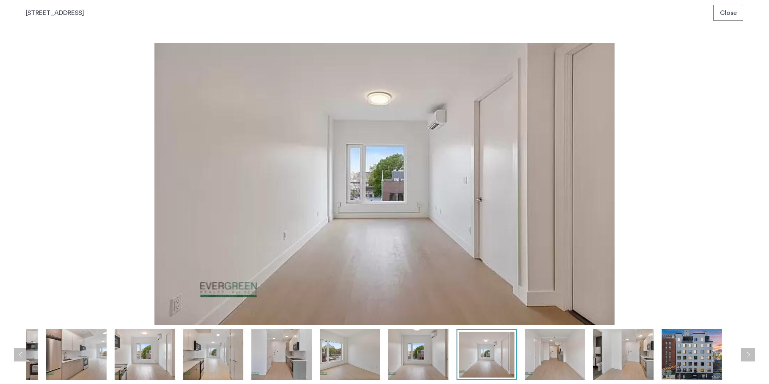
click at [749, 355] on button "Next apartment" at bounding box center [748, 355] width 14 height 14
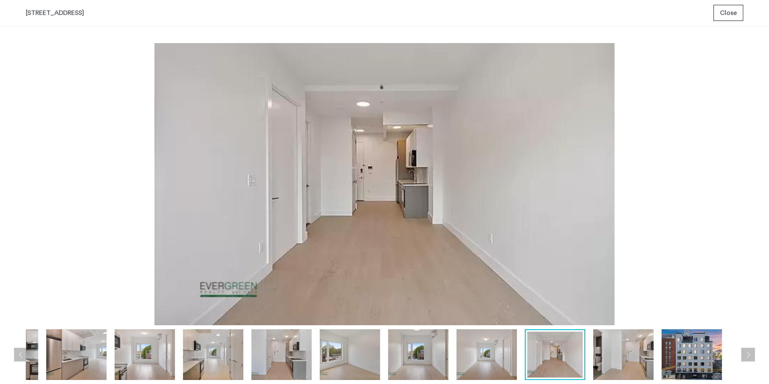
click at [749, 355] on button "Next apartment" at bounding box center [748, 355] width 14 height 14
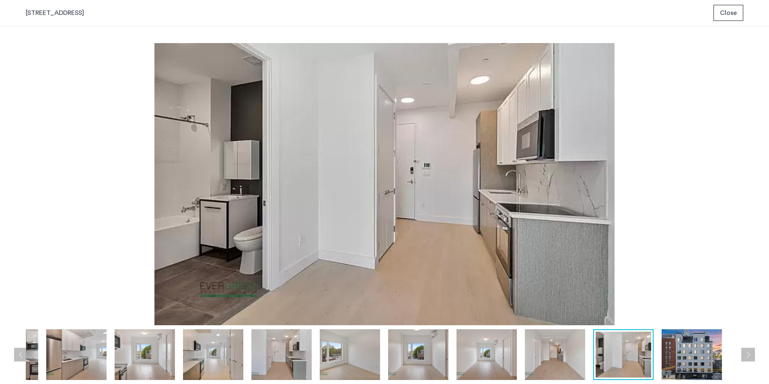
click at [749, 355] on button "Next apartment" at bounding box center [748, 355] width 14 height 14
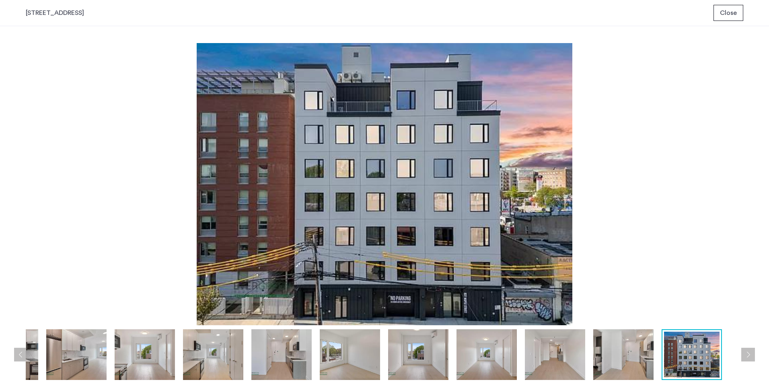
click at [749, 355] on button "Next apartment" at bounding box center [748, 355] width 14 height 14
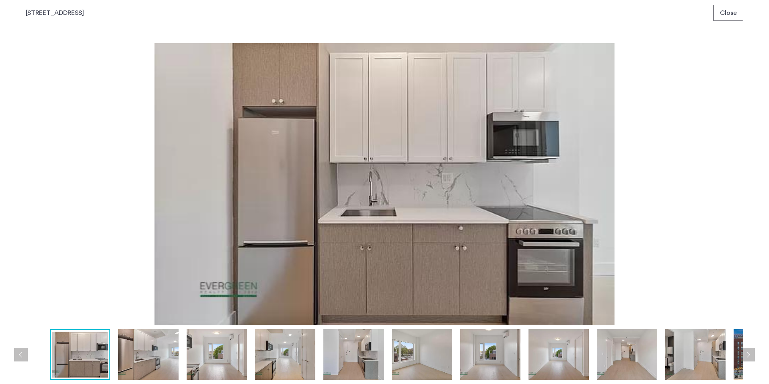
click at [723, 9] on span "Close" at bounding box center [728, 13] width 17 height 10
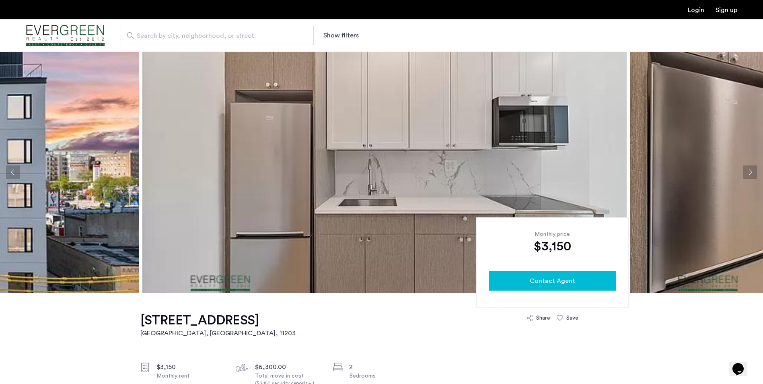
click at [553, 274] on button "Contact Agent" at bounding box center [552, 280] width 127 height 19
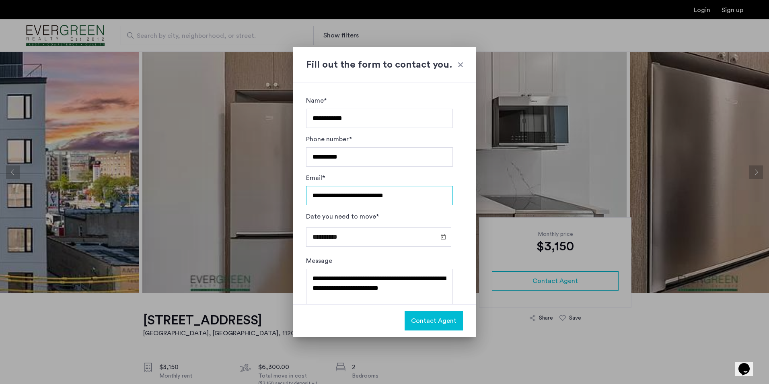
click at [410, 193] on input "**********" at bounding box center [379, 195] width 147 height 19
drag, startPoint x: 411, startPoint y: 198, endPoint x: 289, endPoint y: 193, distance: 122.0
click at [289, 193] on div "**********" at bounding box center [384, 192] width 769 height 384
click at [419, 199] on input "**********" at bounding box center [379, 195] width 147 height 19
drag, startPoint x: 418, startPoint y: 200, endPoint x: 358, endPoint y: 198, distance: 60.3
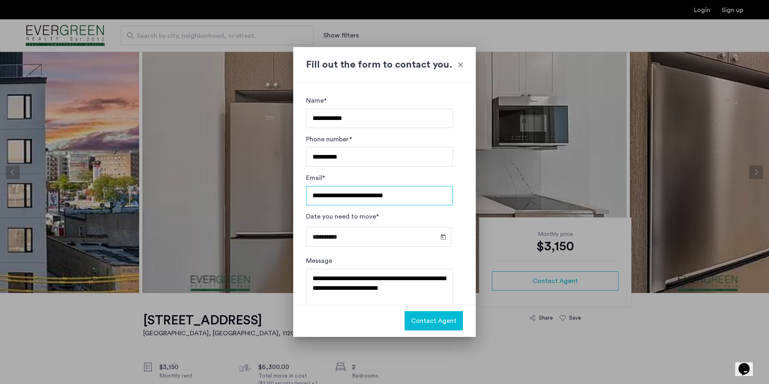
click at [358, 198] on input "**********" at bounding box center [379, 195] width 147 height 19
type input "**********"
click at [439, 317] on span "Contact Agent" at bounding box center [433, 321] width 45 height 10
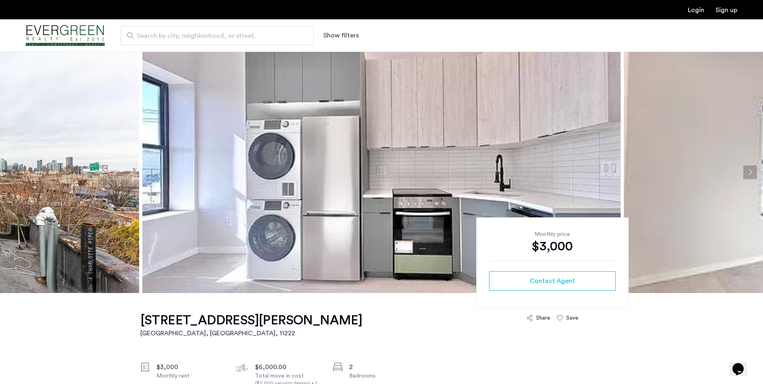
click at [439, 166] on img at bounding box center [381, 171] width 478 height 241
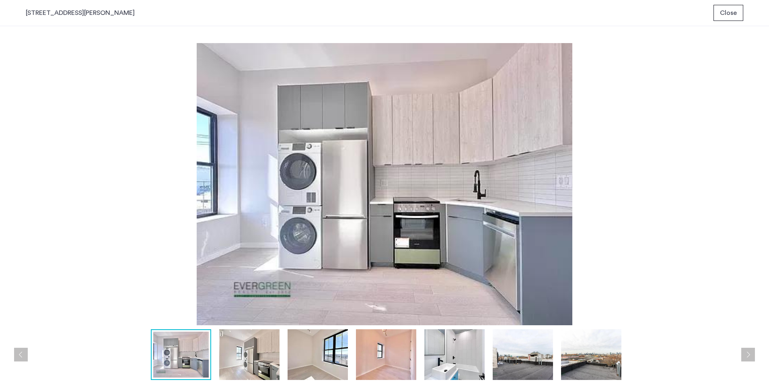
click at [267, 344] on img at bounding box center [249, 354] width 60 height 51
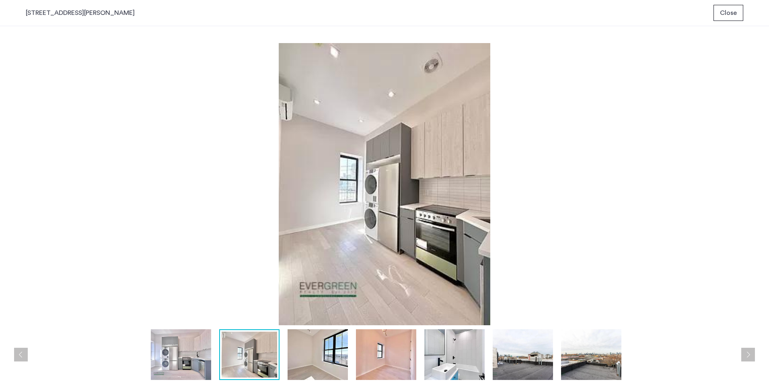
click at [330, 350] on img at bounding box center [318, 354] width 60 height 51
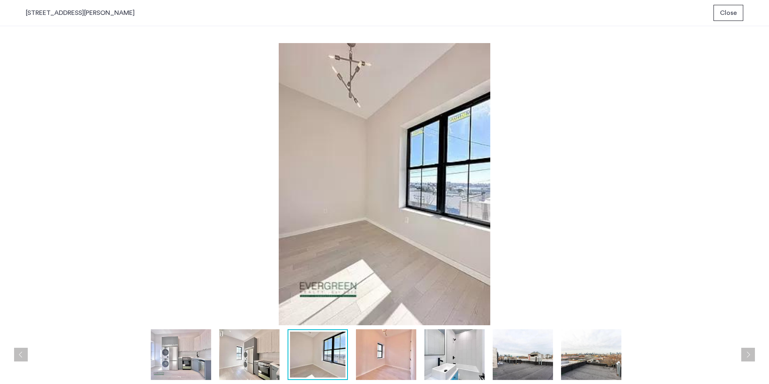
click at [389, 341] on img at bounding box center [386, 354] width 60 height 51
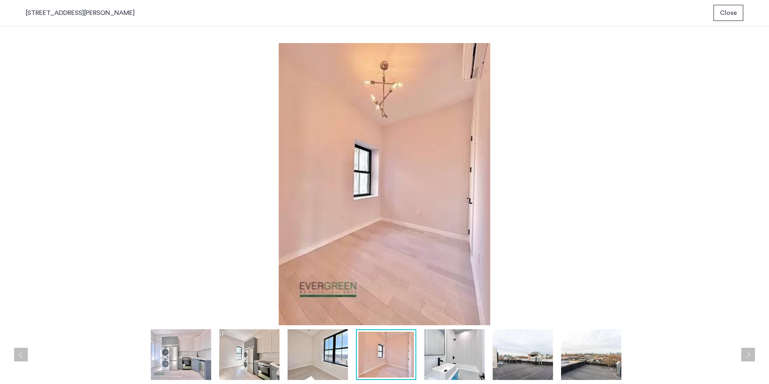
click at [448, 364] on img at bounding box center [454, 354] width 60 height 51
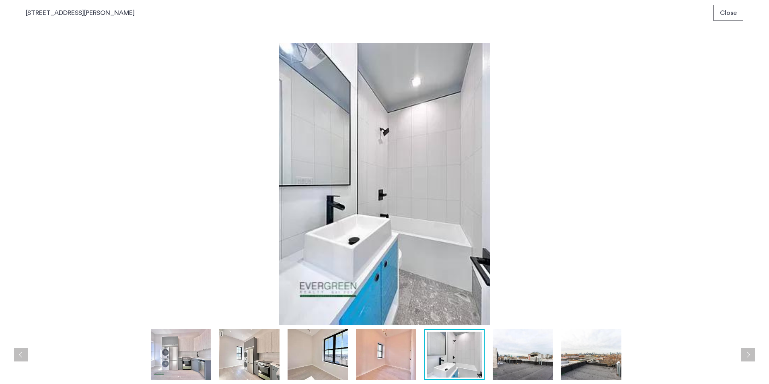
click at [730, 8] on span "Close" at bounding box center [728, 13] width 17 height 10
